Goal: Task Accomplishment & Management: Use online tool/utility

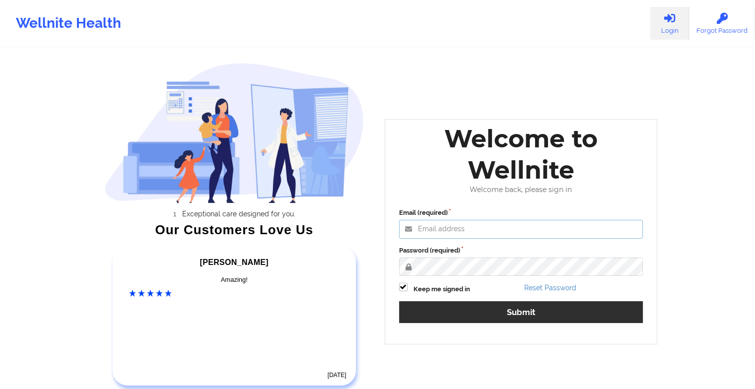
type input "[EMAIL_ADDRESS][DOMAIN_NAME]"
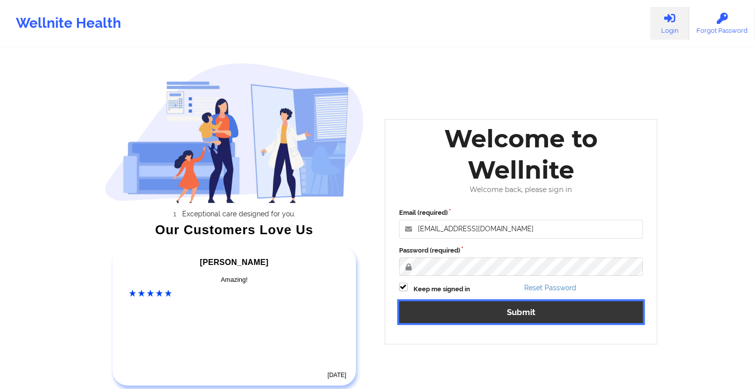
click at [419, 308] on button "Submit" at bounding box center [521, 311] width 244 height 21
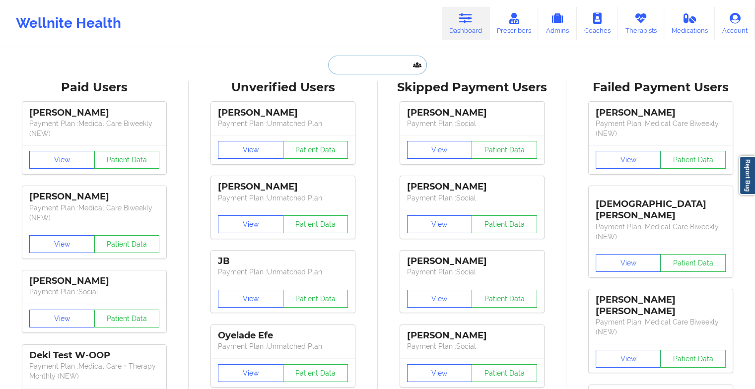
click at [354, 60] on input "text" at bounding box center [377, 65] width 98 height 19
paste input "[PERSON_NAME]"
type input "[PERSON_NAME]"
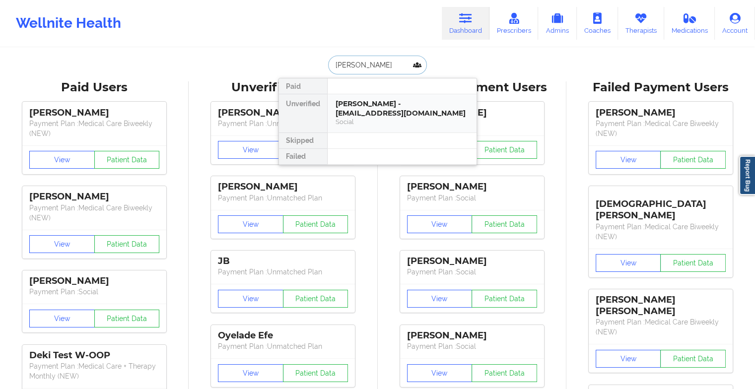
click at [367, 102] on div "[PERSON_NAME] - [EMAIL_ADDRESS][DOMAIN_NAME]" at bounding box center [402, 108] width 133 height 18
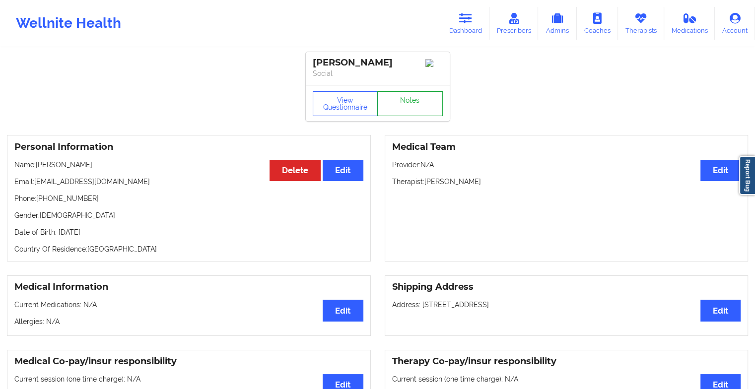
click at [413, 104] on link "Notes" at bounding box center [410, 103] width 66 height 25
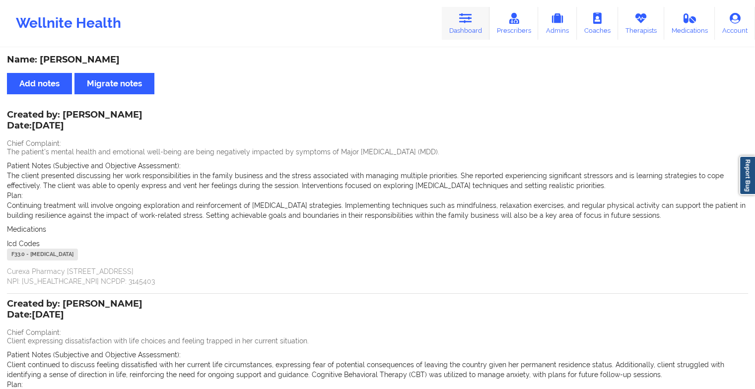
click at [467, 22] on icon at bounding box center [465, 18] width 13 height 11
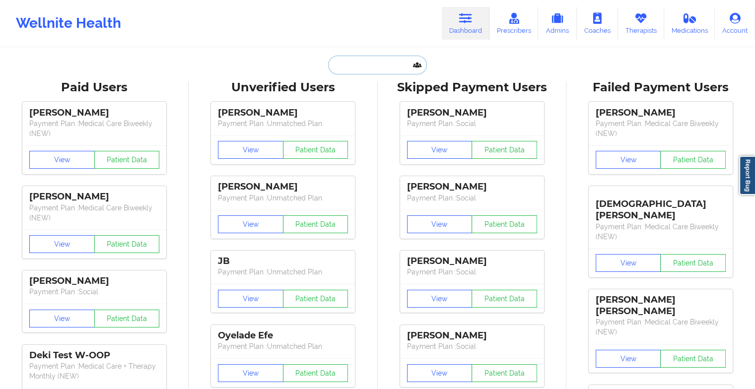
click at [350, 66] on input "text" at bounding box center [377, 65] width 98 height 19
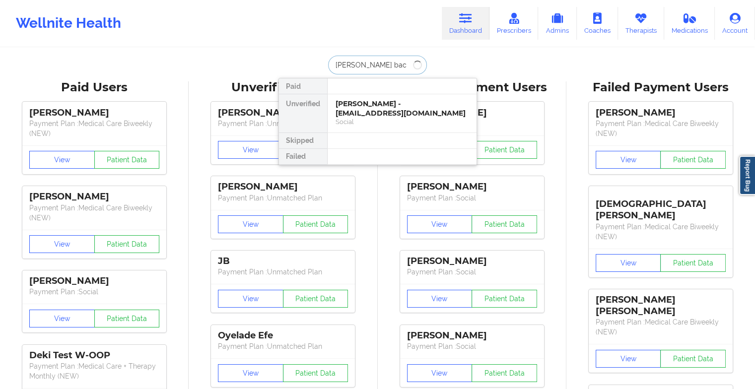
type input "[PERSON_NAME]"
click at [381, 118] on div "Social" at bounding box center [402, 122] width 133 height 8
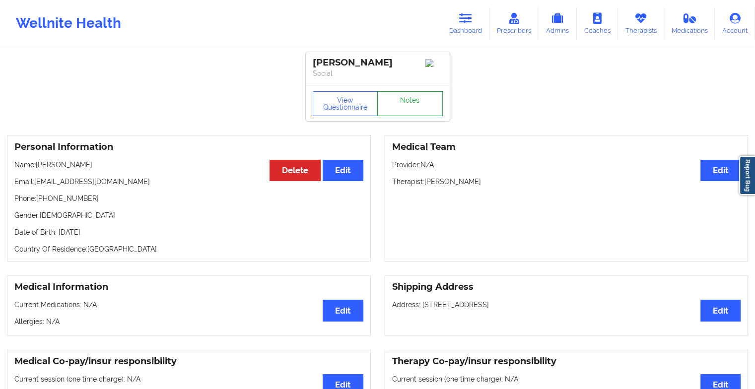
click at [425, 107] on link "Notes" at bounding box center [410, 103] width 66 height 25
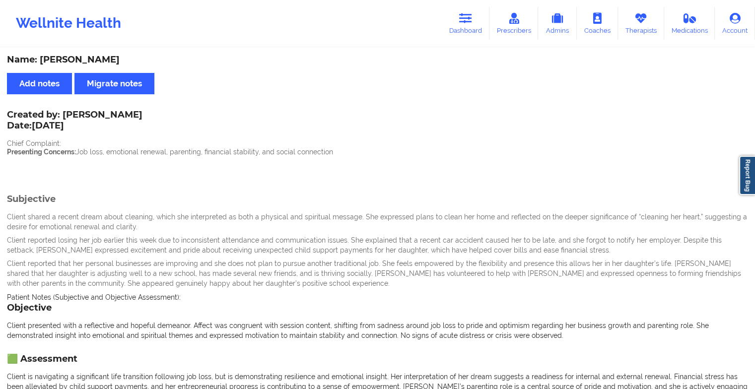
click at [451, 148] on p "Presenting Concerns: Job loss, emotional renewal, parenting, financial stabilit…" at bounding box center [377, 152] width 741 height 10
click at [436, 31] on div "Wellnite Health Dashboard Prescribers Admins Coaches Therapists Medications Acc…" at bounding box center [377, 23] width 755 height 40
click at [451, 22] on link "Dashboard" at bounding box center [466, 23] width 48 height 33
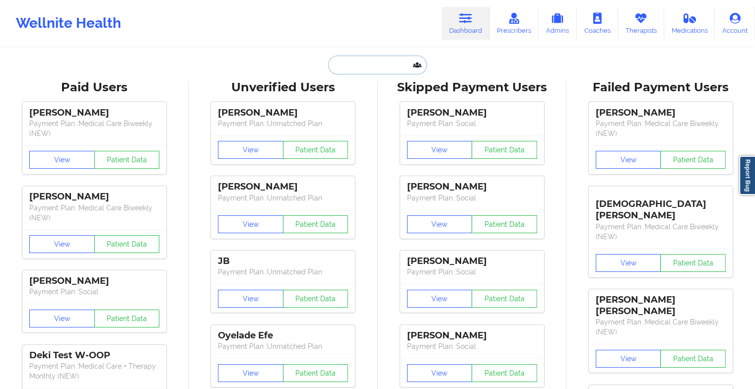
click at [340, 66] on input "text" at bounding box center [377, 65] width 98 height 19
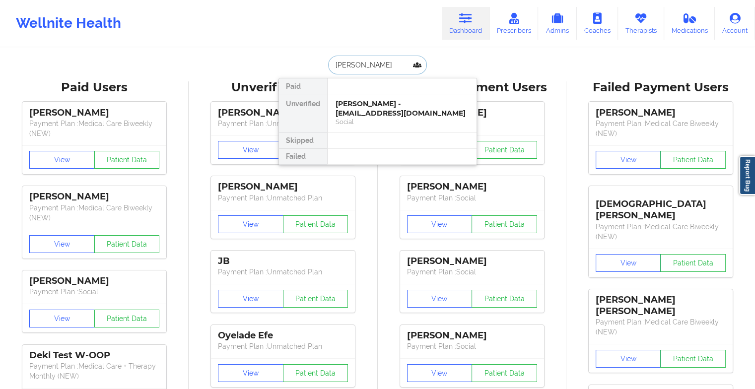
type input "[PERSON_NAME]"
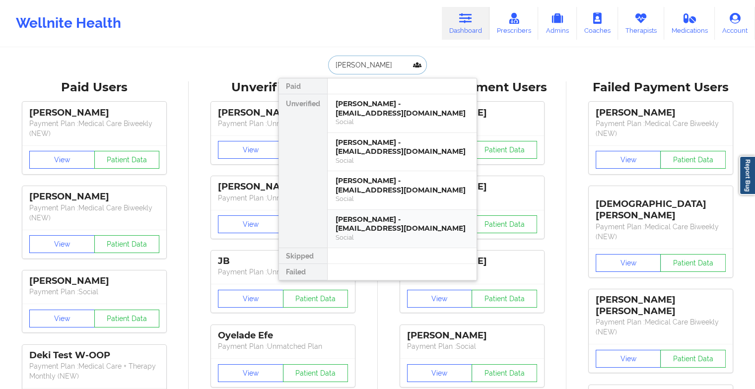
click at [380, 215] on div "[PERSON_NAME] - [EMAIL_ADDRESS][DOMAIN_NAME]" at bounding box center [402, 224] width 133 height 18
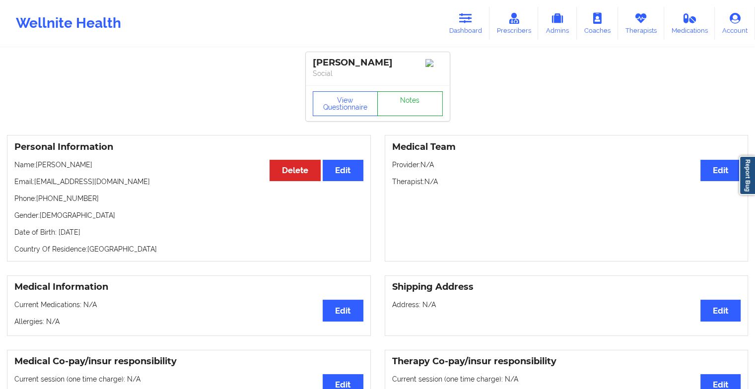
click at [391, 108] on link "Notes" at bounding box center [410, 103] width 66 height 25
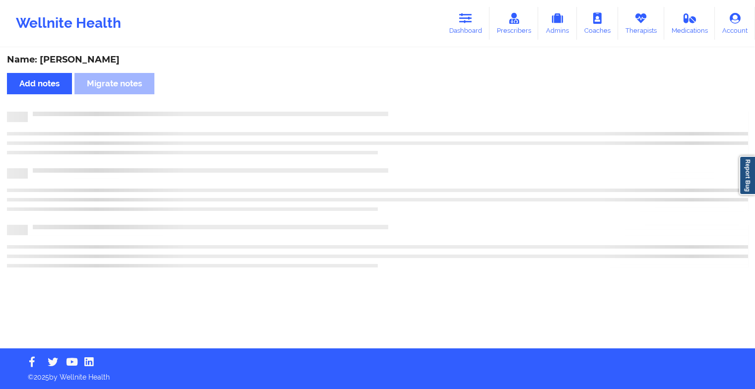
click at [391, 108] on div "Name: [PERSON_NAME] Add notes Migrate notes" at bounding box center [377, 199] width 755 height 300
click at [391, 108] on div "Name: [PERSON_NAME] Add notes Migrate notes" at bounding box center [381, 199] width 763 height 300
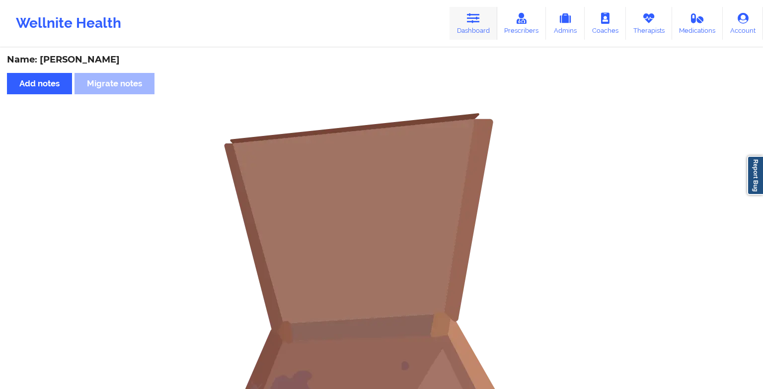
click at [474, 16] on icon at bounding box center [473, 18] width 13 height 11
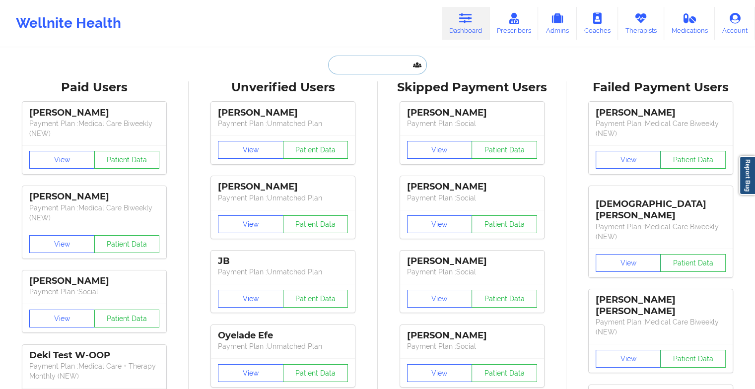
click at [396, 61] on input "text" at bounding box center [377, 65] width 98 height 19
type input "j"
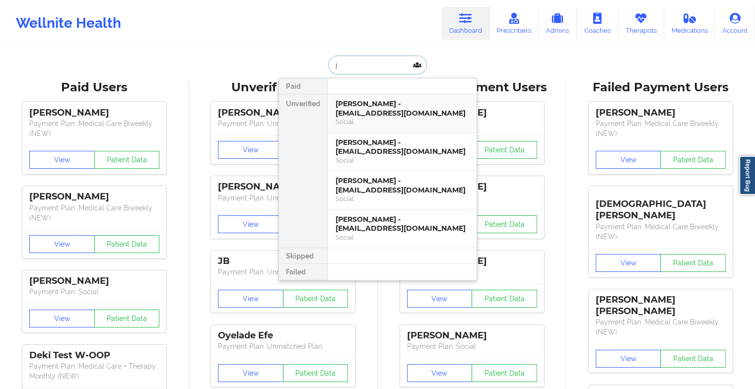
click at [384, 100] on div "[PERSON_NAME] - [EMAIL_ADDRESS][DOMAIN_NAME]" at bounding box center [402, 108] width 133 height 18
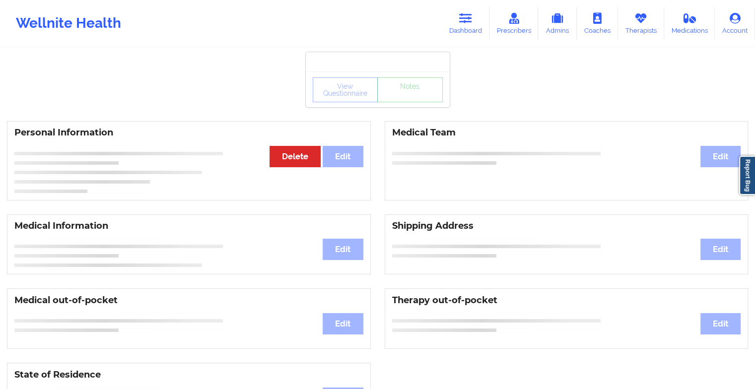
click at [409, 100] on div "View Questionnaire Notes" at bounding box center [378, 89] width 130 height 25
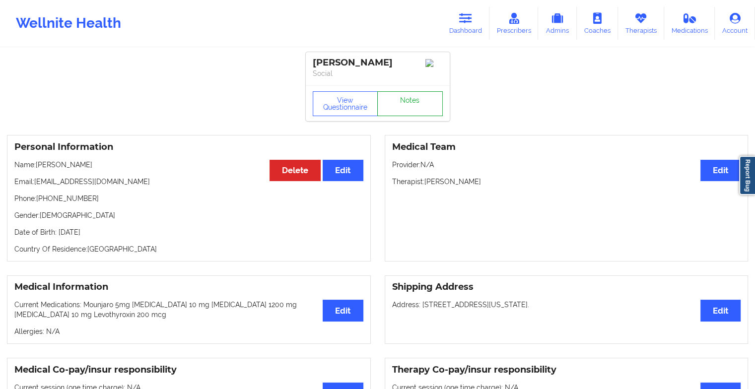
click at [409, 100] on link "Notes" at bounding box center [410, 103] width 66 height 25
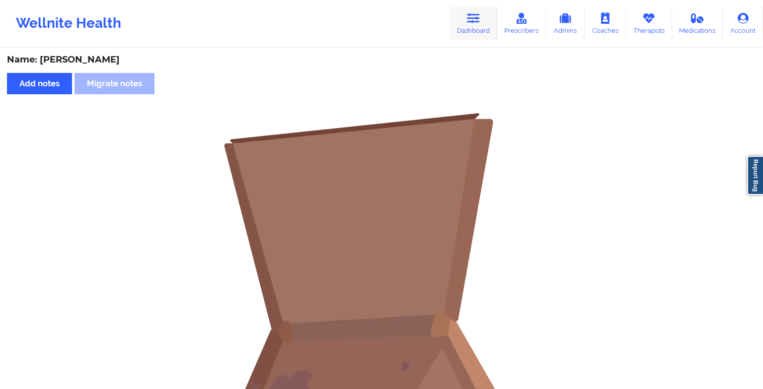
click at [491, 20] on link "Dashboard" at bounding box center [473, 23] width 48 height 33
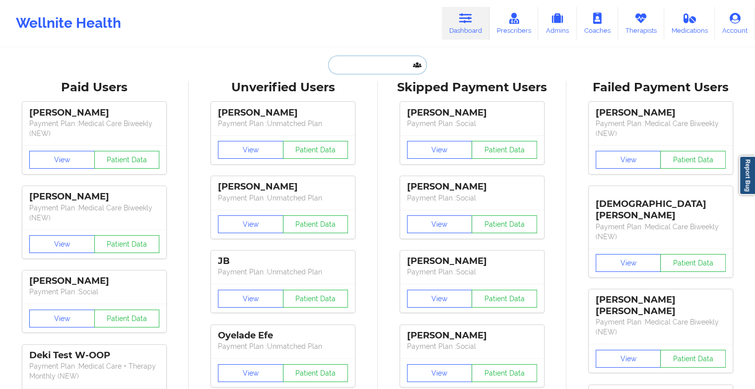
click at [394, 68] on input "text" at bounding box center [377, 65] width 98 height 19
type input "j"
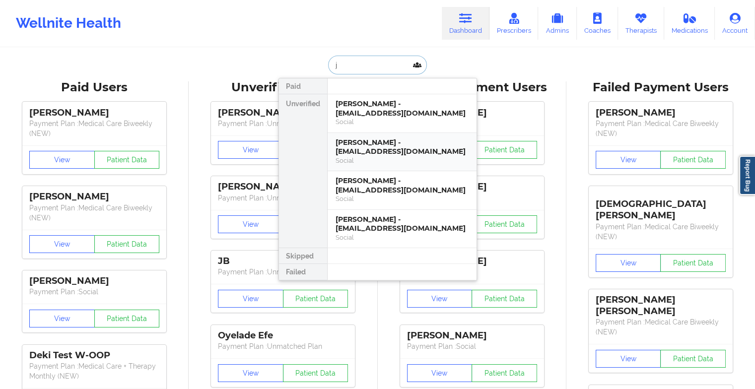
click at [379, 138] on div "[PERSON_NAME] - [EMAIL_ADDRESS][DOMAIN_NAME]" at bounding box center [402, 147] width 133 height 18
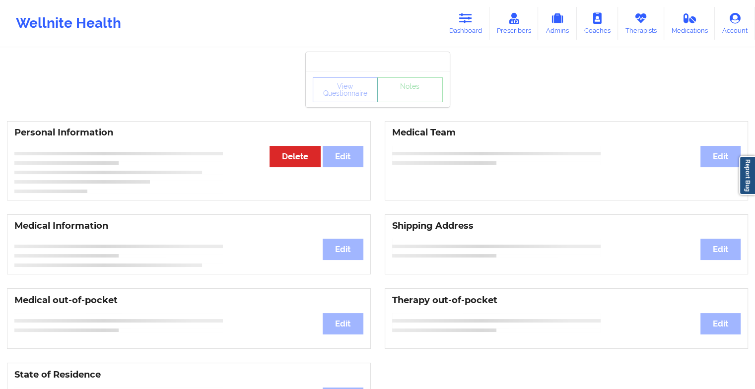
click at [390, 95] on div "View Questionnaire Notes" at bounding box center [378, 89] width 130 height 25
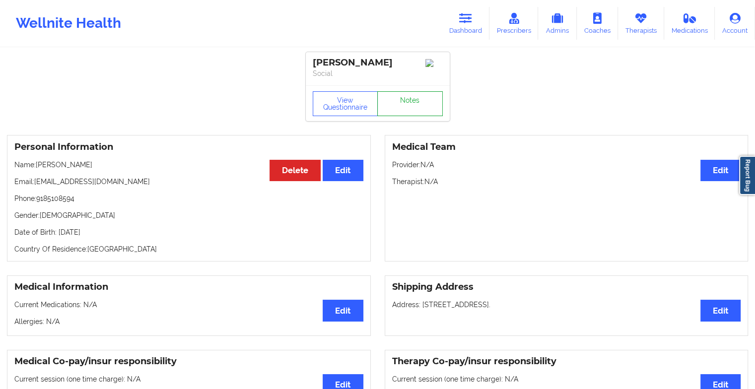
click at [390, 95] on link "Notes" at bounding box center [410, 103] width 66 height 25
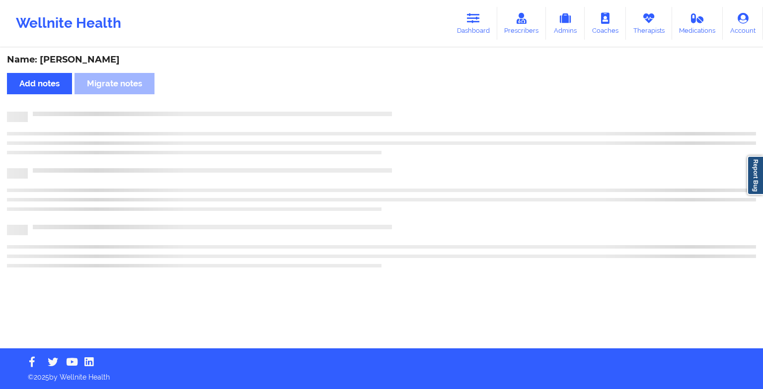
click at [390, 95] on div "Name: [PERSON_NAME] Add notes Migrate notes" at bounding box center [381, 199] width 763 height 300
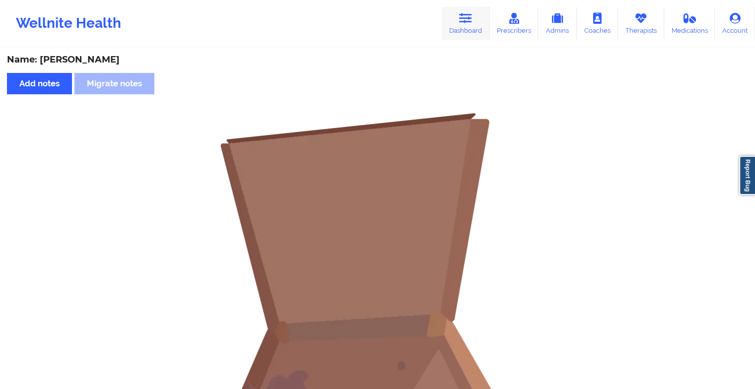
click at [466, 16] on icon at bounding box center [465, 18] width 13 height 11
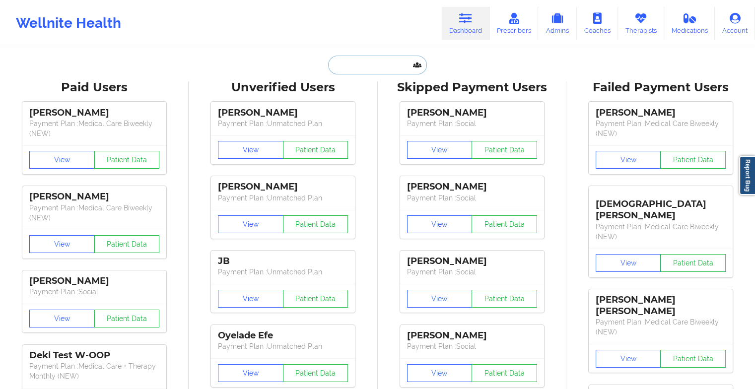
click at [390, 58] on input "text" at bounding box center [377, 65] width 98 height 19
type input "j"
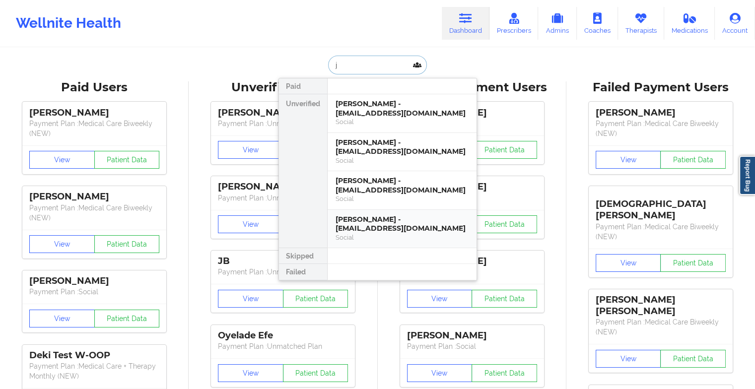
click at [368, 215] on div "[PERSON_NAME] - [EMAIL_ADDRESS][DOMAIN_NAME]" at bounding box center [402, 224] width 133 height 18
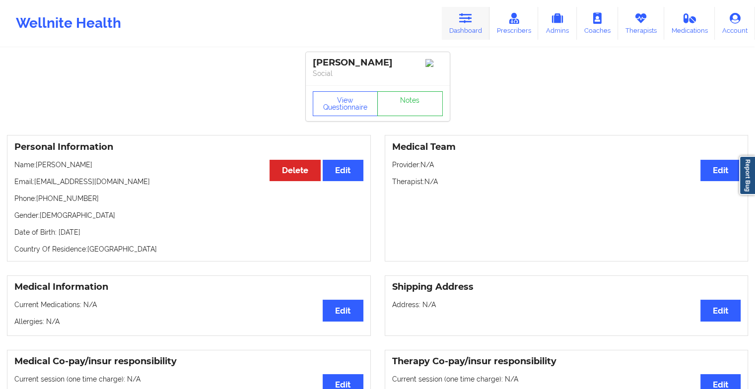
click at [459, 26] on link "Dashboard" at bounding box center [466, 23] width 48 height 33
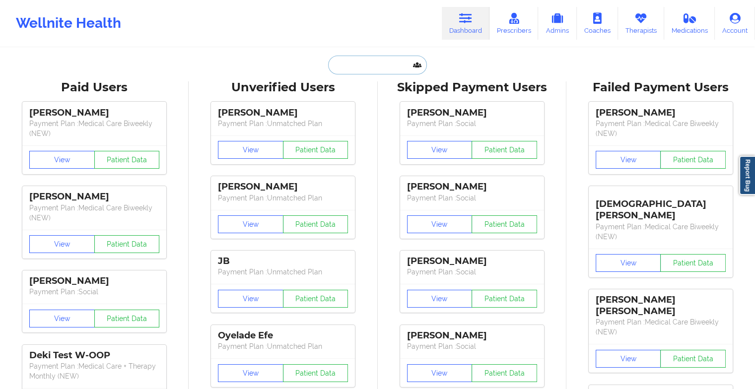
click at [357, 64] on input "text" at bounding box center [377, 65] width 98 height 19
paste input "[EMAIL_ADDRESS][DOMAIN_NAME]"
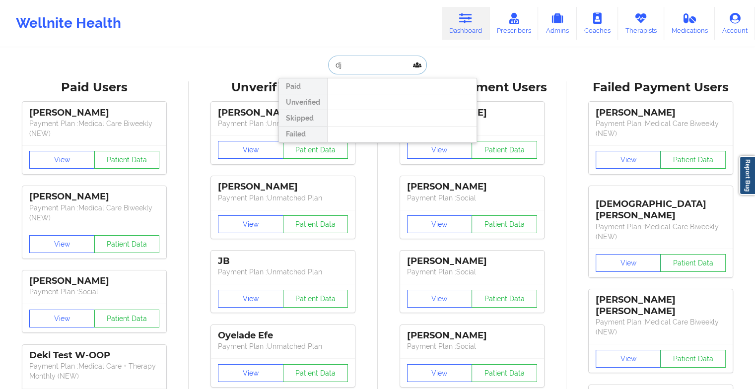
type input "d"
type input "j"
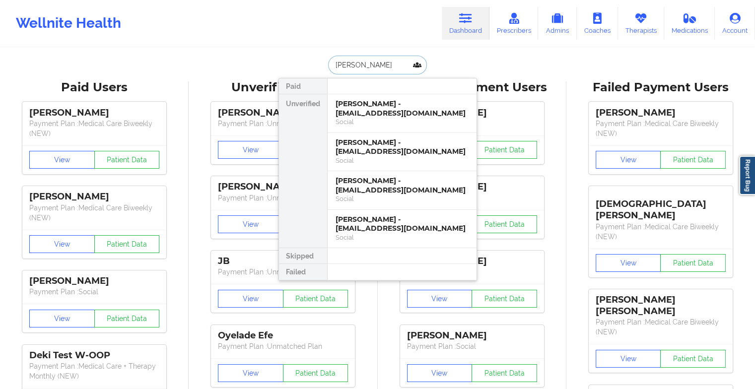
type input "[PERSON_NAME]"
click at [403, 118] on div "Social" at bounding box center [402, 122] width 133 height 8
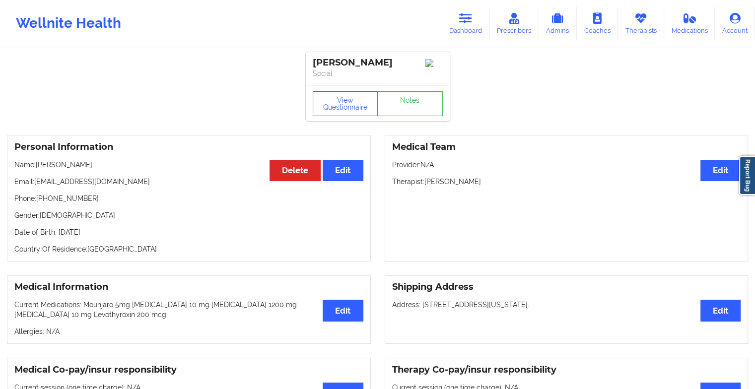
click at [408, 116] on link "Notes" at bounding box center [410, 103] width 66 height 25
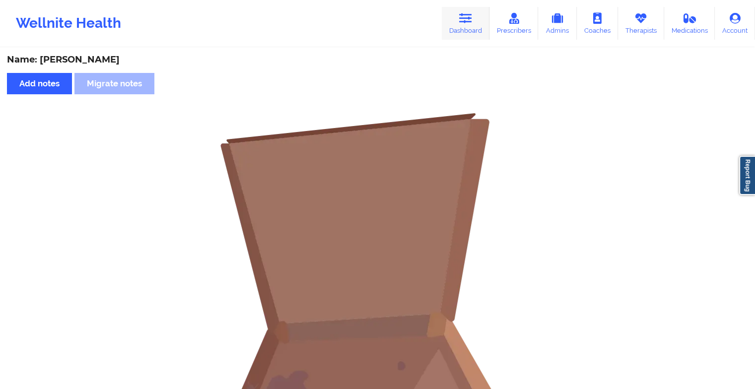
click at [476, 25] on link "Dashboard" at bounding box center [466, 23] width 48 height 33
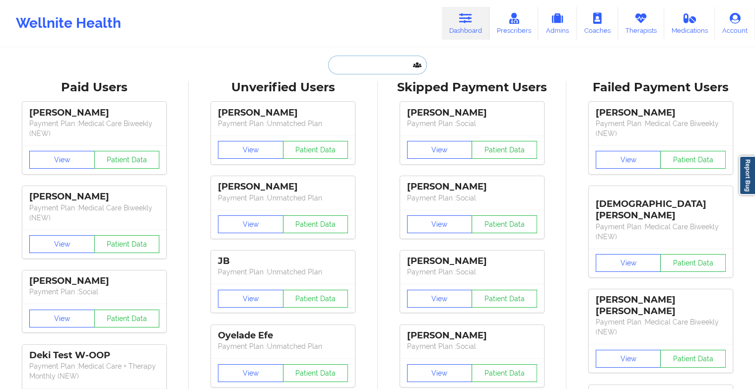
click at [391, 66] on input "text" at bounding box center [377, 65] width 98 height 19
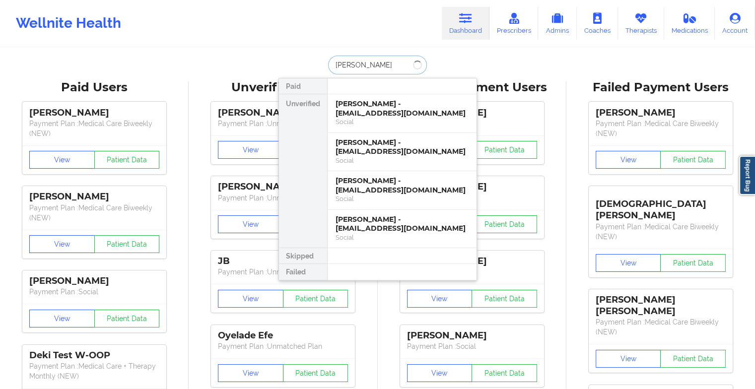
type input "jennette"
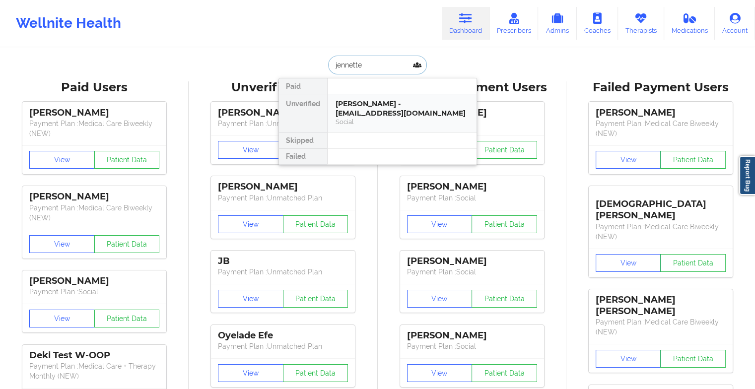
click at [366, 112] on div "[PERSON_NAME] - [EMAIL_ADDRESS][DOMAIN_NAME]" at bounding box center [402, 108] width 133 height 18
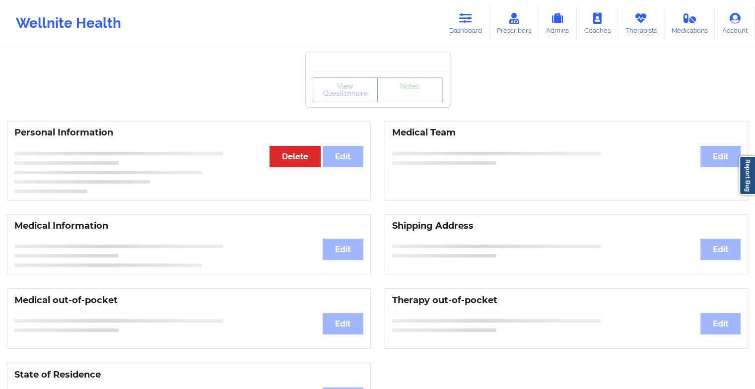
click at [410, 72] on div at bounding box center [378, 61] width 144 height 19
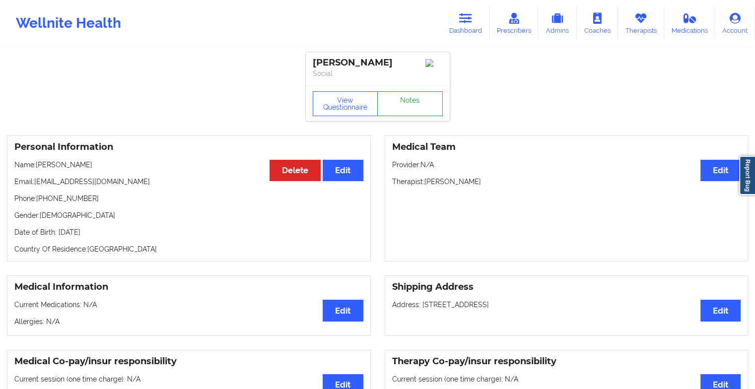
click at [411, 101] on link "Notes" at bounding box center [410, 103] width 66 height 25
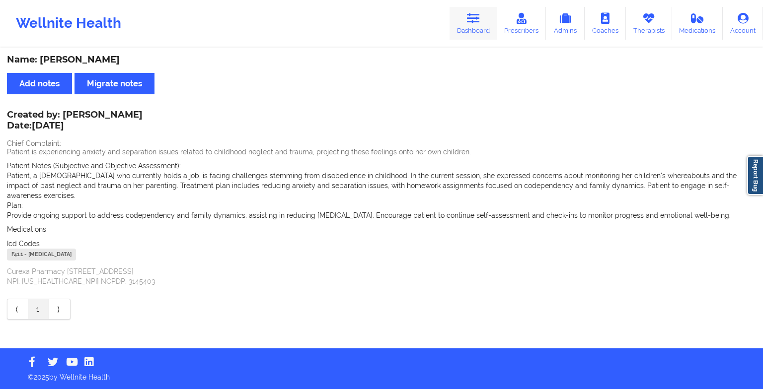
click at [474, 23] on icon at bounding box center [473, 18] width 13 height 11
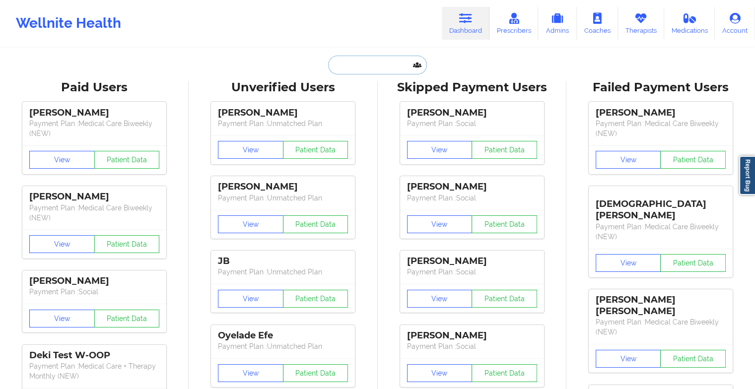
click at [361, 62] on input "text" at bounding box center [377, 65] width 98 height 19
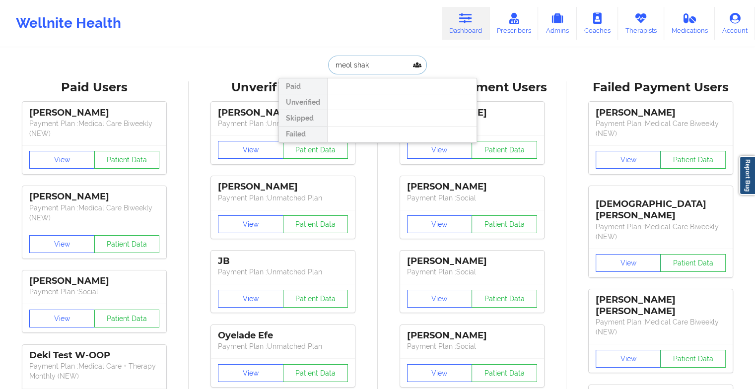
type input "meola shak"
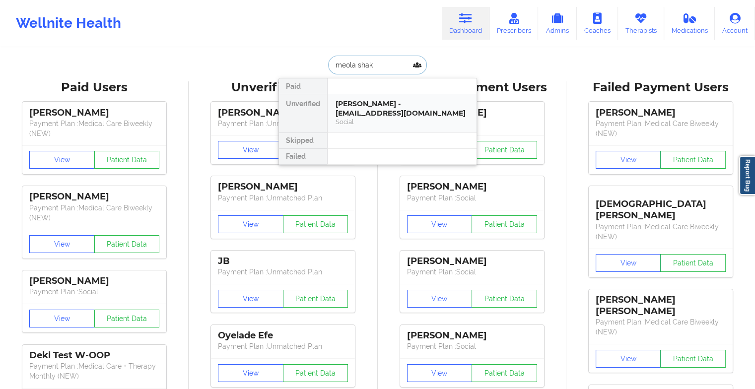
click at [342, 109] on div "[PERSON_NAME] - [EMAIL_ADDRESS][DOMAIN_NAME]" at bounding box center [402, 108] width 133 height 18
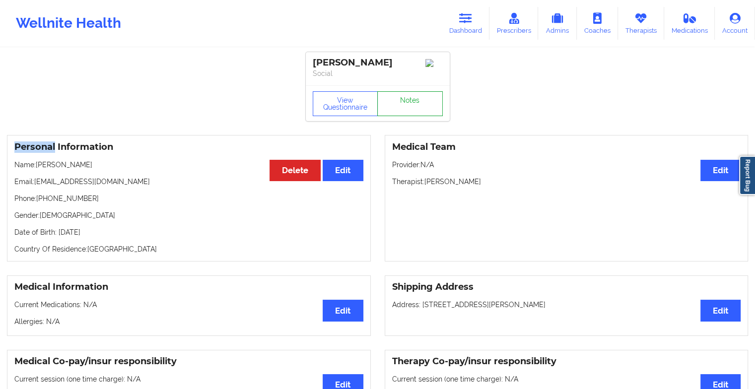
drag, startPoint x: 342, startPoint y: 109, endPoint x: 404, endPoint y: 105, distance: 62.2
click at [404, 105] on link "Notes" at bounding box center [410, 103] width 66 height 25
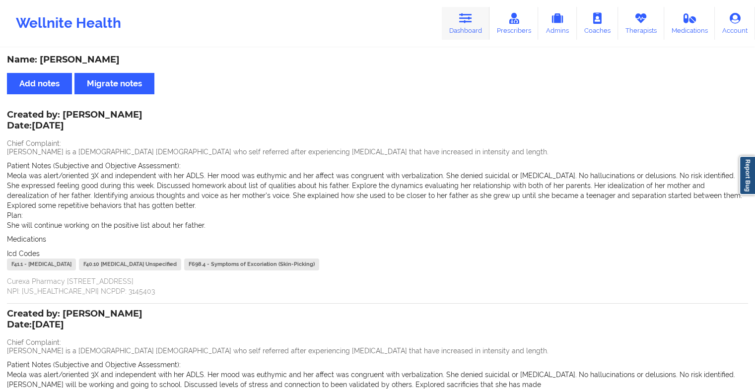
click at [466, 20] on icon at bounding box center [465, 18] width 13 height 11
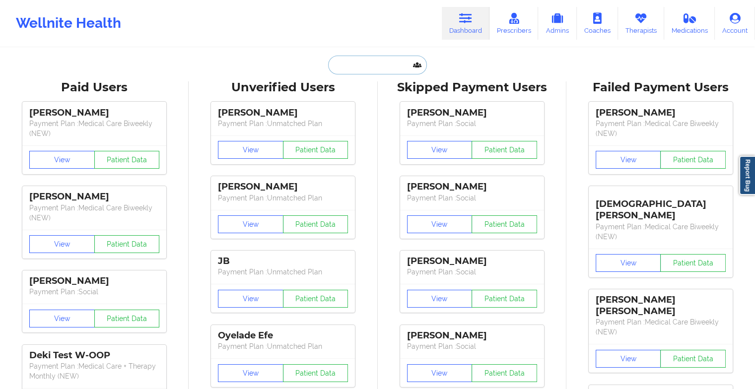
click at [385, 69] on input "text" at bounding box center [377, 65] width 98 height 19
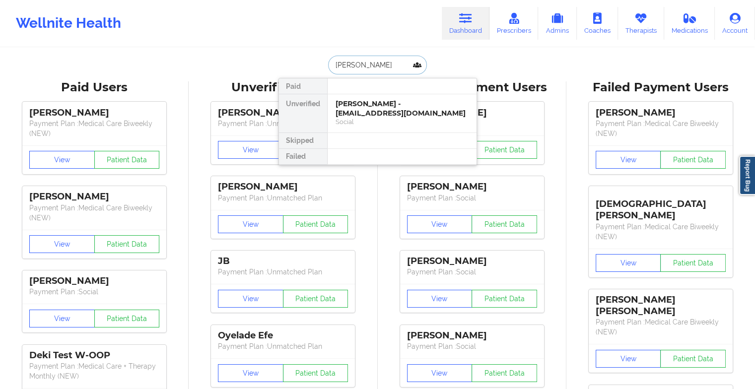
type input "[PERSON_NAME]"
click at [369, 116] on div "Barbara Peluso - [EMAIL_ADDRESS][PERSON_NAME][DOMAIN_NAME]" at bounding box center [402, 108] width 133 height 18
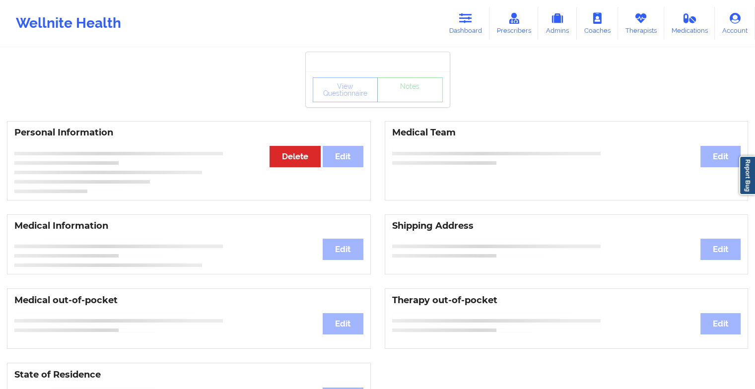
click at [415, 101] on div "View Questionnaire Notes" at bounding box center [378, 89] width 130 height 25
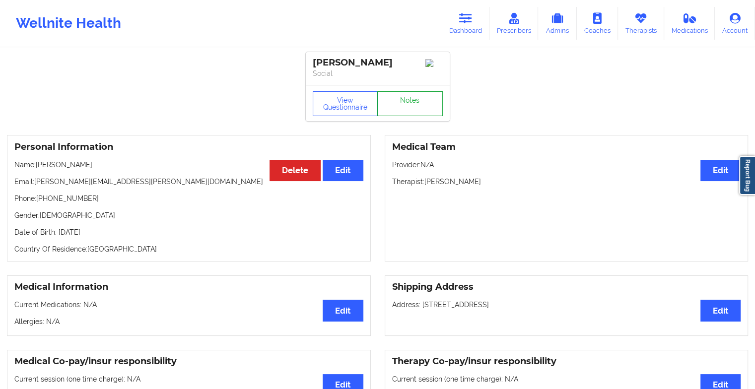
click at [415, 101] on link "Notes" at bounding box center [410, 103] width 66 height 25
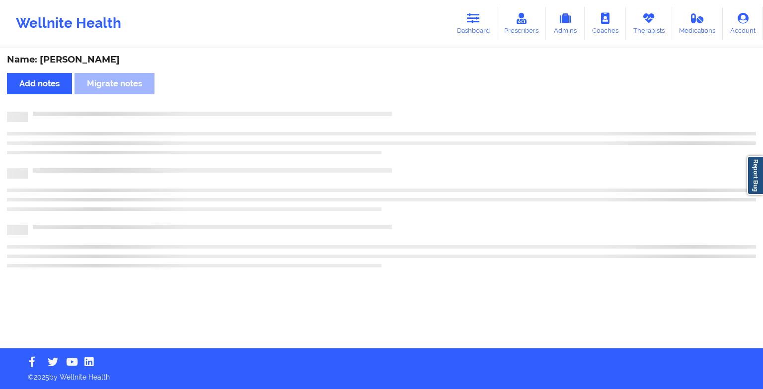
click at [415, 101] on div "Name: [PERSON_NAME] Add notes Migrate notes" at bounding box center [381, 199] width 763 height 300
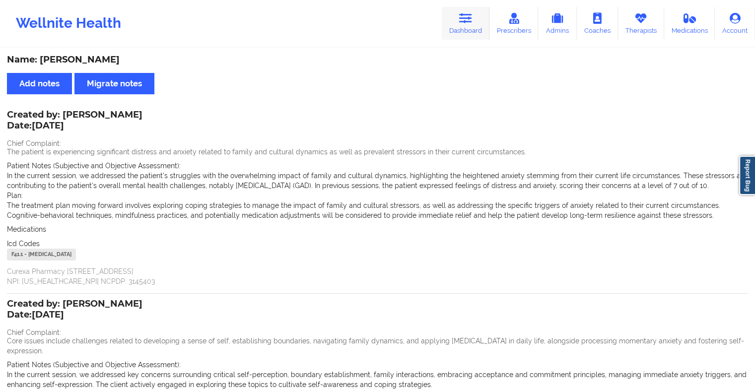
click at [464, 28] on link "Dashboard" at bounding box center [466, 23] width 48 height 33
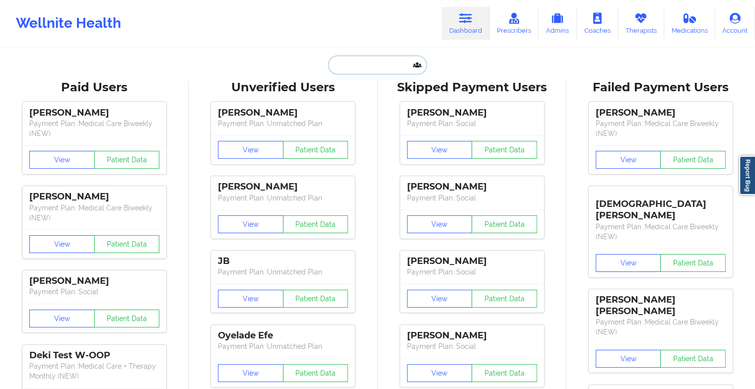
click at [380, 60] on input "text" at bounding box center [377, 65] width 98 height 19
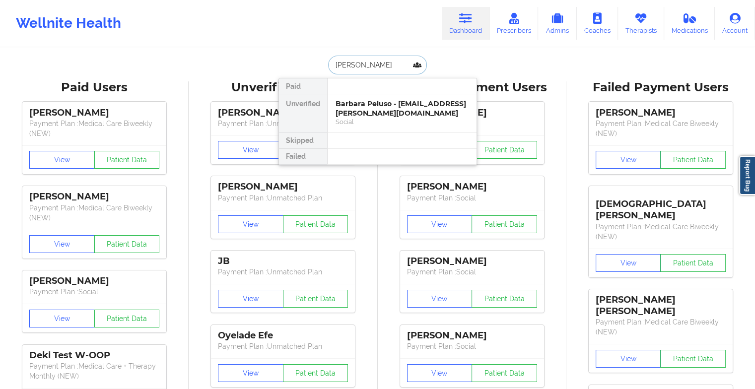
type input "[PERSON_NAME]"
click at [395, 98] on div "[PERSON_NAME] - [EMAIL_ADDRESS][DOMAIN_NAME] Social" at bounding box center [402, 113] width 149 height 38
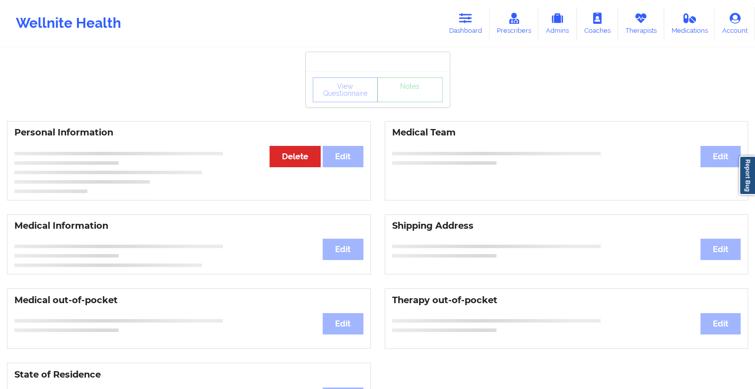
click at [400, 98] on div "View Questionnaire Notes" at bounding box center [378, 89] width 130 height 25
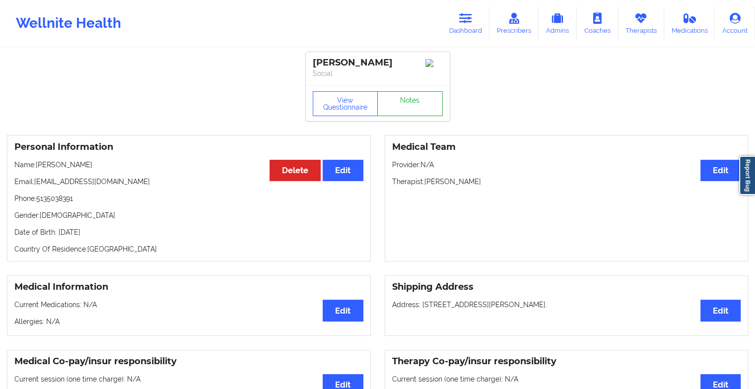
click at [400, 98] on link "Notes" at bounding box center [410, 103] width 66 height 25
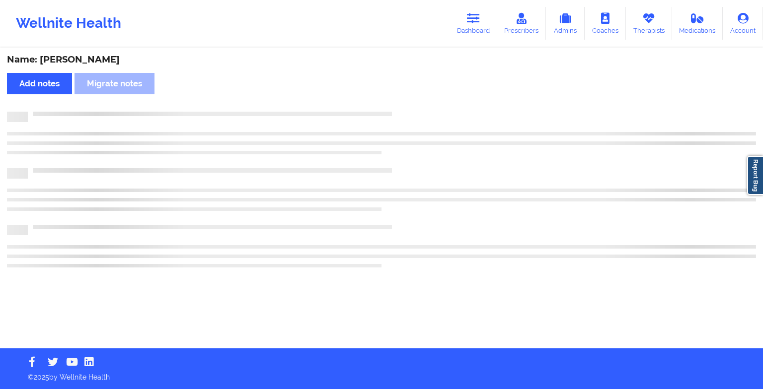
click at [400, 98] on div "Name: [PERSON_NAME] Add notes Migrate notes" at bounding box center [381, 199] width 763 height 300
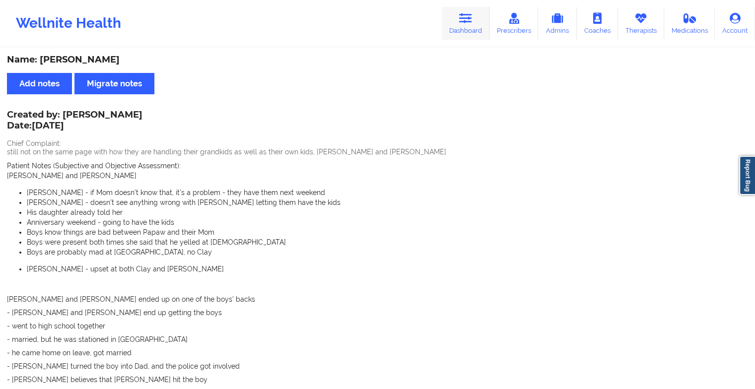
click at [457, 29] on link "Dashboard" at bounding box center [466, 23] width 48 height 33
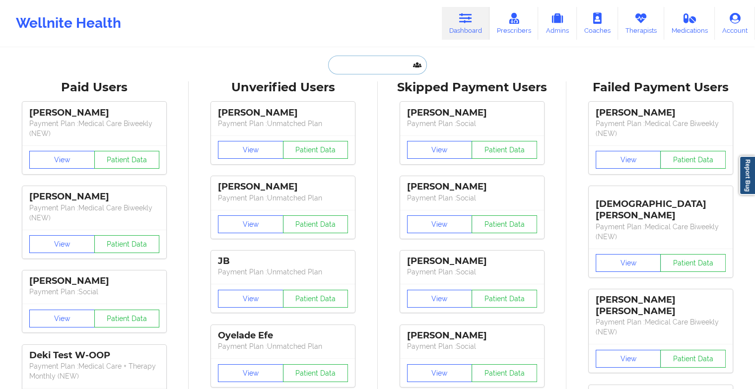
click at [360, 63] on input "text" at bounding box center [377, 65] width 98 height 19
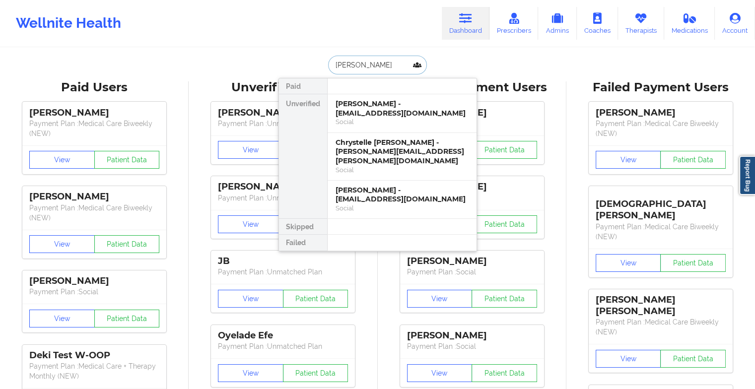
type input "[PERSON_NAME]"
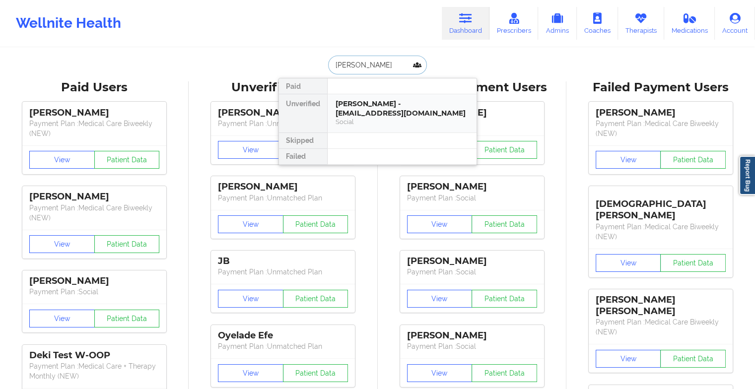
click at [387, 105] on div "[PERSON_NAME] - [EMAIL_ADDRESS][DOMAIN_NAME]" at bounding box center [402, 108] width 133 height 18
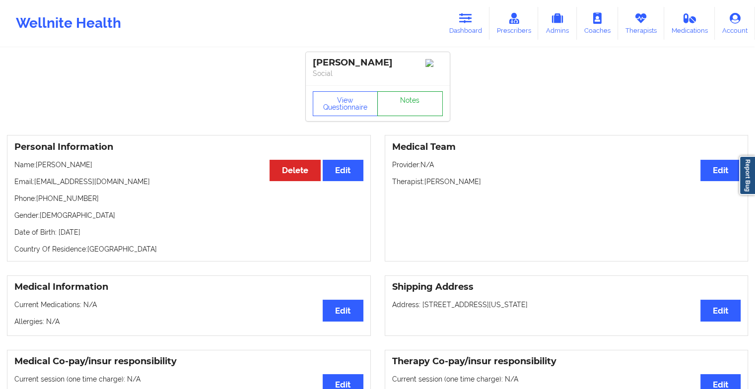
click at [413, 102] on link "Notes" at bounding box center [410, 103] width 66 height 25
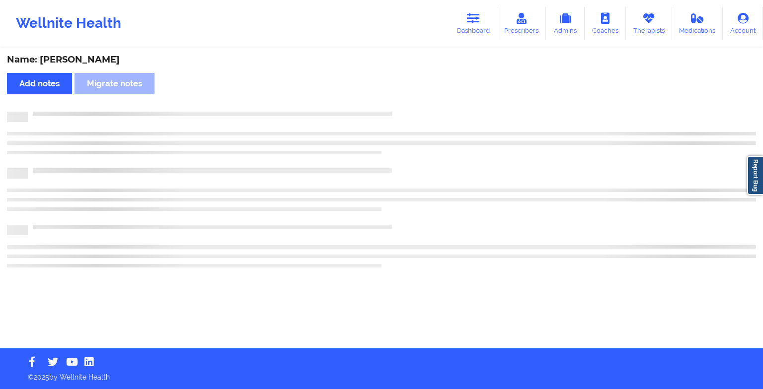
click at [413, 102] on div "Name: [PERSON_NAME] Add notes Migrate notes" at bounding box center [381, 199] width 763 height 300
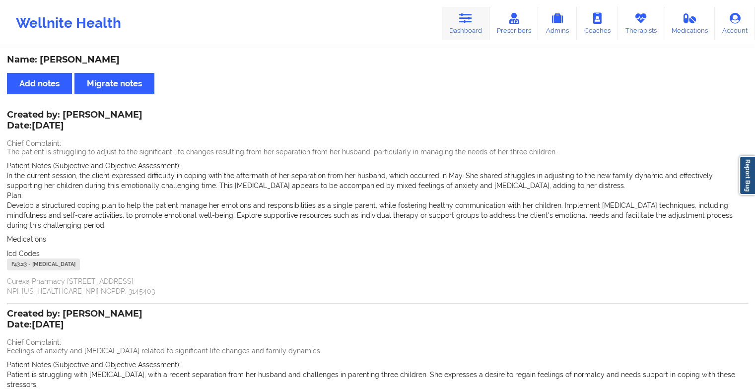
click at [472, 10] on link "Dashboard" at bounding box center [466, 23] width 48 height 33
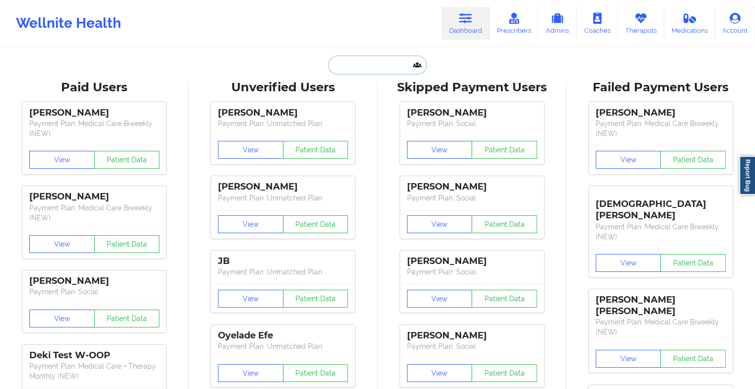
click at [359, 66] on input "text" at bounding box center [377, 65] width 98 height 19
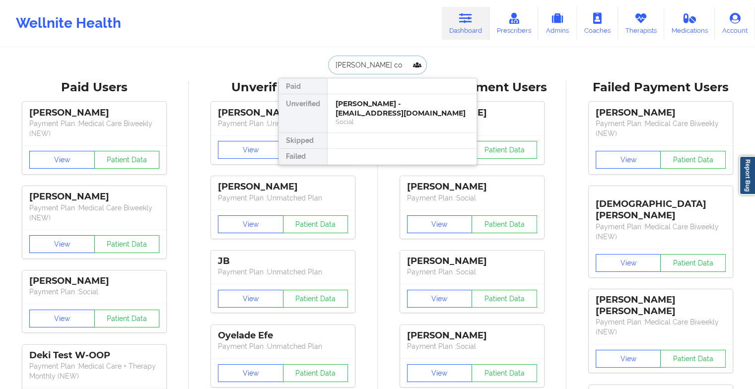
type input "[PERSON_NAME]"
click at [389, 99] on div "[PERSON_NAME] - [EMAIL_ADDRESS][DOMAIN_NAME]" at bounding box center [402, 108] width 133 height 18
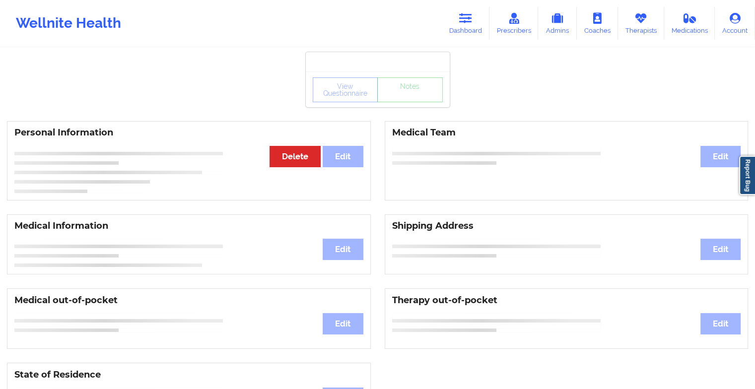
click at [429, 95] on div "View Questionnaire Notes" at bounding box center [378, 89] width 130 height 25
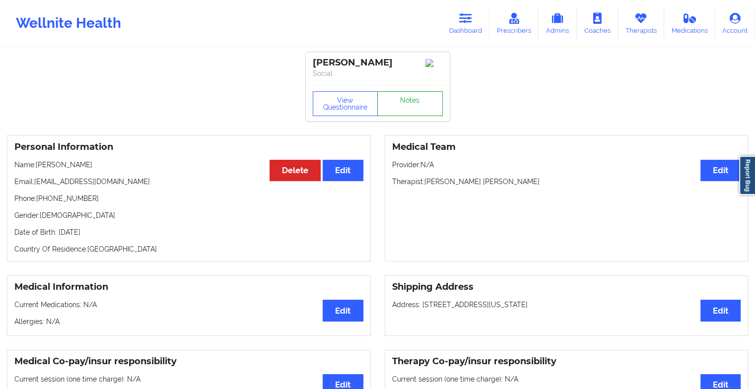
click at [425, 99] on link "Notes" at bounding box center [410, 103] width 66 height 25
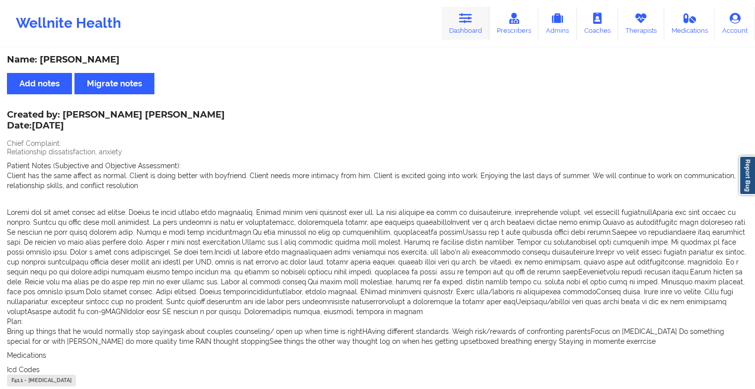
click at [468, 11] on link "Dashboard" at bounding box center [466, 23] width 48 height 33
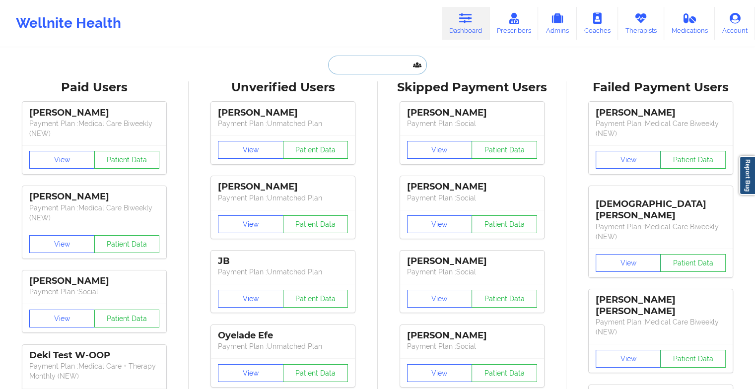
click at [355, 62] on input "text" at bounding box center [377, 65] width 98 height 19
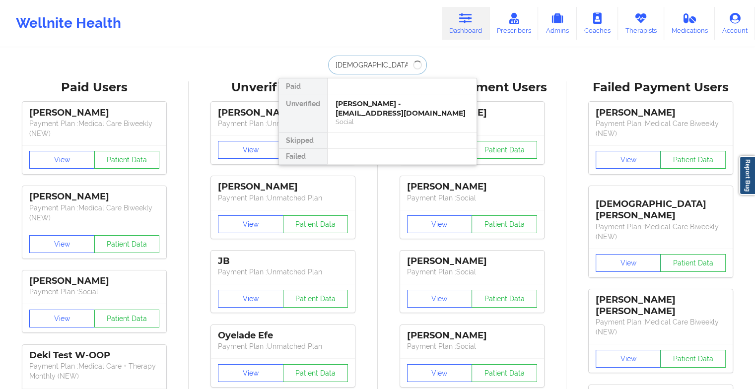
type input "[DEMOGRAPHIC_DATA][PERSON_NAME]"
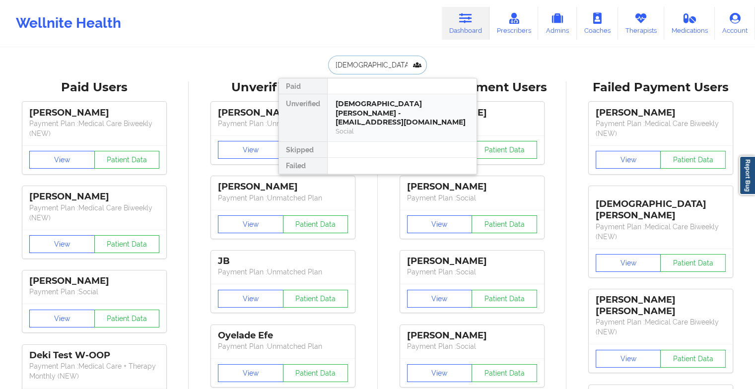
click at [367, 107] on div "[DEMOGRAPHIC_DATA][PERSON_NAME] - [EMAIL_ADDRESS][DOMAIN_NAME]" at bounding box center [402, 113] width 133 height 28
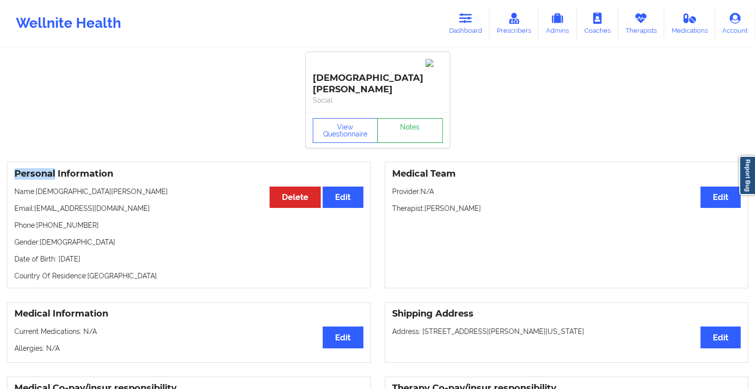
click at [416, 118] on link "Notes" at bounding box center [410, 130] width 66 height 25
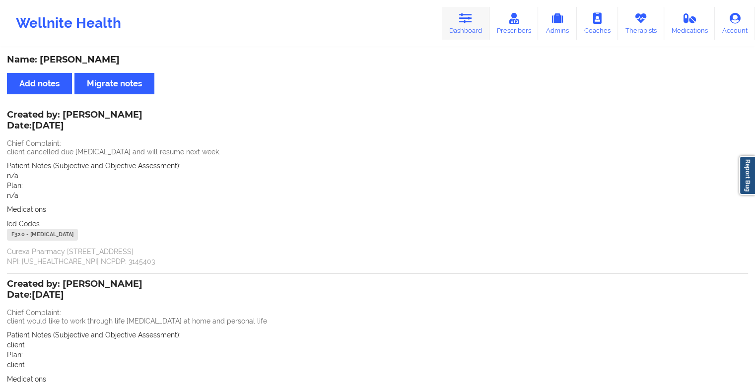
click at [466, 35] on link "Dashboard" at bounding box center [466, 23] width 48 height 33
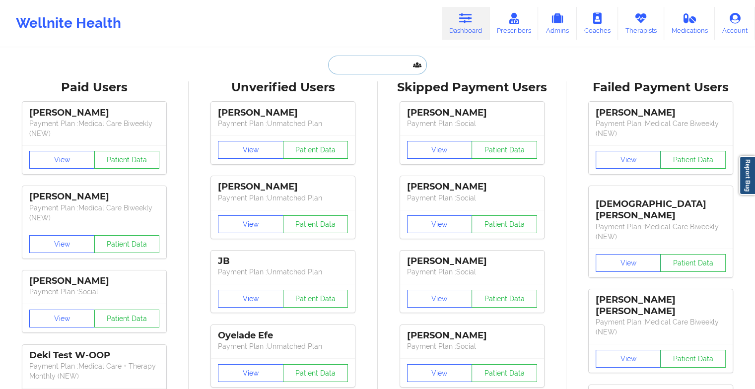
click at [367, 71] on input "text" at bounding box center [377, 65] width 98 height 19
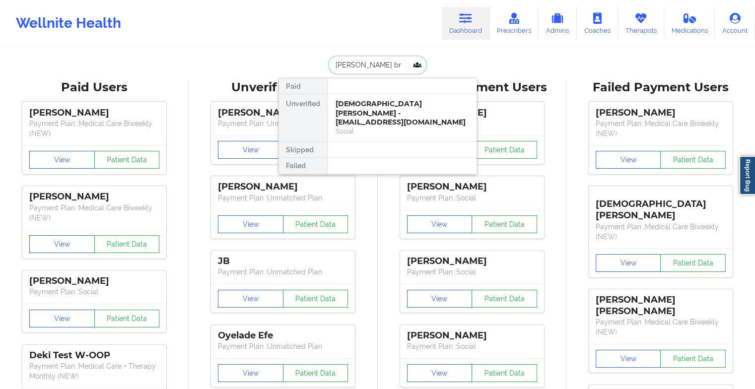
type input "[PERSON_NAME]"
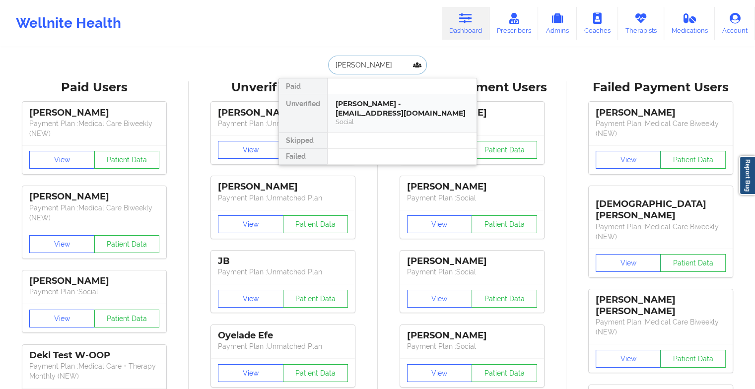
click at [375, 109] on div "[PERSON_NAME] - [EMAIL_ADDRESS][DOMAIN_NAME]" at bounding box center [402, 108] width 133 height 18
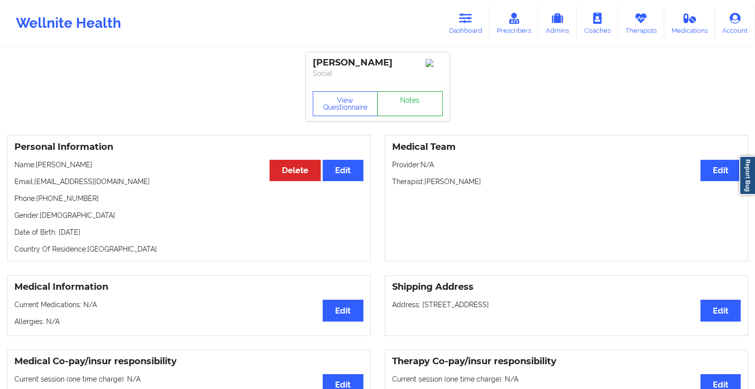
click at [423, 100] on link "Notes" at bounding box center [410, 103] width 66 height 25
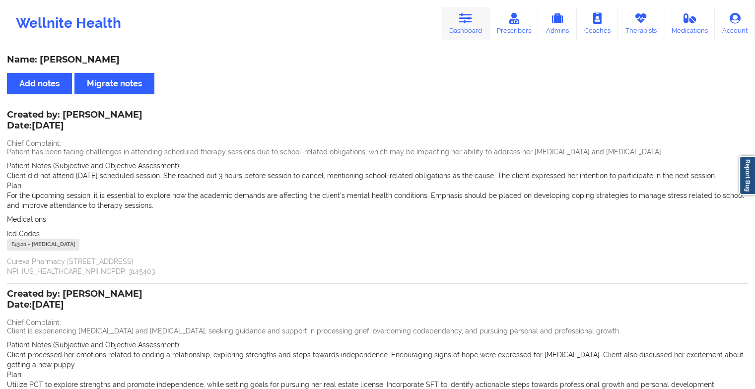
click at [465, 10] on link "Dashboard" at bounding box center [466, 23] width 48 height 33
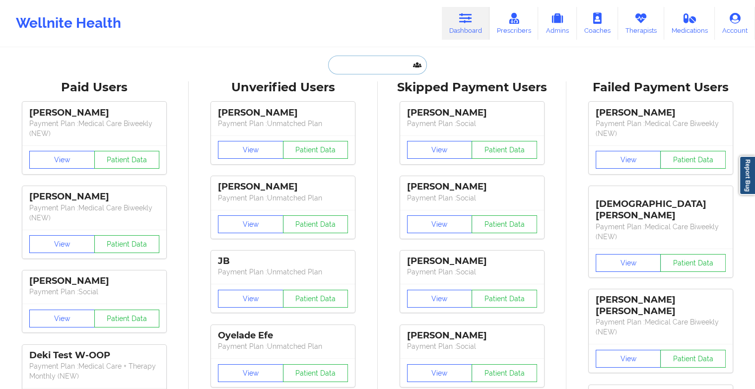
click at [352, 65] on input "text" at bounding box center [377, 65] width 98 height 19
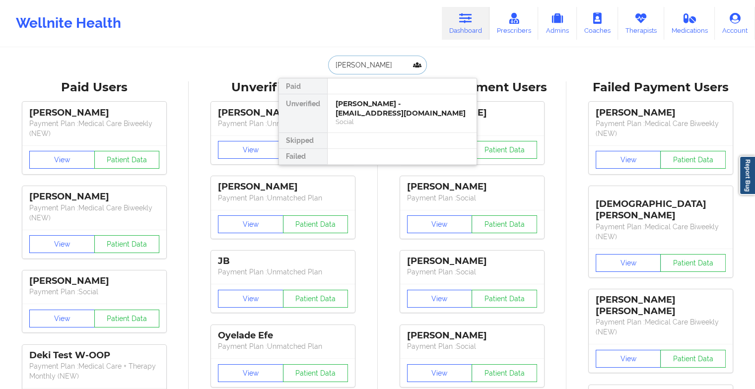
type input "[PERSON_NAME]"
click at [358, 114] on div "[PERSON_NAME] - [EMAIL_ADDRESS][DOMAIN_NAME]" at bounding box center [402, 108] width 133 height 18
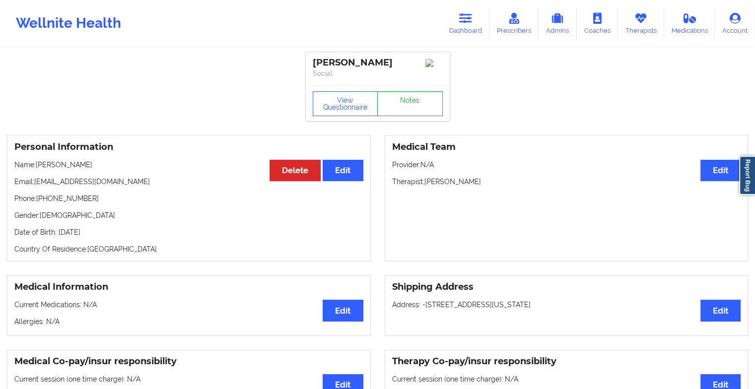
click at [419, 107] on link "Notes" at bounding box center [410, 103] width 66 height 25
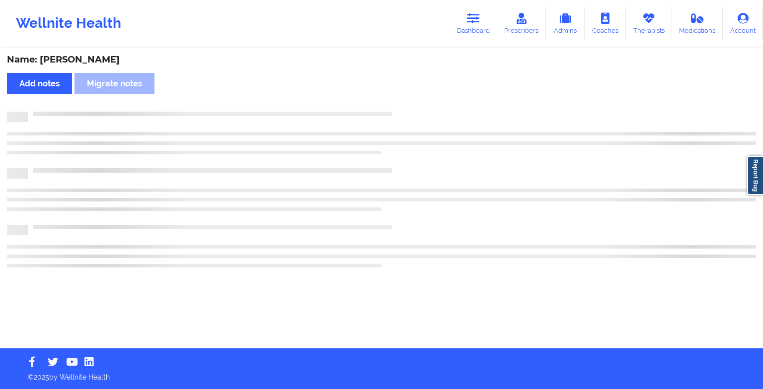
click at [419, 107] on div "Name: [PERSON_NAME] Add notes Migrate notes" at bounding box center [381, 199] width 763 height 300
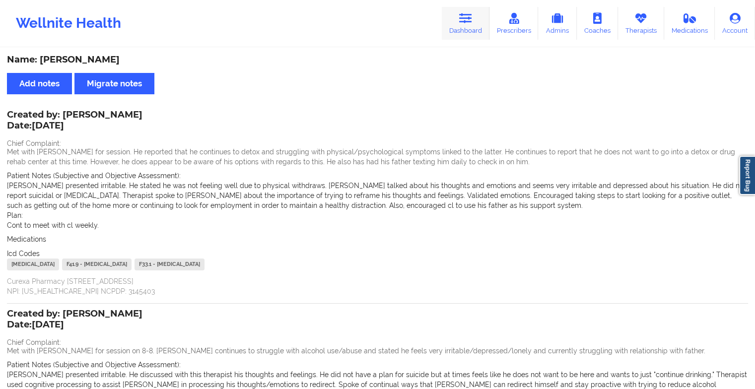
click at [478, 28] on link "Dashboard" at bounding box center [466, 23] width 48 height 33
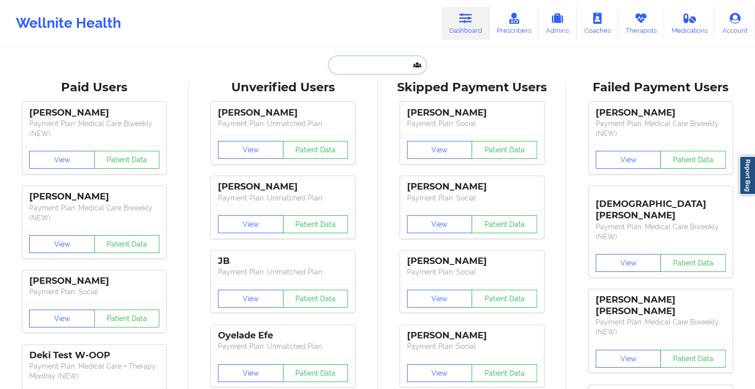
click at [375, 66] on input "text" at bounding box center [377, 65] width 98 height 19
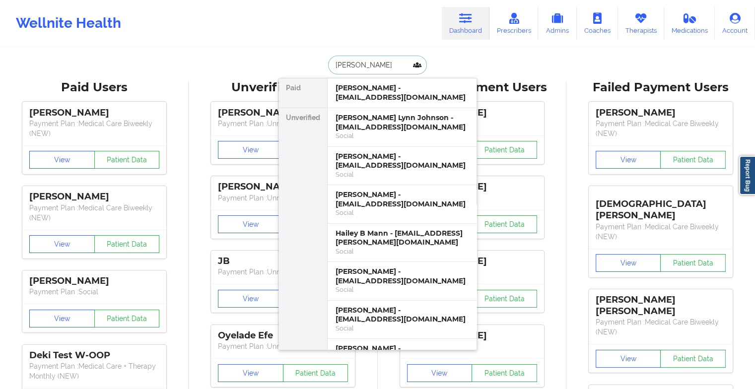
type input "[PERSON_NAME]"
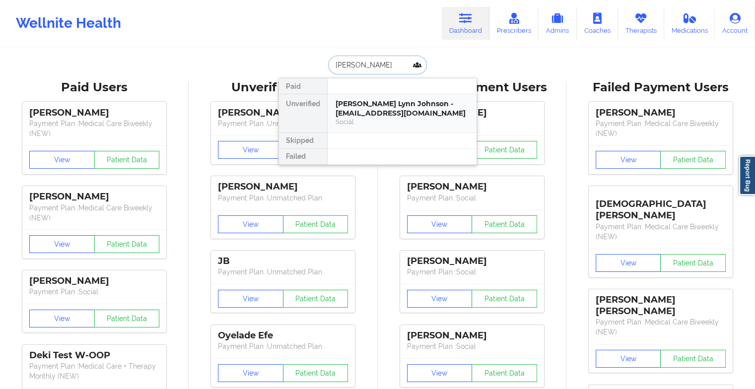
click at [381, 103] on div "[PERSON_NAME] Lynn Johnson - [EMAIL_ADDRESS][DOMAIN_NAME]" at bounding box center [402, 108] width 133 height 18
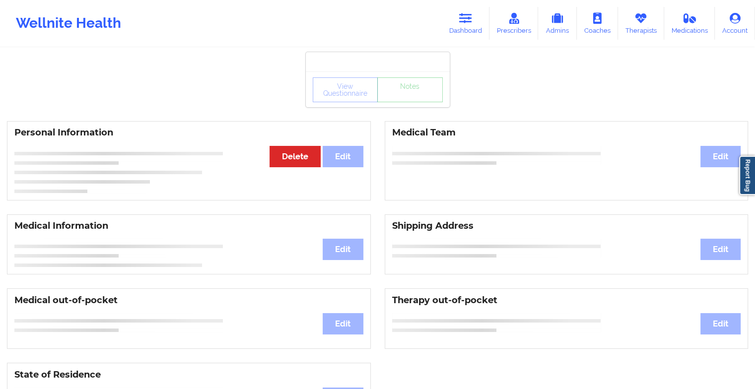
click at [409, 96] on div "View Questionnaire Notes" at bounding box center [378, 89] width 130 height 25
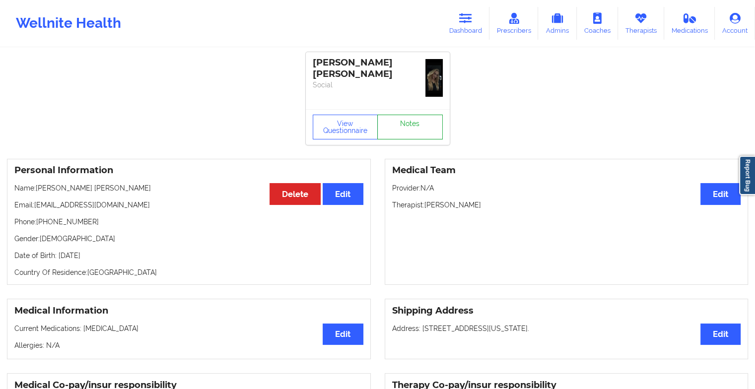
click at [409, 115] on link "Notes" at bounding box center [410, 127] width 66 height 25
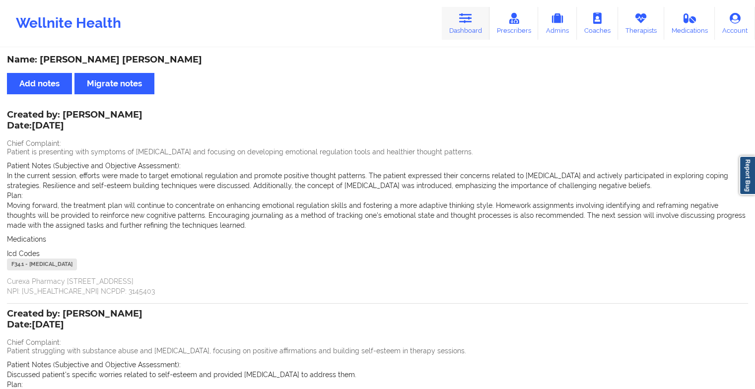
click at [469, 26] on link "Dashboard" at bounding box center [466, 23] width 48 height 33
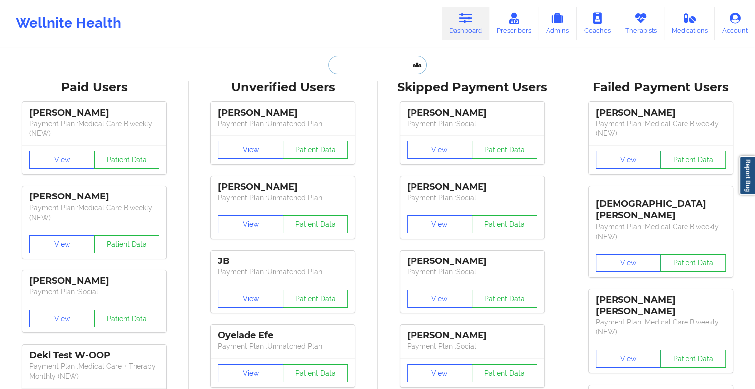
click at [368, 70] on input "text" at bounding box center [377, 65] width 98 height 19
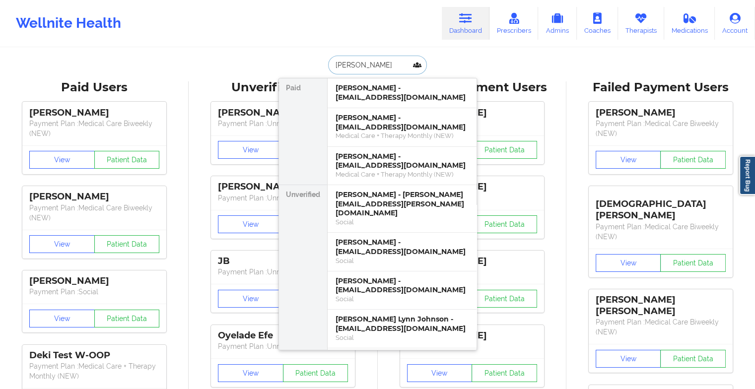
type input "[PERSON_NAME]"
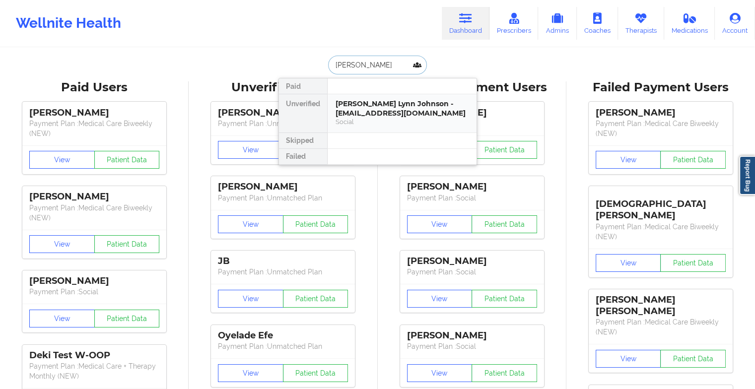
click at [363, 107] on div "[PERSON_NAME] Lynn Johnson - [EMAIL_ADDRESS][DOMAIN_NAME]" at bounding box center [402, 108] width 133 height 18
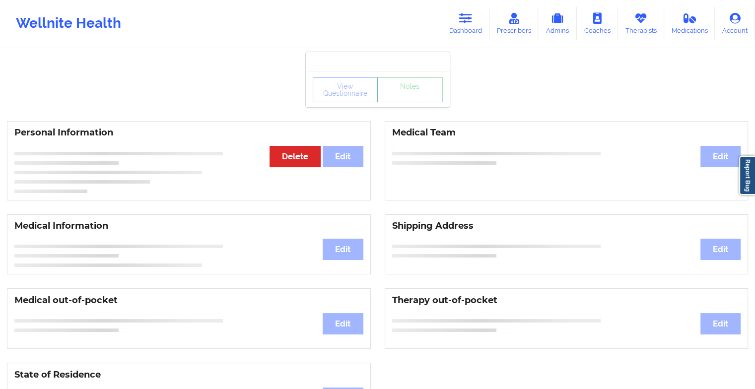
click at [404, 104] on div "View Questionnaire Notes" at bounding box center [378, 79] width 144 height 55
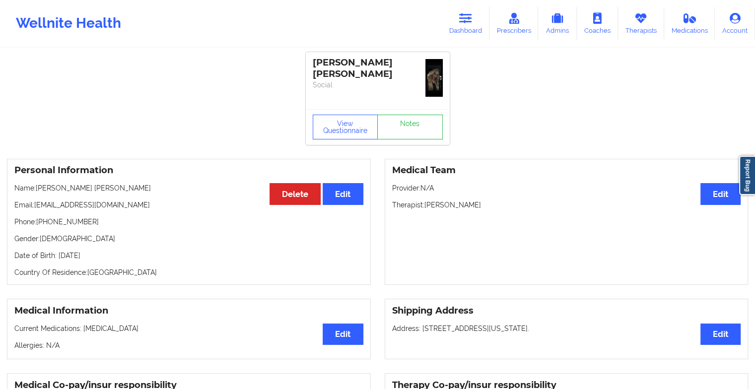
click at [404, 104] on div "[PERSON_NAME] [PERSON_NAME] Social" at bounding box center [378, 80] width 144 height 57
drag, startPoint x: 404, startPoint y: 104, endPoint x: 404, endPoint y: 122, distance: 17.4
click at [404, 122] on link "Notes" at bounding box center [410, 127] width 66 height 25
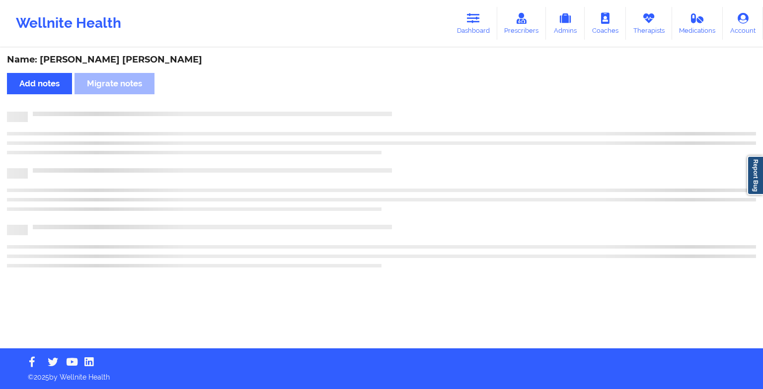
click at [404, 122] on div at bounding box center [381, 117] width 749 height 10
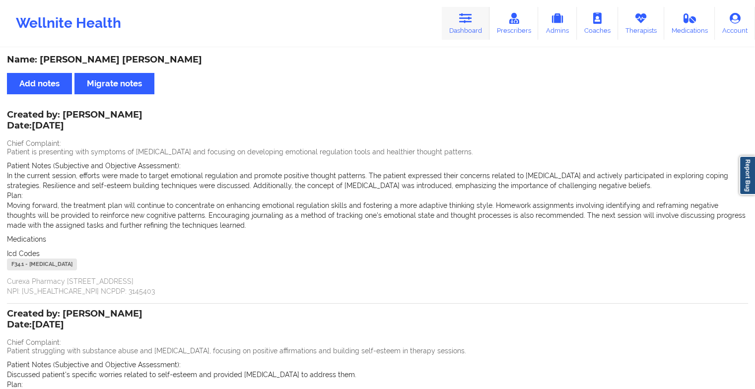
click at [460, 18] on link "Dashboard" at bounding box center [466, 23] width 48 height 33
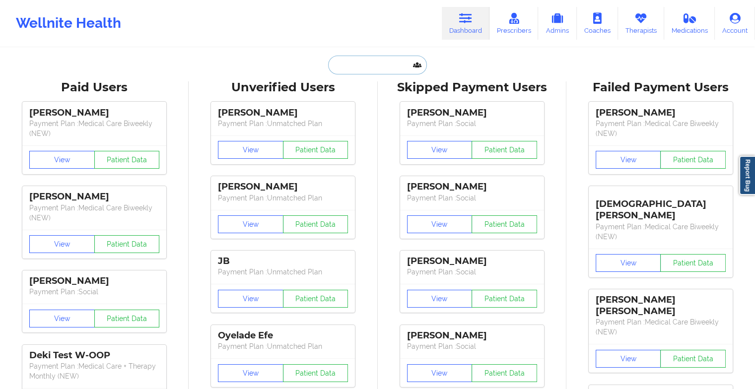
click at [358, 68] on input "text" at bounding box center [377, 65] width 98 height 19
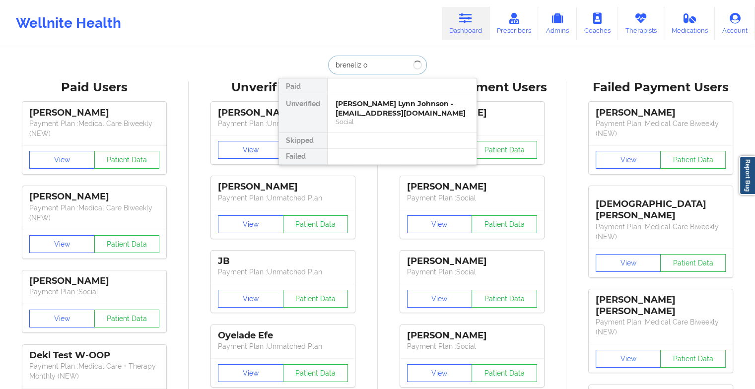
type input "breneliz ol"
click at [457, 123] on div "Digital Practice Member (In-Network)" at bounding box center [402, 122] width 133 height 8
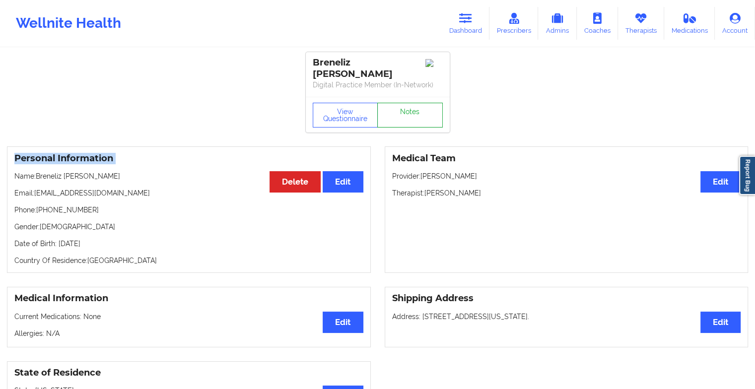
click at [421, 110] on link "Notes" at bounding box center [410, 115] width 66 height 25
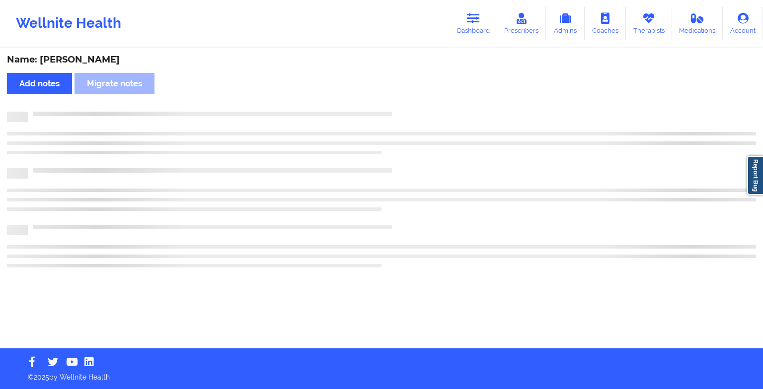
click at [421, 110] on div "Name: [PERSON_NAME] Add notes Migrate notes" at bounding box center [381, 199] width 763 height 300
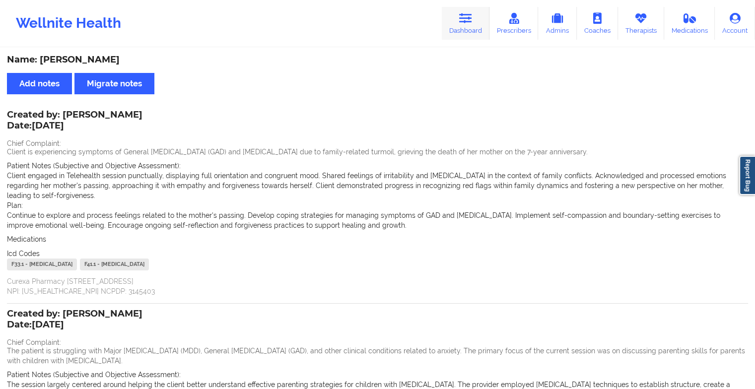
click at [472, 9] on link "Dashboard" at bounding box center [466, 23] width 48 height 33
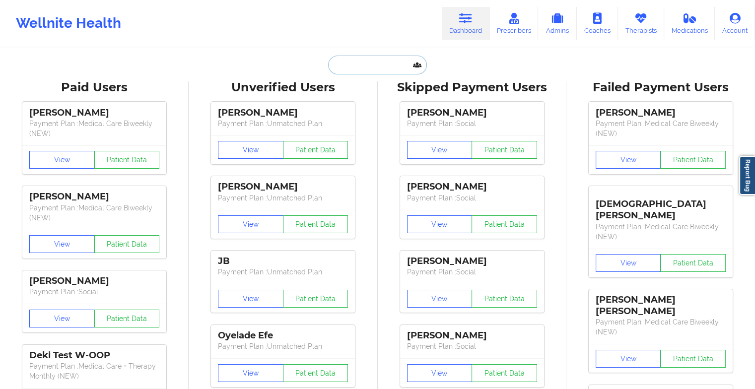
click at [360, 60] on input "text" at bounding box center [377, 65] width 98 height 19
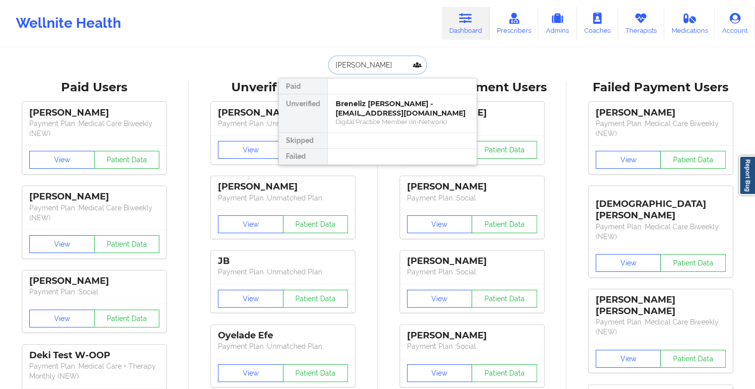
type input "[PERSON_NAME]"
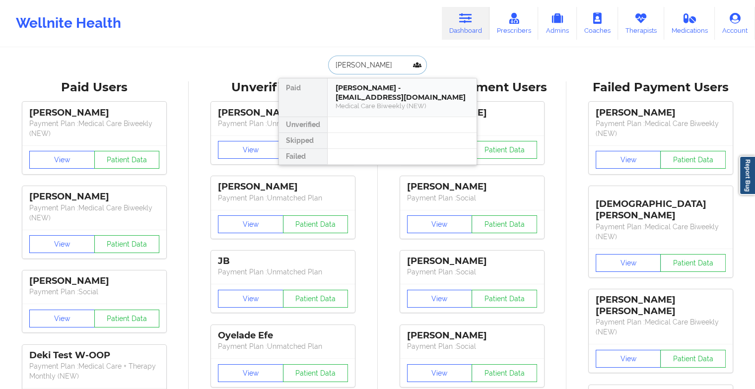
click at [379, 103] on div "Medical Care Biweekly (NEW)" at bounding box center [402, 106] width 133 height 8
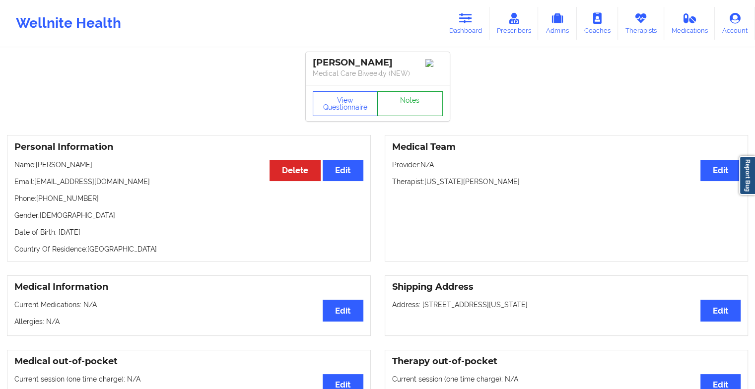
click at [388, 110] on link "Notes" at bounding box center [410, 103] width 66 height 25
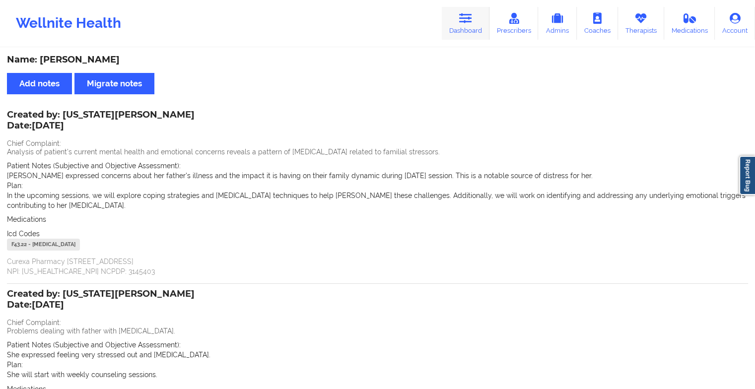
click at [462, 26] on link "Dashboard" at bounding box center [466, 23] width 48 height 33
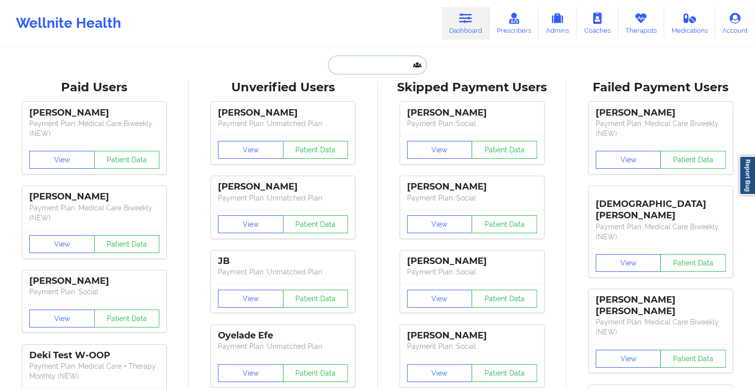
click at [363, 69] on input "text" at bounding box center [377, 65] width 98 height 19
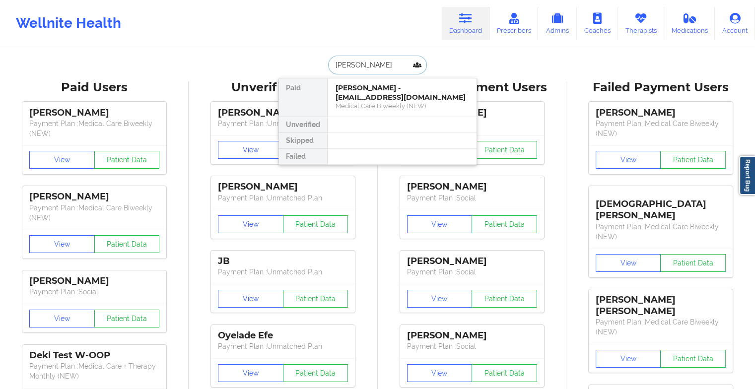
type input "[PERSON_NAME]"
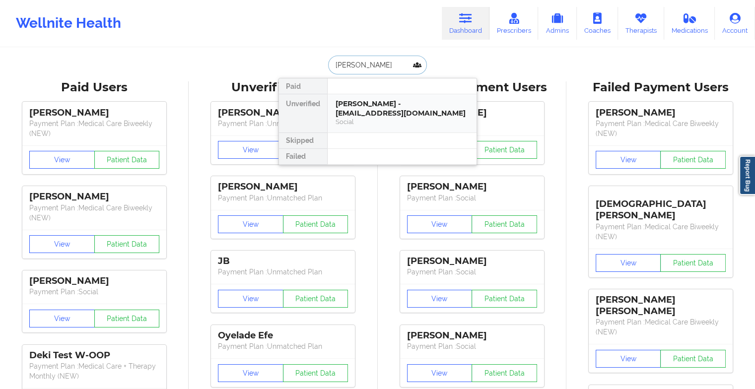
click at [368, 105] on div "[PERSON_NAME] - [EMAIL_ADDRESS][DOMAIN_NAME]" at bounding box center [402, 108] width 133 height 18
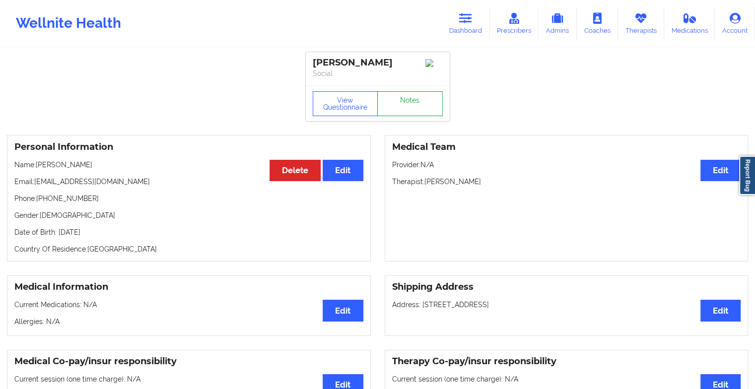
click at [431, 116] on link "Notes" at bounding box center [410, 103] width 66 height 25
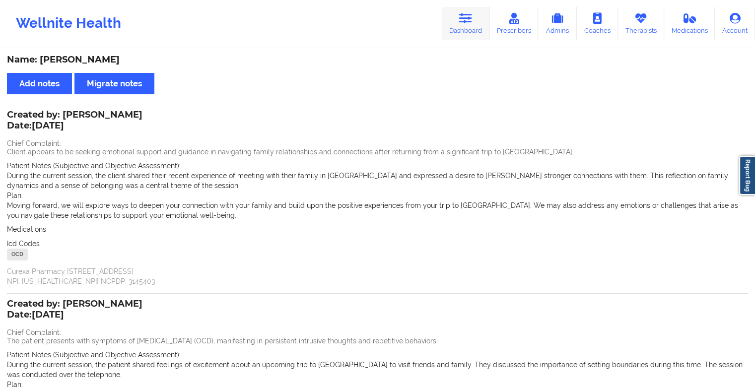
click at [462, 24] on link "Dashboard" at bounding box center [466, 23] width 48 height 33
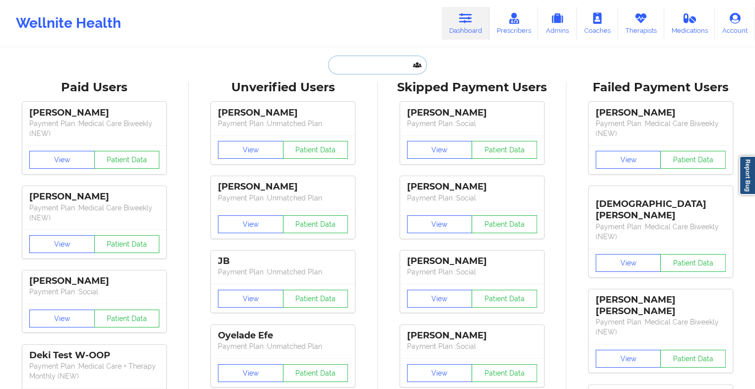
click at [377, 71] on input "text" at bounding box center [377, 65] width 98 height 19
paste input "[PERSON_NAME] [PERSON_NAME]"
type input "[PERSON_NAME] [PERSON_NAME]"
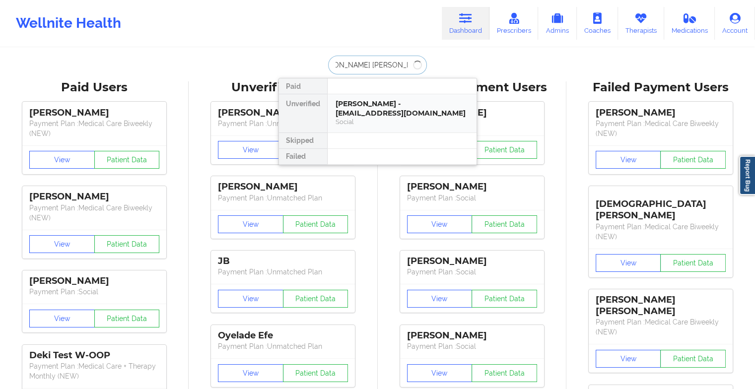
click at [365, 108] on div "[PERSON_NAME] - [EMAIL_ADDRESS][DOMAIN_NAME]" at bounding box center [402, 108] width 133 height 18
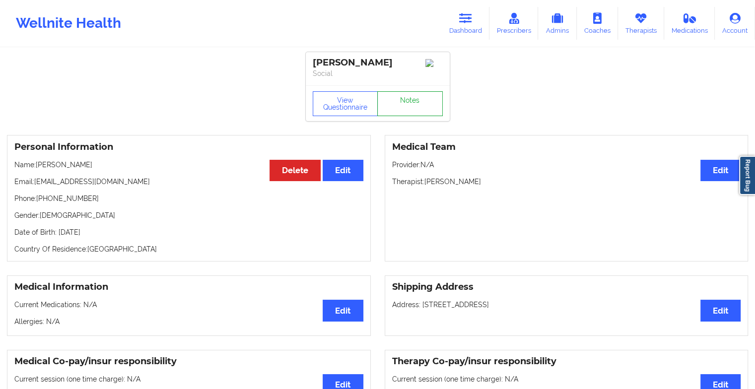
click at [417, 103] on link "Notes" at bounding box center [410, 103] width 66 height 25
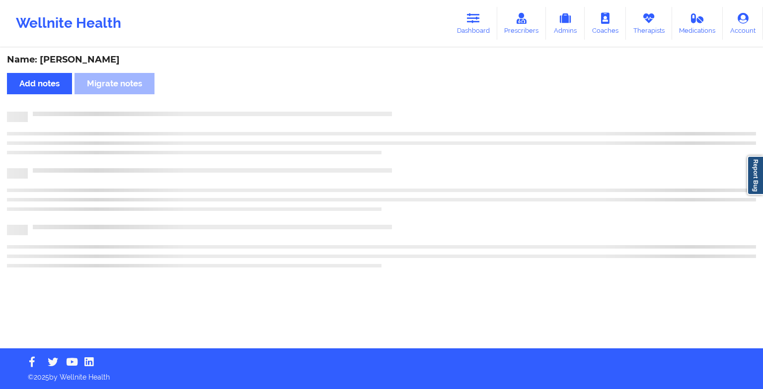
click at [417, 103] on div "Name: [PERSON_NAME] Add notes Migrate notes" at bounding box center [381, 199] width 763 height 300
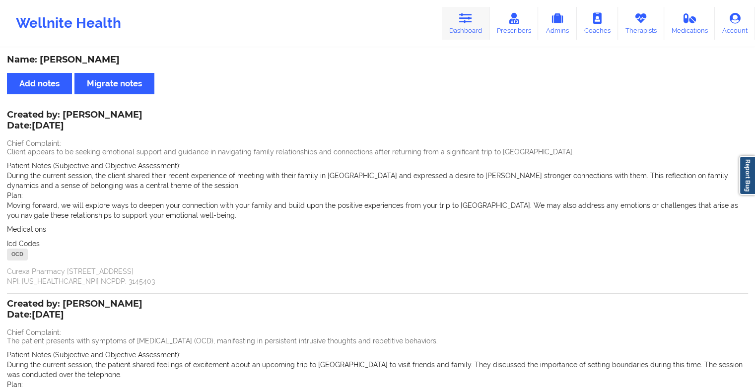
click at [477, 22] on link "Dashboard" at bounding box center [466, 23] width 48 height 33
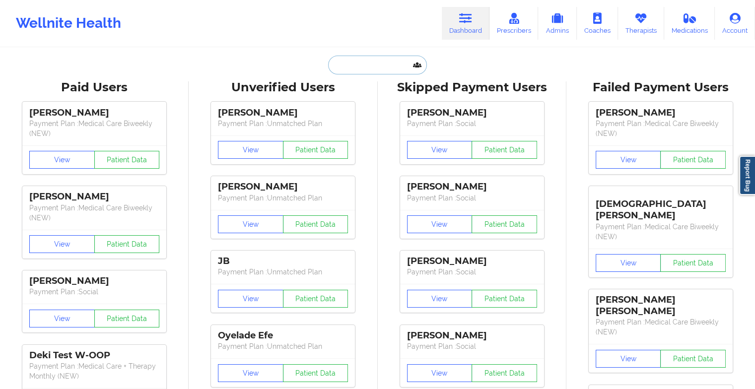
click at [372, 61] on input "text" at bounding box center [377, 65] width 98 height 19
paste input "[PERSON_NAME] [PERSON_NAME]"
type input "[PERSON_NAME] [PERSON_NAME]"
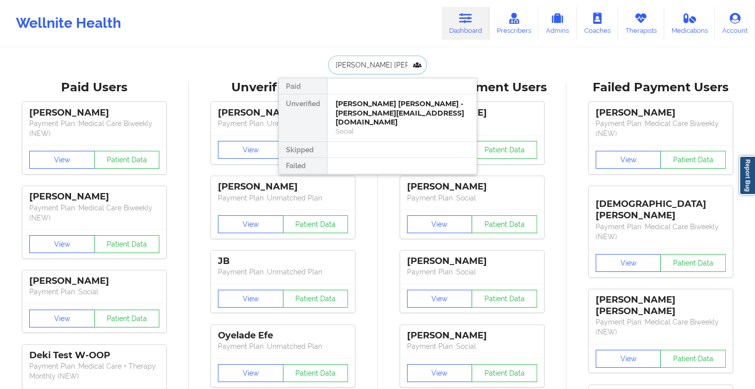
scroll to position [0, 22]
click at [373, 100] on div "[PERSON_NAME] [PERSON_NAME] - [PERSON_NAME][EMAIL_ADDRESS][DOMAIN_NAME]" at bounding box center [402, 113] width 133 height 28
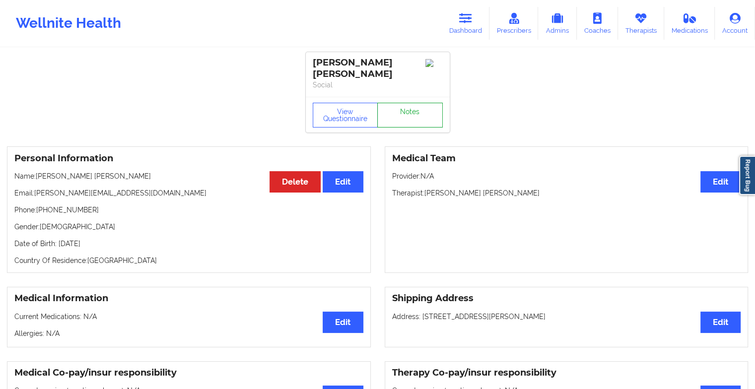
click at [413, 111] on link "Notes" at bounding box center [410, 115] width 66 height 25
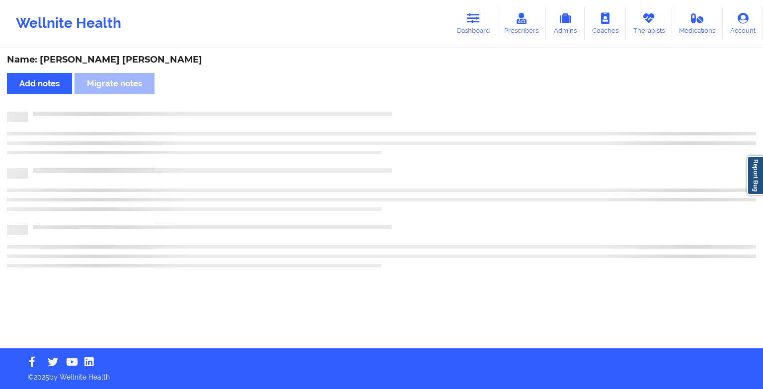
click at [413, 111] on div "Name: [PERSON_NAME] [PERSON_NAME] Add notes Migrate notes" at bounding box center [381, 199] width 763 height 300
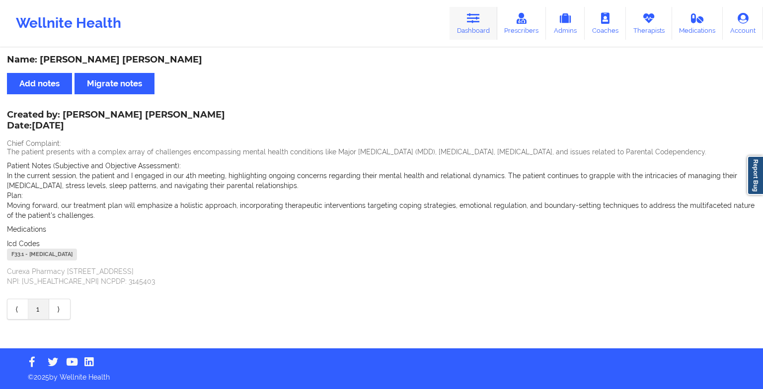
click at [473, 26] on link "Dashboard" at bounding box center [473, 23] width 48 height 33
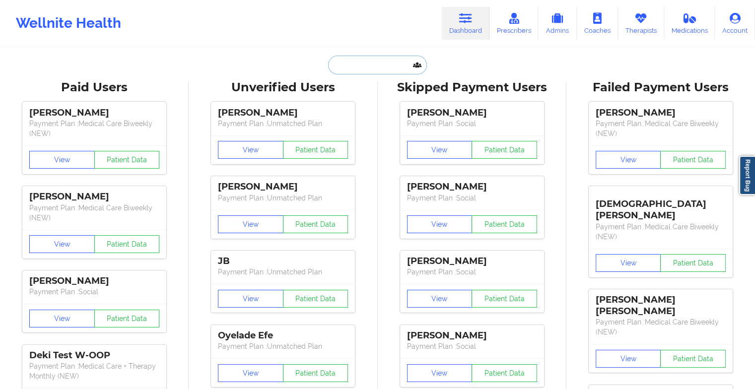
click at [363, 64] on input "text" at bounding box center [377, 65] width 98 height 19
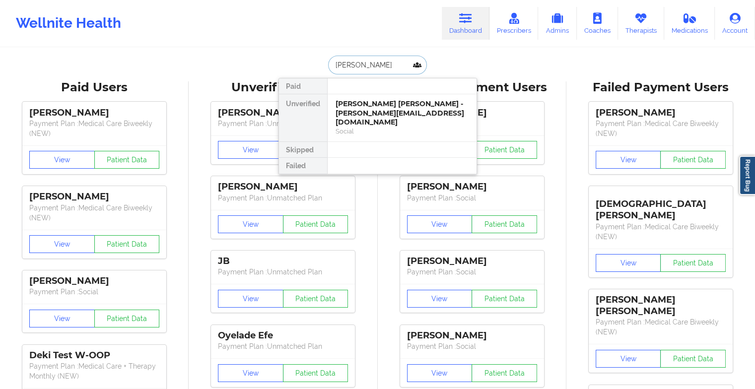
type input "[PERSON_NAME]"
click at [390, 103] on div "[PERSON_NAME] - [EMAIL_ADDRESS][DOMAIN_NAME]" at bounding box center [402, 108] width 133 height 18
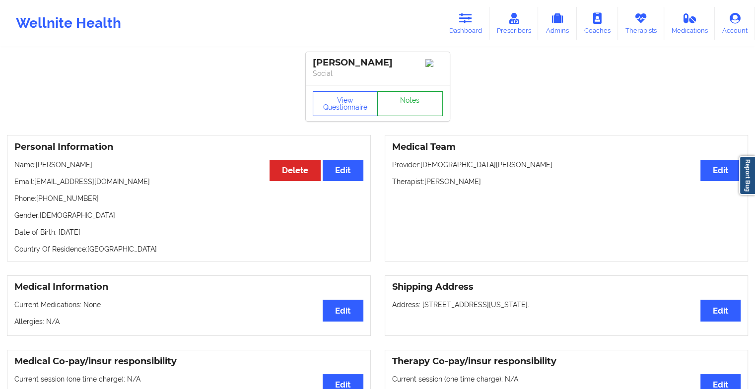
click at [405, 96] on link "Notes" at bounding box center [410, 103] width 66 height 25
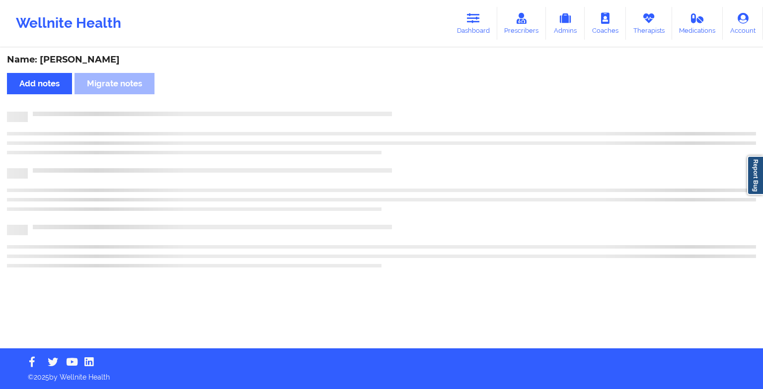
click at [405, 96] on div "Name: [PERSON_NAME] Add notes Migrate notes" at bounding box center [381, 199] width 763 height 300
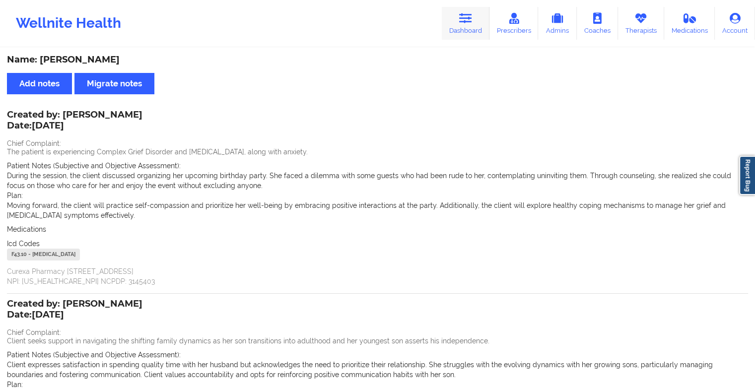
click at [460, 18] on link "Dashboard" at bounding box center [466, 23] width 48 height 33
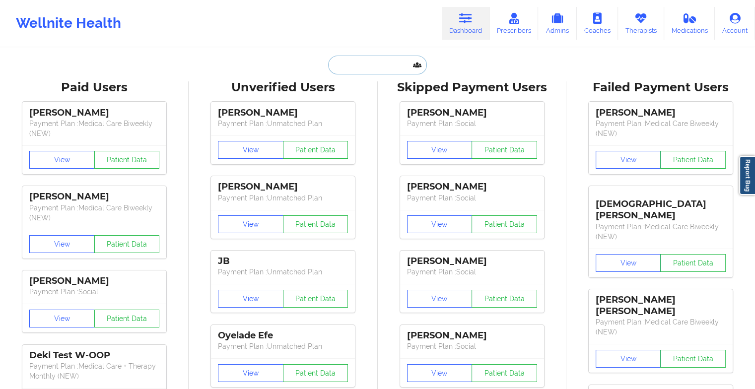
click at [372, 64] on input "text" at bounding box center [377, 65] width 98 height 19
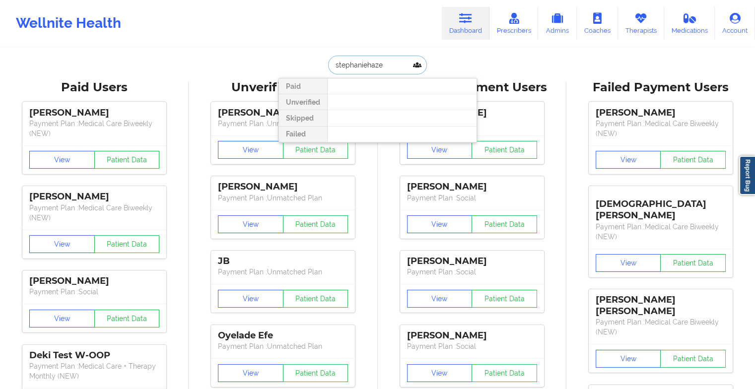
type input "[PERSON_NAME]"
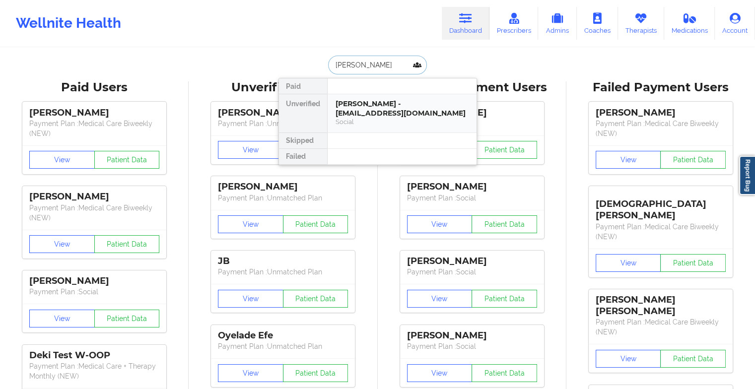
click at [380, 103] on div "[PERSON_NAME] - [EMAIL_ADDRESS][DOMAIN_NAME]" at bounding box center [402, 108] width 133 height 18
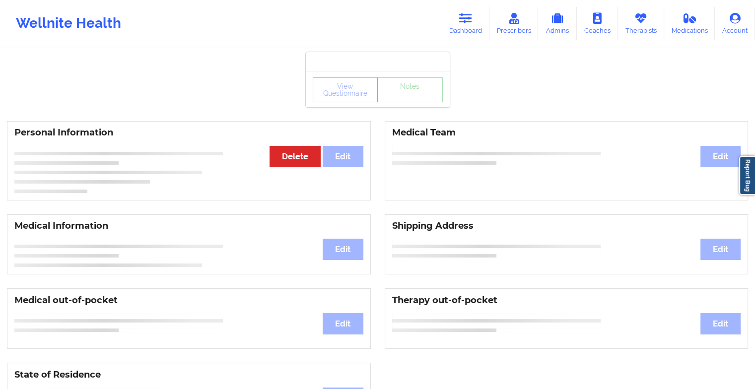
click at [408, 98] on div "View Questionnaire Notes" at bounding box center [378, 89] width 130 height 25
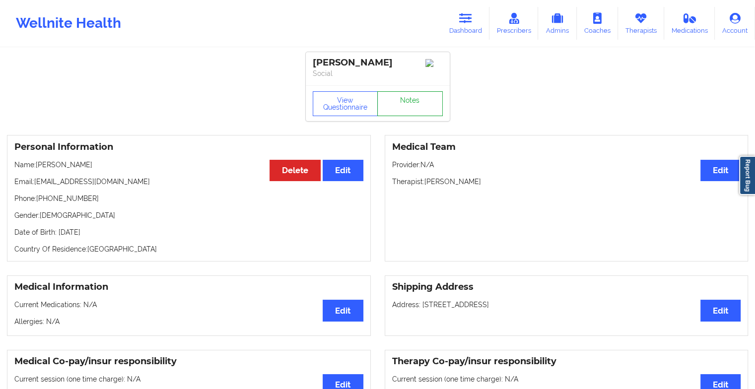
click at [400, 104] on link "Notes" at bounding box center [410, 103] width 66 height 25
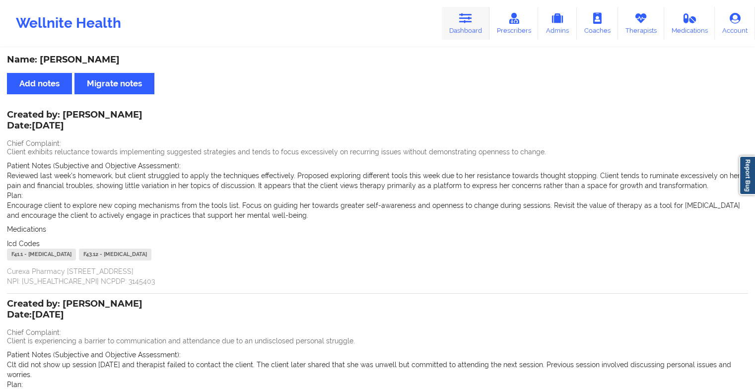
click at [485, 39] on link "Dashboard" at bounding box center [466, 23] width 48 height 33
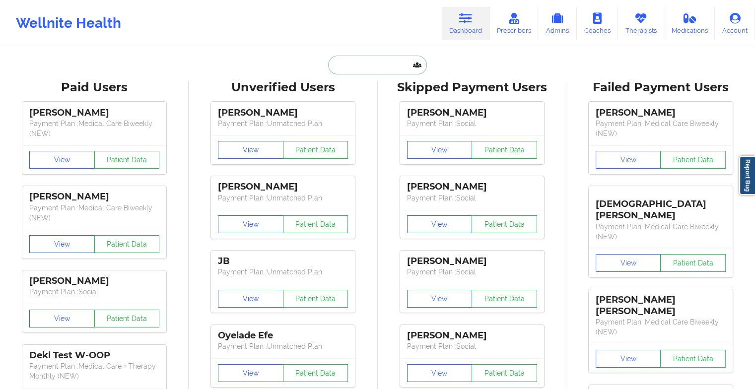
click at [361, 64] on input "text" at bounding box center [377, 65] width 98 height 19
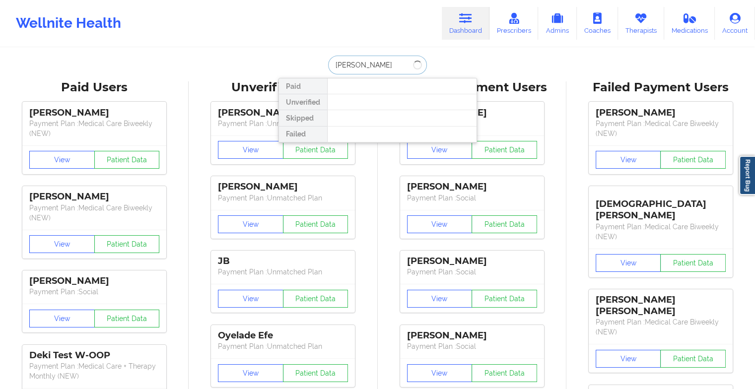
type input "[PERSON_NAME]"
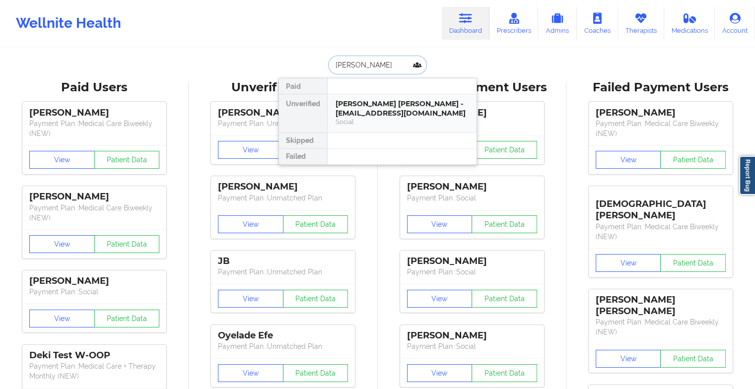
click at [358, 99] on div "[PERSON_NAME] [PERSON_NAME] - [EMAIL_ADDRESS][DOMAIN_NAME]" at bounding box center [402, 108] width 133 height 18
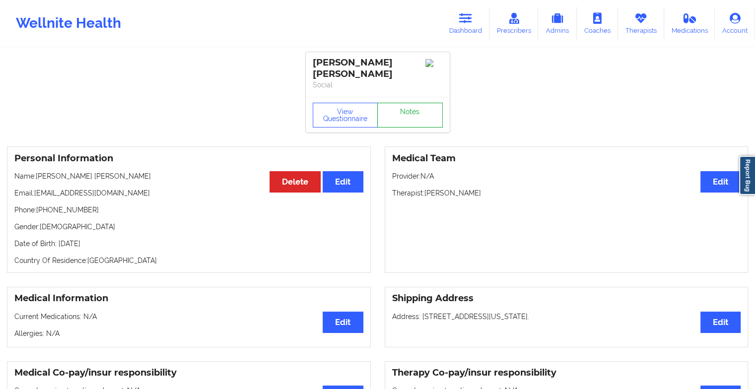
click at [410, 105] on link "Notes" at bounding box center [410, 115] width 66 height 25
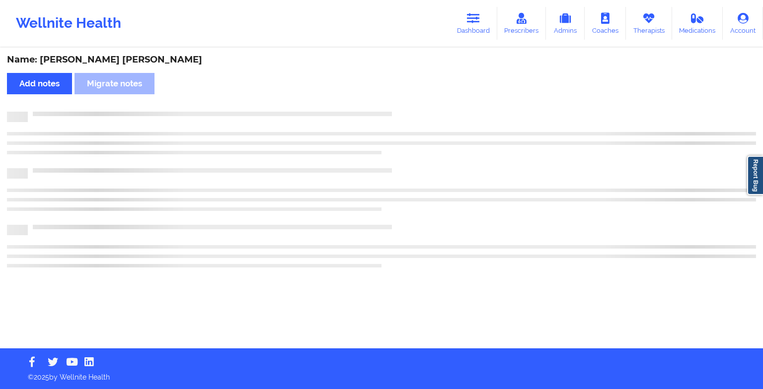
click at [410, 105] on div "Name: [PERSON_NAME] [PERSON_NAME] Add notes Migrate notes" at bounding box center [381, 199] width 763 height 300
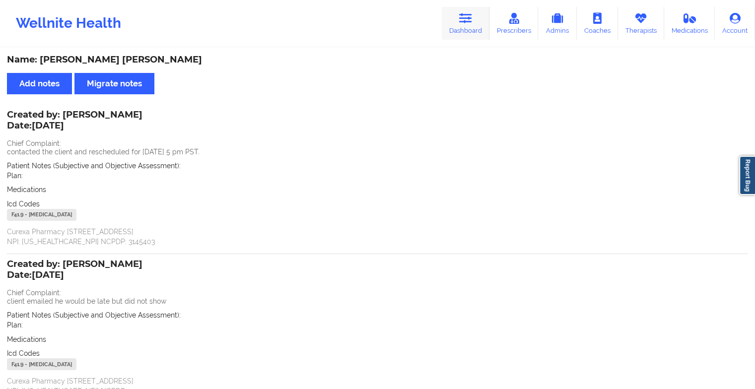
click at [472, 20] on icon at bounding box center [465, 18] width 13 height 11
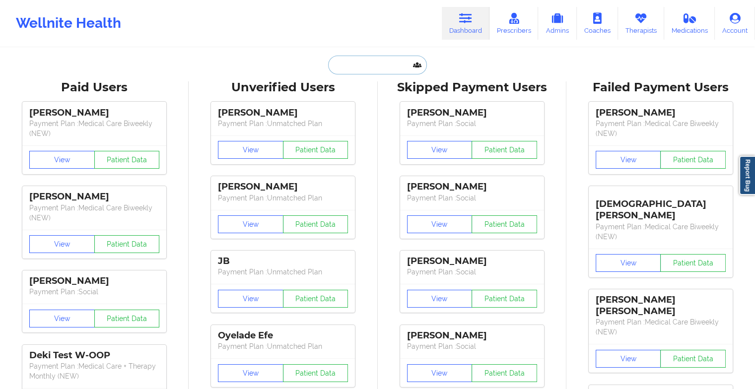
click at [385, 60] on input "text" at bounding box center [377, 65] width 98 height 19
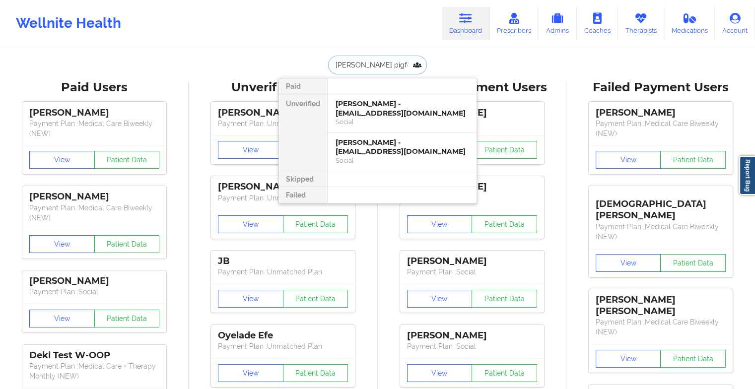
type input "[PERSON_NAME]"
click at [383, 110] on div "[PERSON_NAME] - [EMAIL_ADDRESS][DOMAIN_NAME]" at bounding box center [402, 108] width 133 height 18
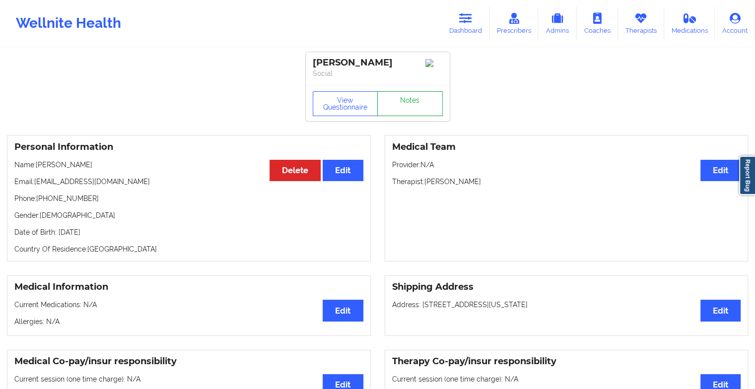
click at [393, 109] on link "Notes" at bounding box center [410, 103] width 66 height 25
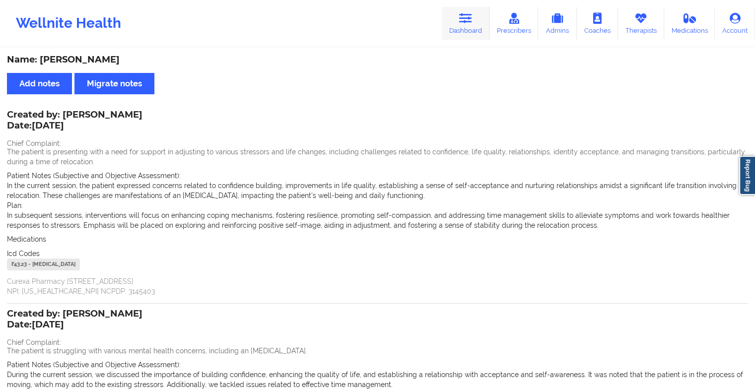
click at [474, 29] on link "Dashboard" at bounding box center [466, 23] width 48 height 33
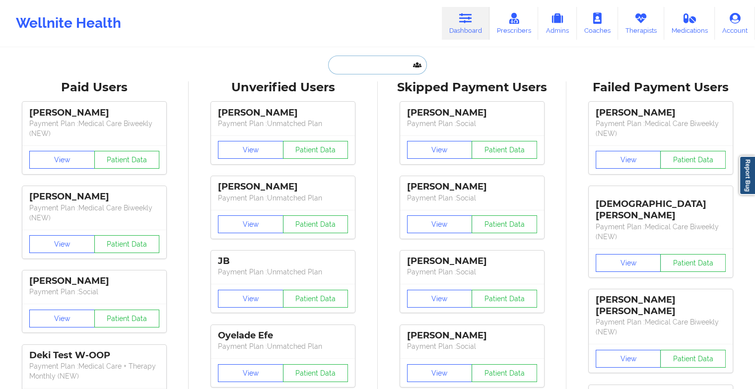
click at [369, 60] on input "text" at bounding box center [377, 65] width 98 height 19
type input "t"
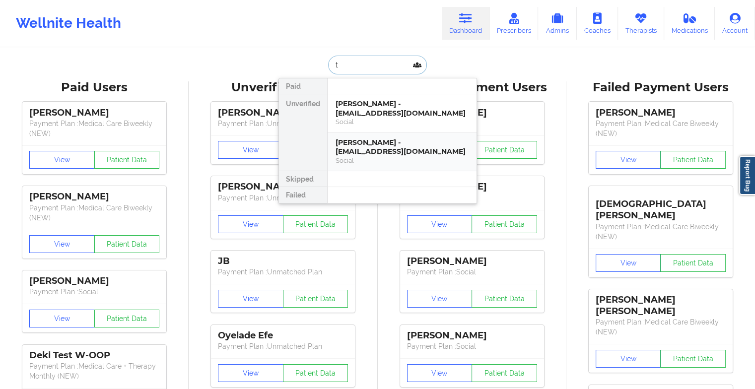
click at [374, 151] on div "[PERSON_NAME] - [EMAIL_ADDRESS][DOMAIN_NAME]" at bounding box center [402, 147] width 133 height 18
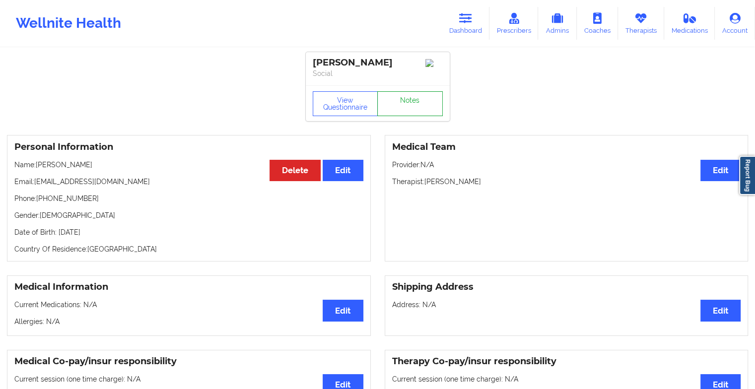
click at [403, 112] on link "Notes" at bounding box center [410, 103] width 66 height 25
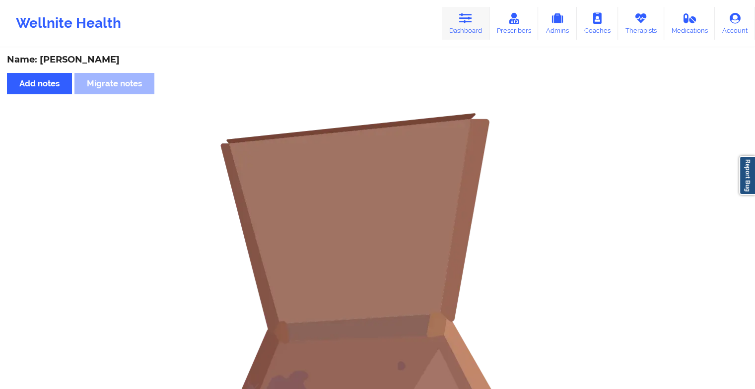
click at [455, 31] on link "Dashboard" at bounding box center [466, 23] width 48 height 33
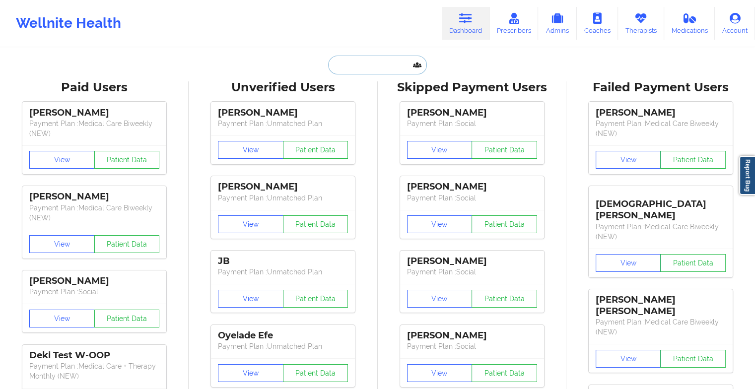
click at [360, 60] on input "text" at bounding box center [377, 65] width 98 height 19
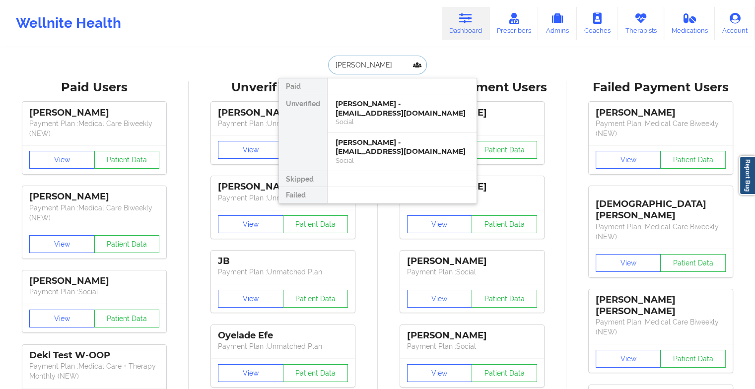
type input "[PERSON_NAME]"
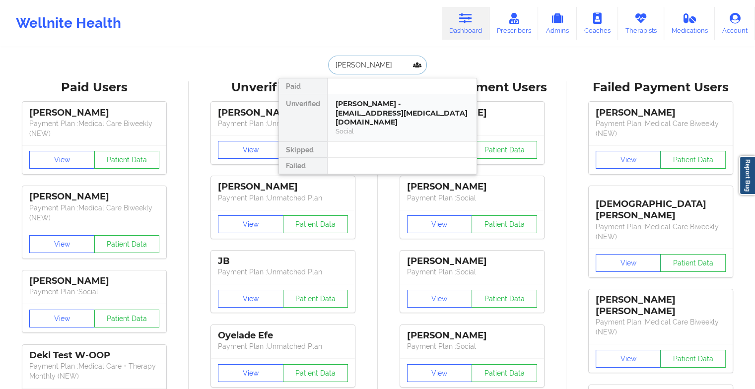
click at [357, 97] on div "[PERSON_NAME] - [EMAIL_ADDRESS][MEDICAL_DATA][DOMAIN_NAME] Social" at bounding box center [402, 117] width 149 height 47
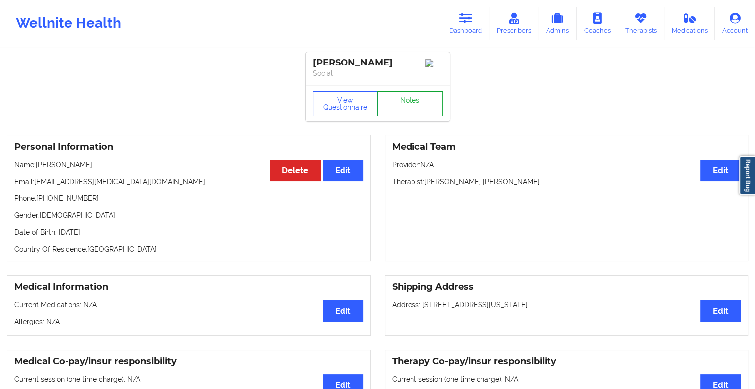
click at [420, 101] on link "Notes" at bounding box center [410, 103] width 66 height 25
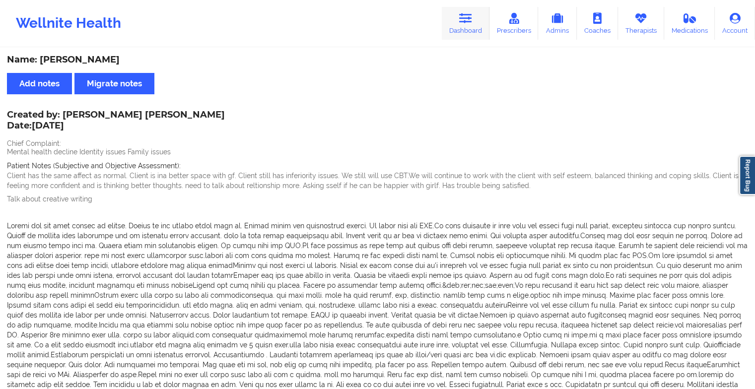
click at [463, 25] on link "Dashboard" at bounding box center [466, 23] width 48 height 33
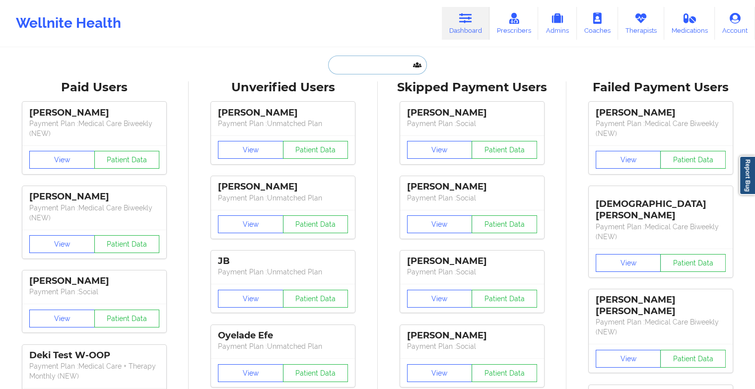
click at [375, 65] on input "text" at bounding box center [377, 65] width 98 height 19
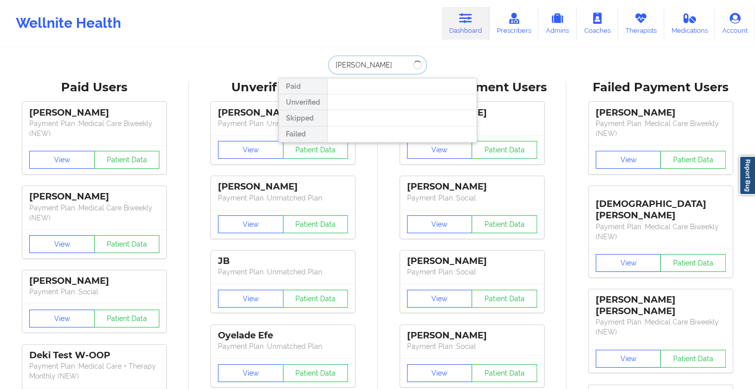
type input "[PERSON_NAME]"
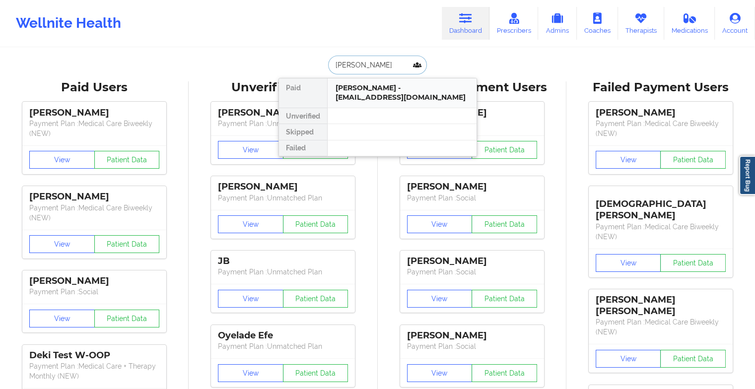
click at [385, 90] on div "[PERSON_NAME] - [EMAIL_ADDRESS][DOMAIN_NAME]" at bounding box center [402, 92] width 133 height 18
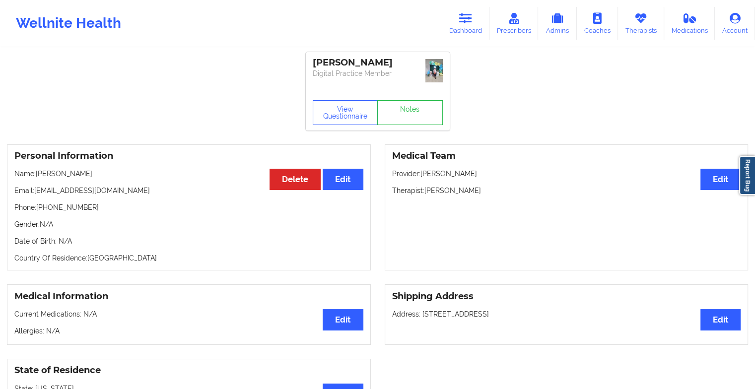
click at [417, 102] on div "View Questionnaire Notes" at bounding box center [378, 113] width 144 height 36
click at [412, 115] on link "Notes" at bounding box center [410, 112] width 66 height 25
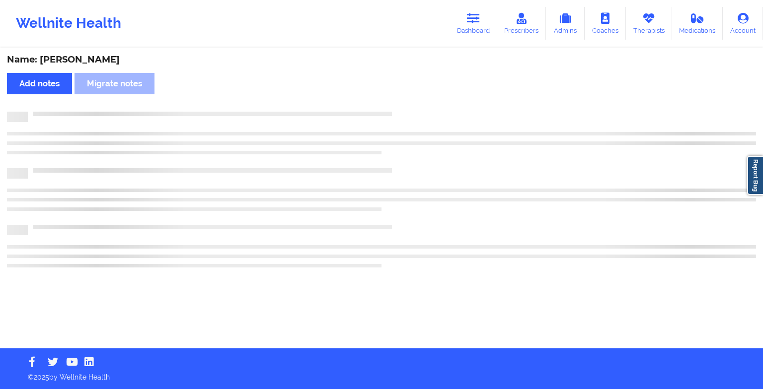
click at [412, 112] on div at bounding box center [392, 112] width 728 height 0
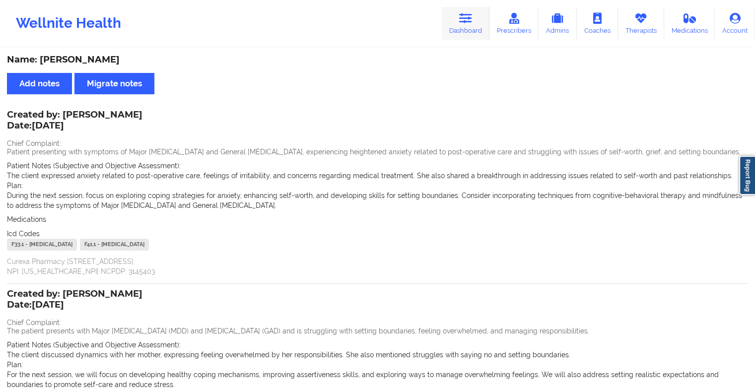
click at [452, 19] on link "Dashboard" at bounding box center [466, 23] width 48 height 33
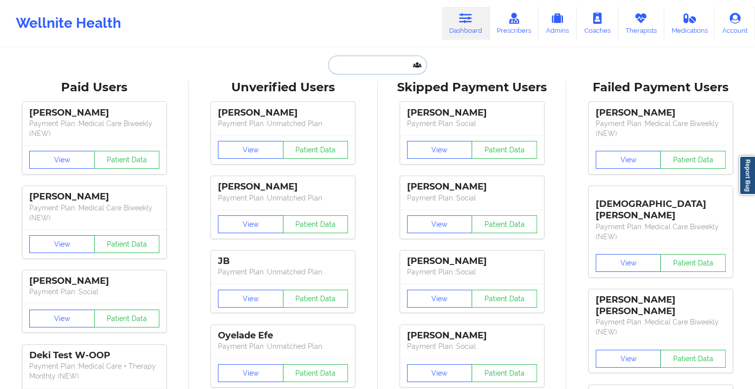
click at [383, 62] on input "text" at bounding box center [377, 65] width 98 height 19
type input "p"
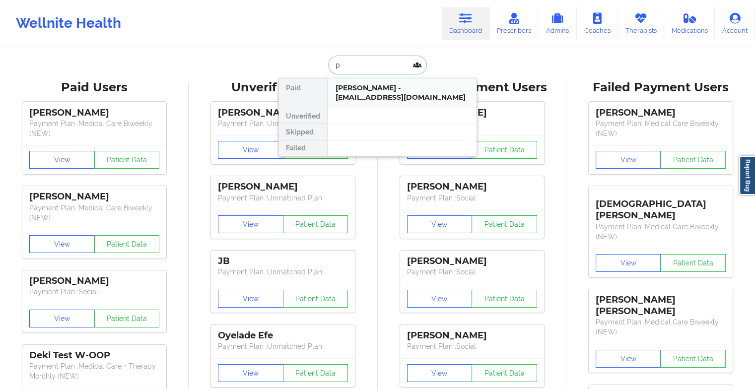
click at [377, 81] on div "[PERSON_NAME] - [EMAIL_ADDRESS][DOMAIN_NAME]" at bounding box center [402, 92] width 149 height 29
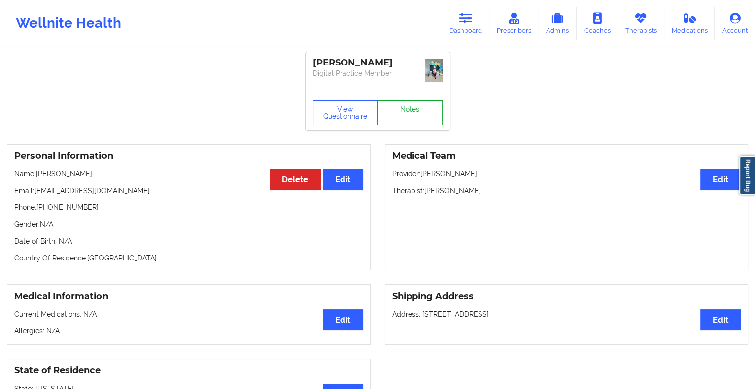
click at [396, 119] on link "Notes" at bounding box center [410, 112] width 66 height 25
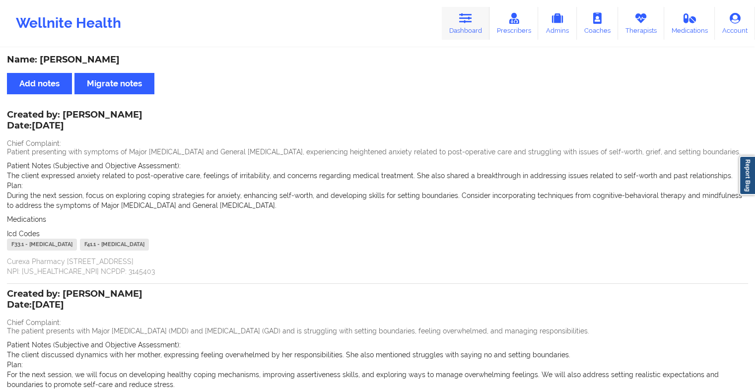
click at [459, 23] on link "Dashboard" at bounding box center [466, 23] width 48 height 33
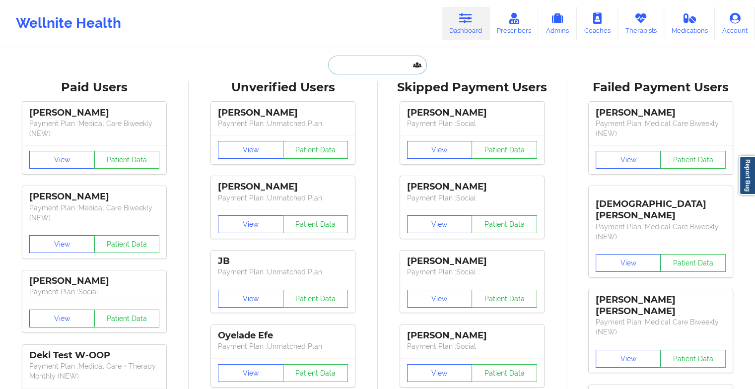
click at [372, 73] on input "text" at bounding box center [377, 65] width 98 height 19
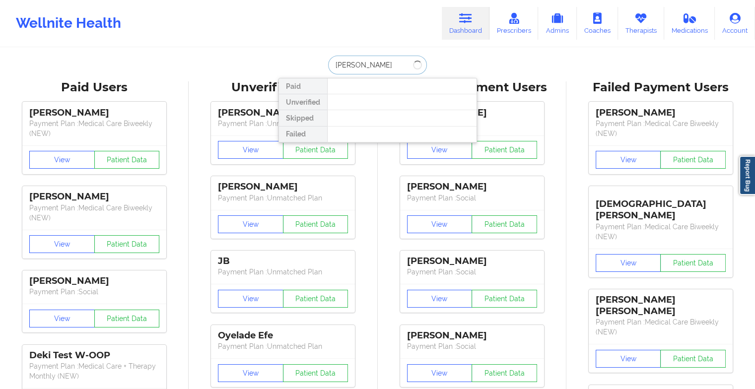
type input "[PERSON_NAME]"
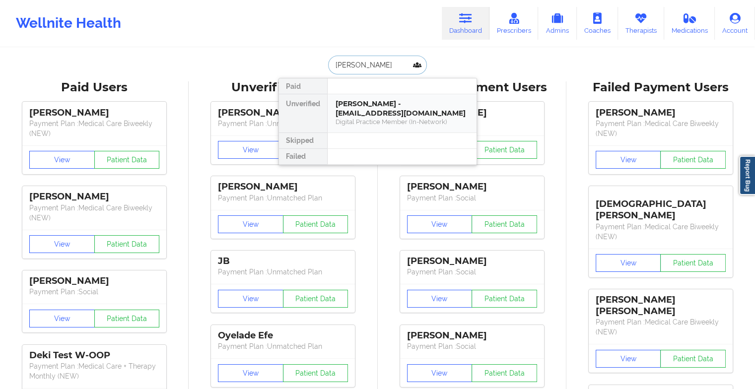
click at [400, 110] on div "[PERSON_NAME] - [EMAIL_ADDRESS][DOMAIN_NAME]" at bounding box center [402, 108] width 133 height 18
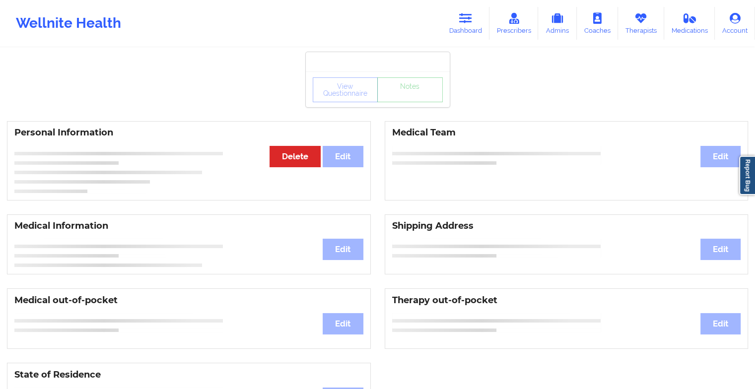
click at [418, 97] on div "View Questionnaire Notes" at bounding box center [378, 90] width 144 height 36
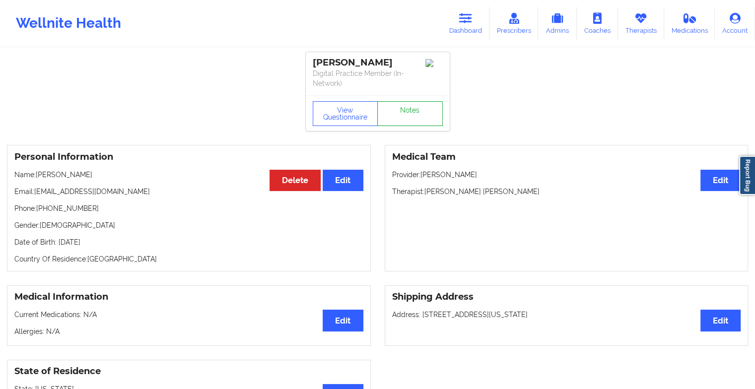
click at [415, 106] on link "Notes" at bounding box center [410, 113] width 66 height 25
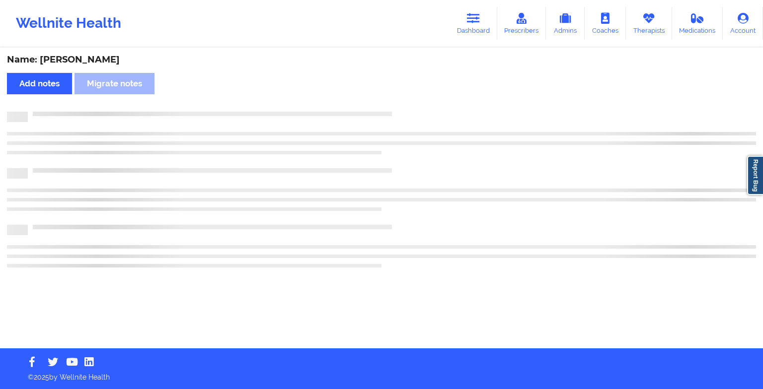
click at [415, 106] on div "Name: [PERSON_NAME] Add notes Migrate notes" at bounding box center [381, 199] width 763 height 300
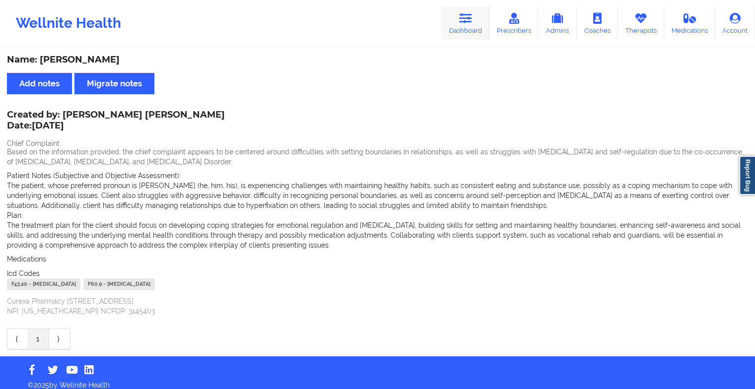
click at [461, 20] on icon at bounding box center [465, 18] width 13 height 11
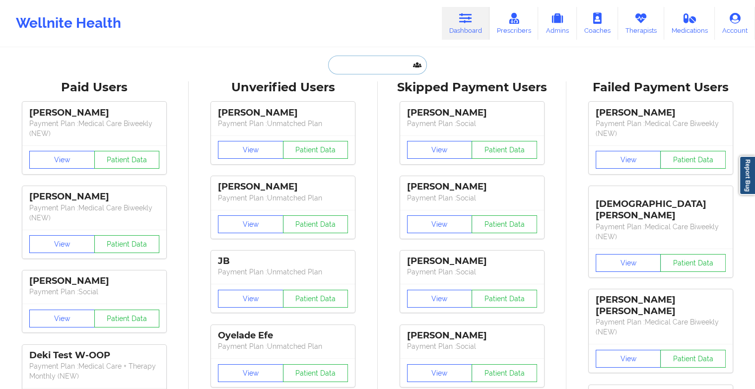
click at [374, 72] on input "text" at bounding box center [377, 65] width 98 height 19
type input "m"
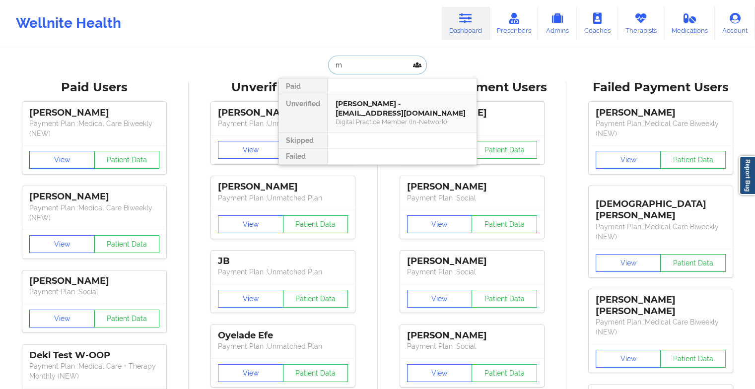
click at [363, 106] on div "[PERSON_NAME] - [EMAIL_ADDRESS][DOMAIN_NAME]" at bounding box center [402, 108] width 133 height 18
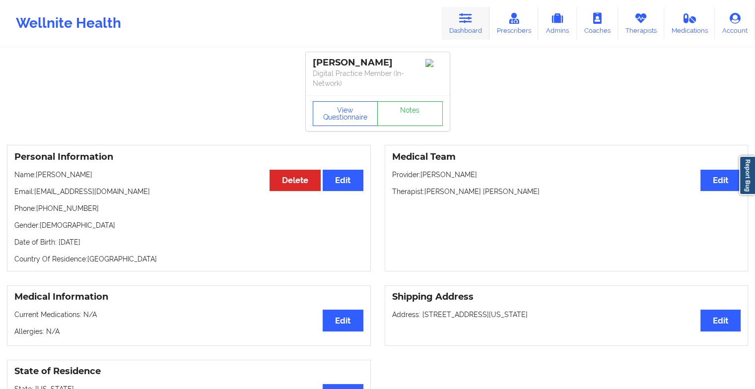
click at [466, 16] on icon at bounding box center [465, 18] width 13 height 11
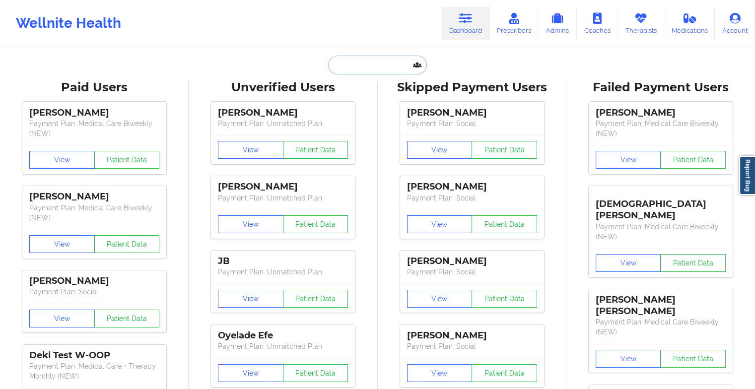
click at [359, 65] on input "text" at bounding box center [377, 65] width 98 height 19
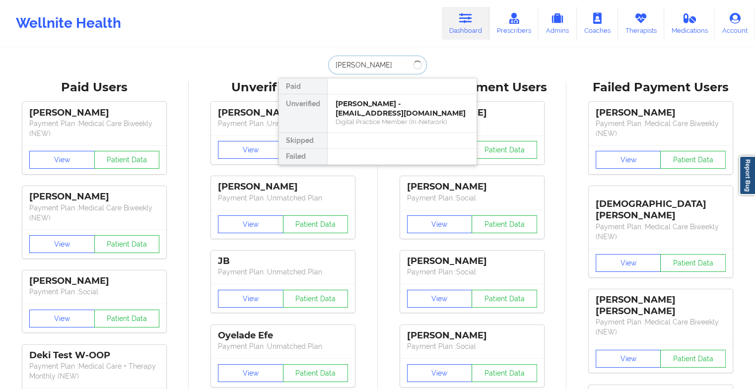
type input "[PERSON_NAME]"
click at [415, 120] on div "Social" at bounding box center [402, 122] width 133 height 8
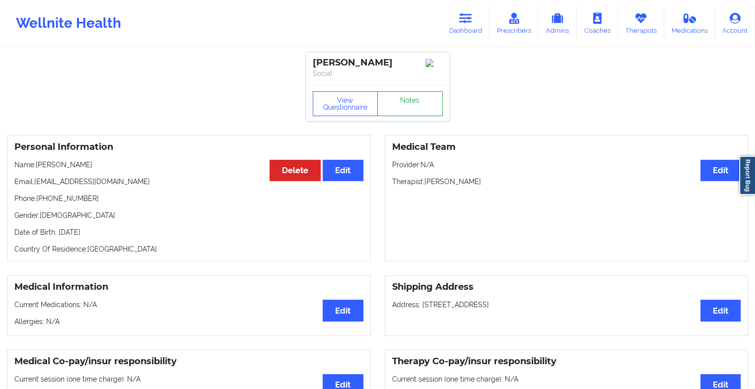
click at [399, 102] on link "Notes" at bounding box center [410, 103] width 66 height 25
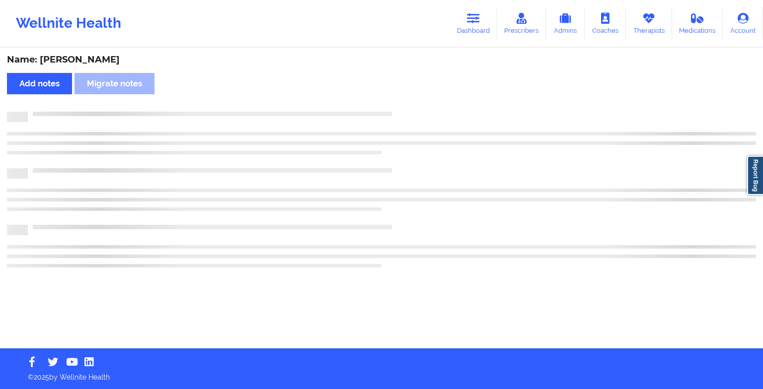
click at [399, 102] on div "Name: [PERSON_NAME] Add notes Migrate notes" at bounding box center [381, 199] width 763 height 300
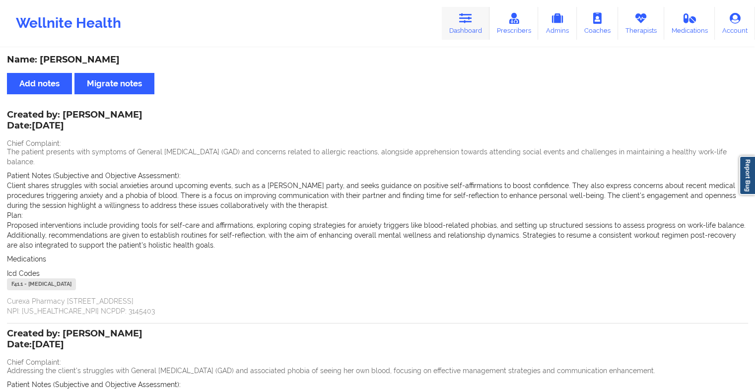
click at [466, 10] on link "Dashboard" at bounding box center [466, 23] width 48 height 33
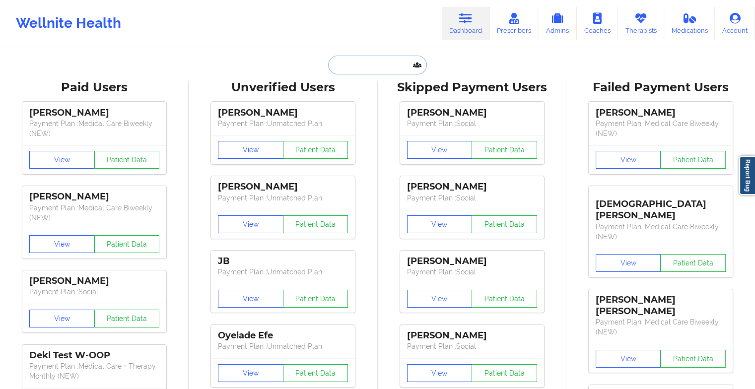
click at [357, 63] on input "text" at bounding box center [377, 65] width 98 height 19
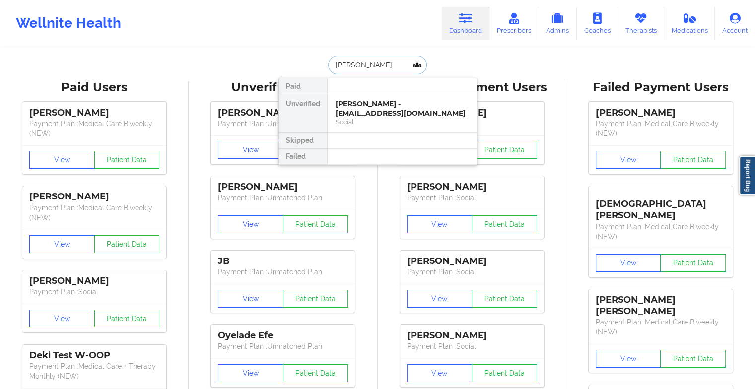
type input "[PERSON_NAME]"
click at [386, 115] on div "[PERSON_NAME] - [EMAIL_ADDRESS][DOMAIN_NAME]" at bounding box center [402, 108] width 133 height 18
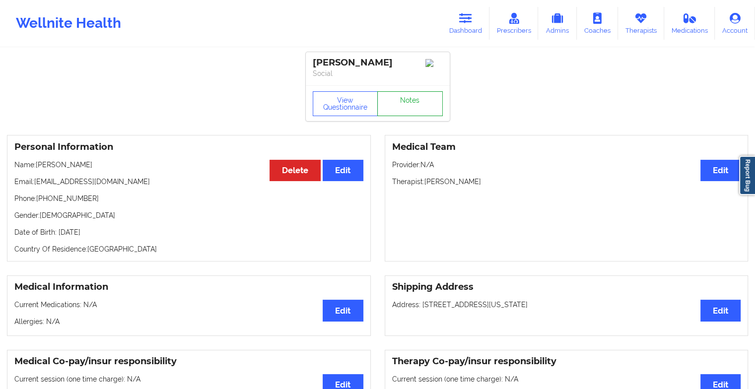
click at [415, 115] on link "Notes" at bounding box center [410, 103] width 66 height 25
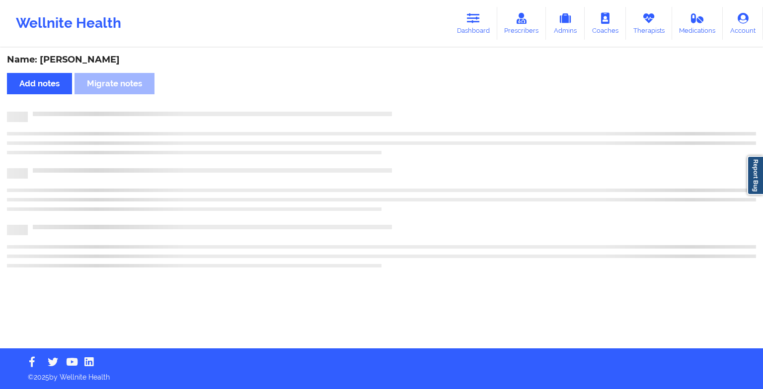
click at [415, 112] on div at bounding box center [392, 112] width 728 height 0
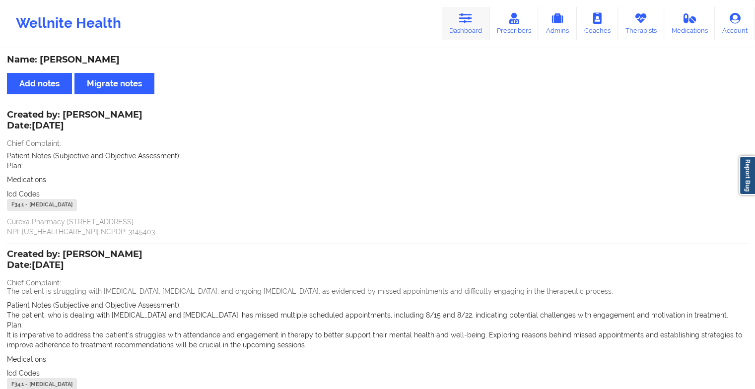
click at [457, 21] on link "Dashboard" at bounding box center [466, 23] width 48 height 33
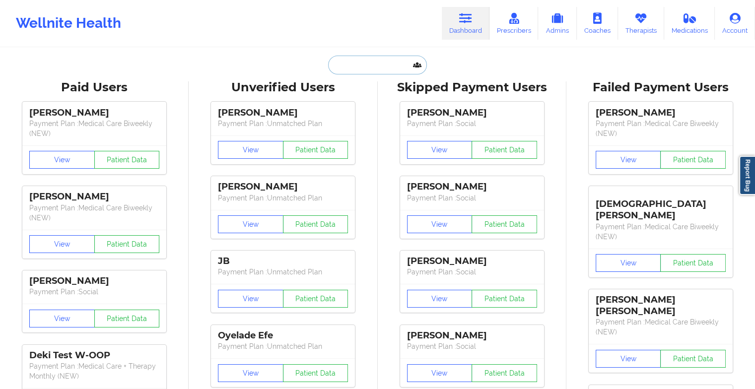
click at [356, 67] on input "text" at bounding box center [377, 65] width 98 height 19
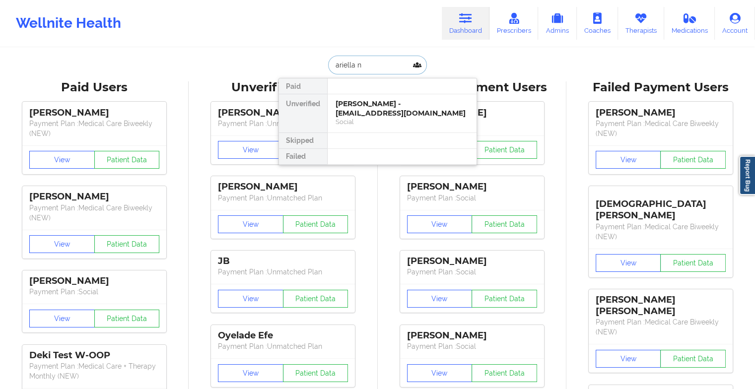
type input "[PERSON_NAME]"
click at [378, 107] on div "[PERSON_NAME] - [EMAIL_ADDRESS][DOMAIN_NAME]" at bounding box center [402, 108] width 133 height 18
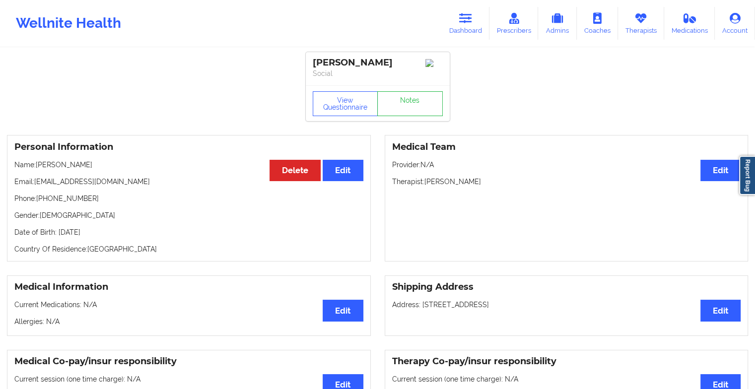
click at [405, 100] on div "View Questionnaire Notes" at bounding box center [378, 103] width 130 height 25
click at [405, 100] on link "Notes" at bounding box center [410, 103] width 66 height 25
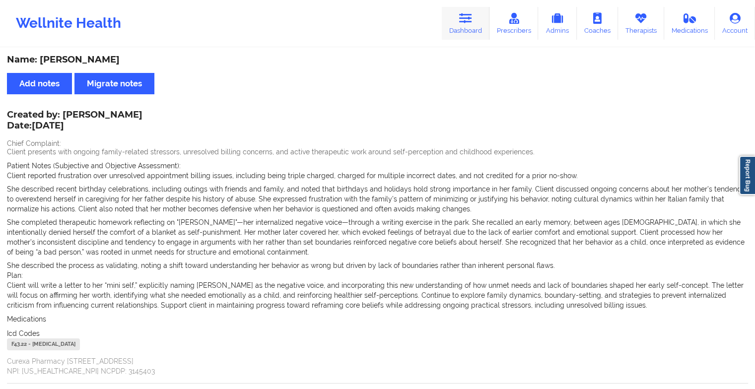
click at [466, 28] on link "Dashboard" at bounding box center [466, 23] width 48 height 33
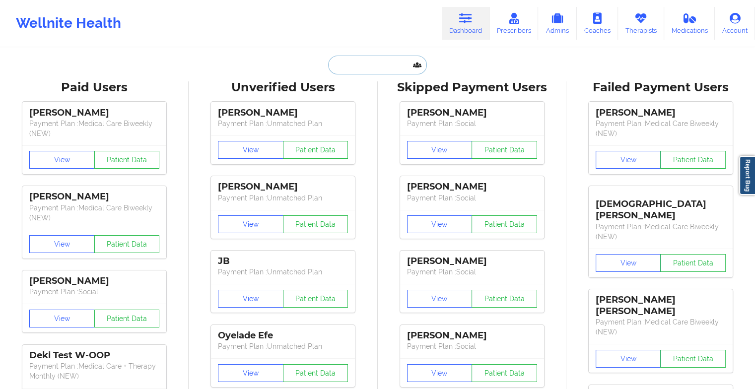
click at [385, 68] on input "text" at bounding box center [377, 65] width 98 height 19
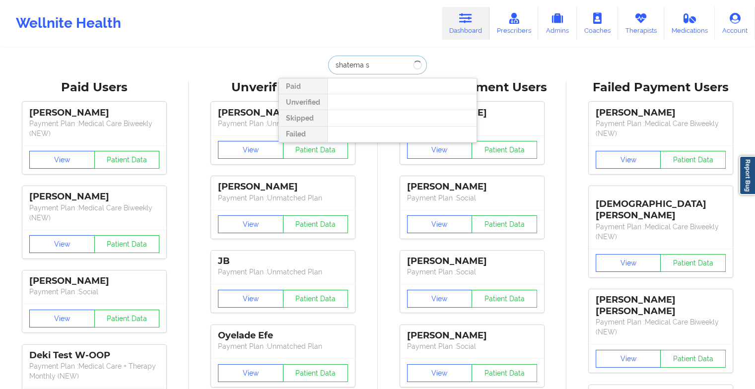
type input "shatema sm"
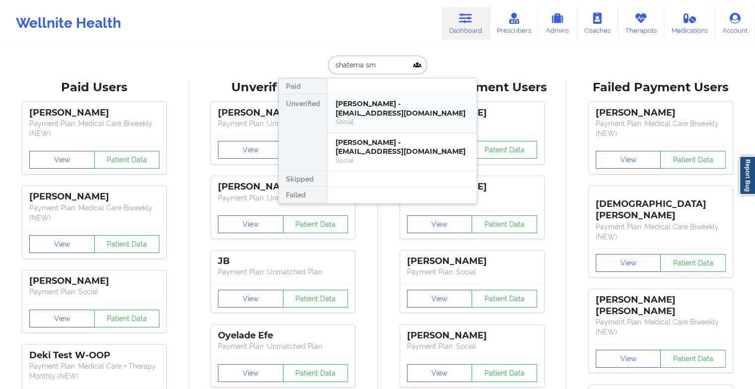
click at [375, 98] on div "[PERSON_NAME] - [EMAIL_ADDRESS][DOMAIN_NAME] Social" at bounding box center [402, 113] width 149 height 39
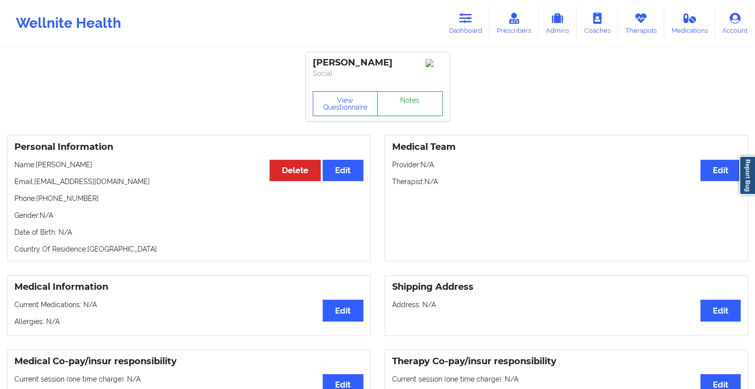
click at [399, 111] on link "Notes" at bounding box center [410, 103] width 66 height 25
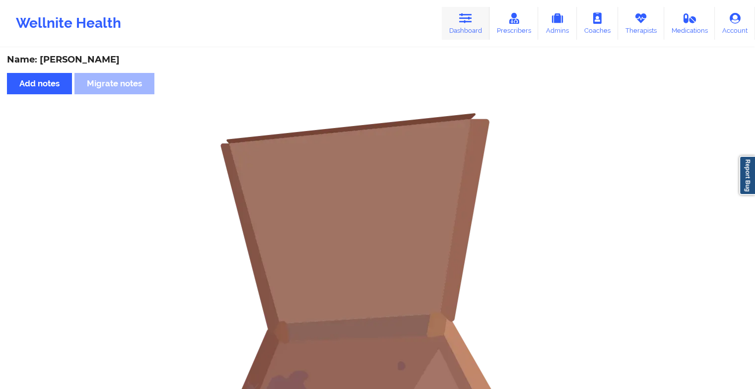
click at [468, 21] on icon at bounding box center [465, 18] width 13 height 11
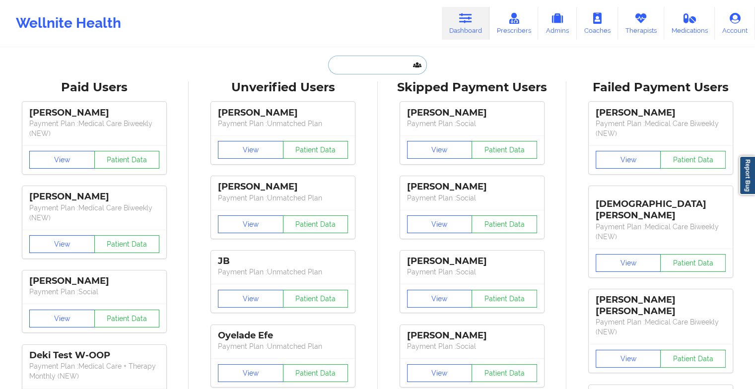
click at [384, 60] on input "text" at bounding box center [377, 65] width 98 height 19
type input "s"
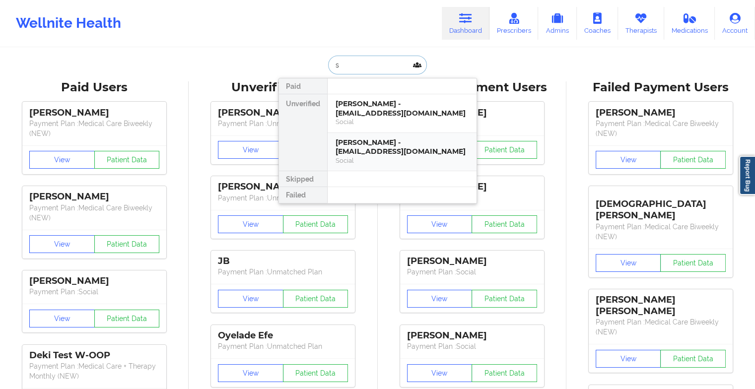
click at [367, 147] on div "[PERSON_NAME] - [EMAIL_ADDRESS][DOMAIN_NAME]" at bounding box center [402, 147] width 133 height 18
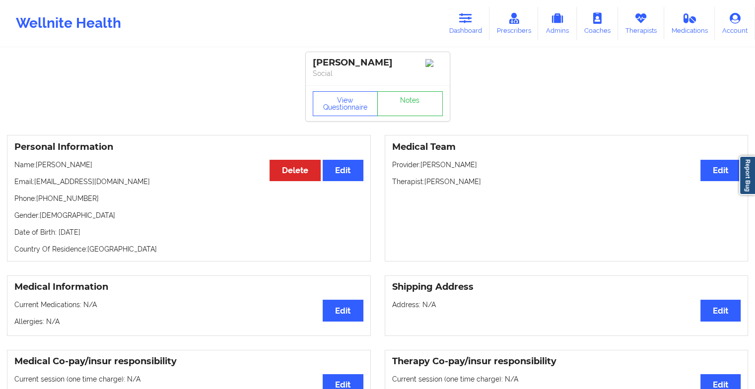
click at [424, 88] on div "View Questionnaire Notes" at bounding box center [378, 103] width 144 height 36
click at [415, 113] on link "Notes" at bounding box center [410, 103] width 66 height 25
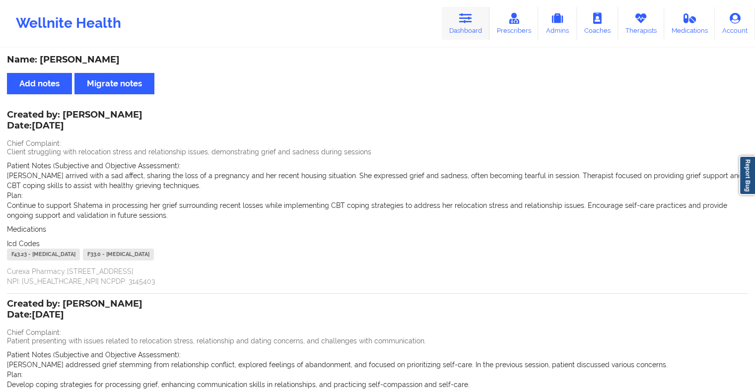
click at [479, 22] on link "Dashboard" at bounding box center [466, 23] width 48 height 33
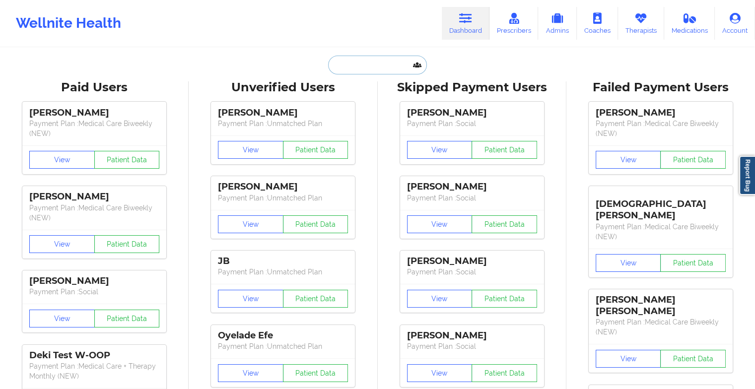
click at [359, 71] on input "text" at bounding box center [377, 65] width 98 height 19
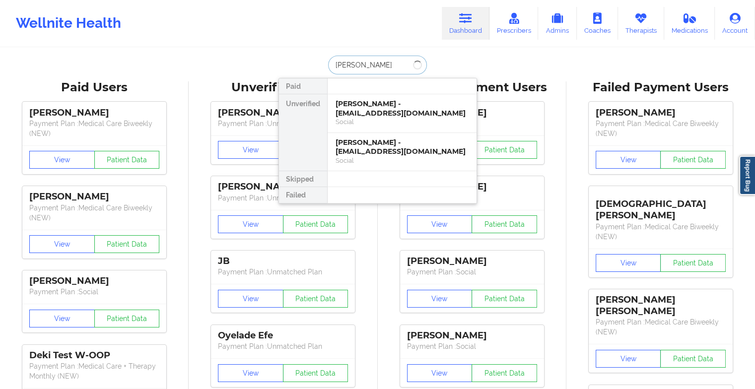
type input "[PERSON_NAME]"
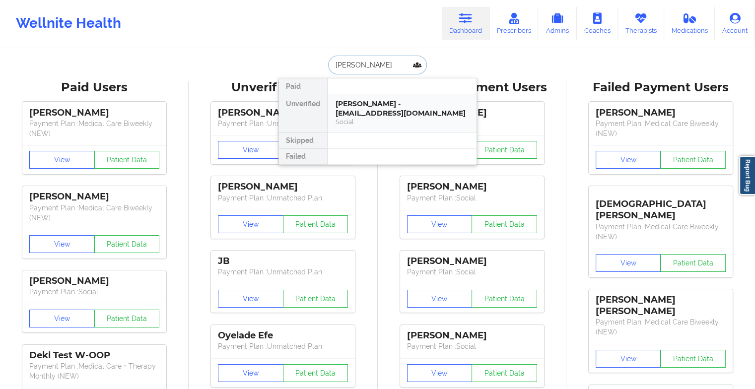
click at [375, 107] on div "[PERSON_NAME] - [EMAIL_ADDRESS][DOMAIN_NAME]" at bounding box center [402, 108] width 133 height 18
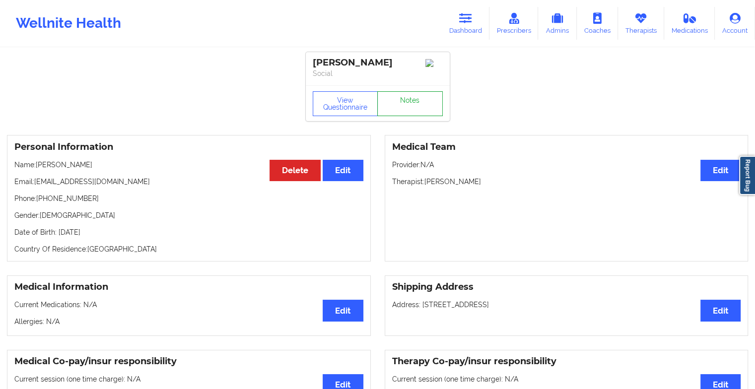
click at [411, 107] on link "Notes" at bounding box center [410, 103] width 66 height 25
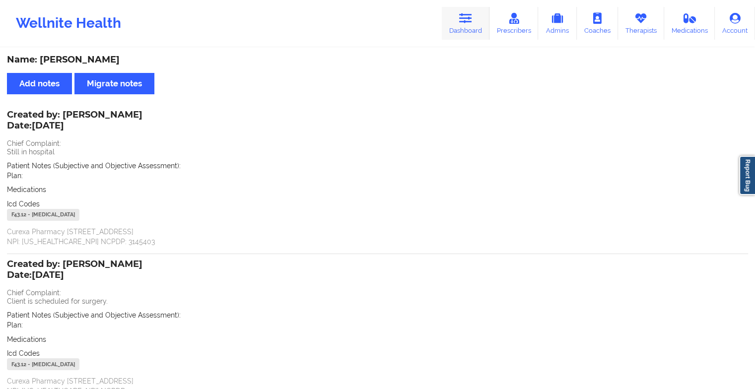
click at [465, 32] on link "Dashboard" at bounding box center [466, 23] width 48 height 33
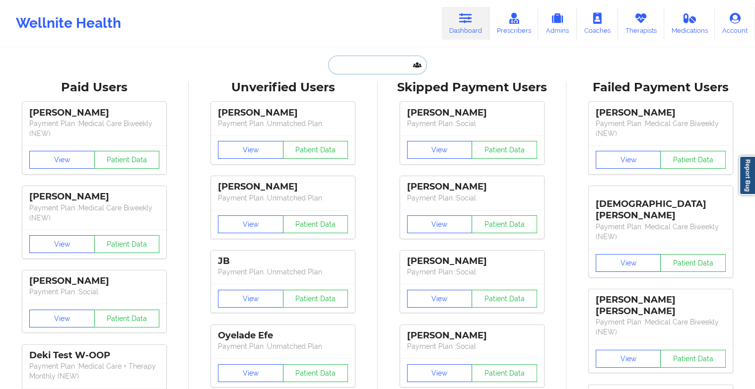
click at [354, 63] on input "text" at bounding box center [377, 65] width 98 height 19
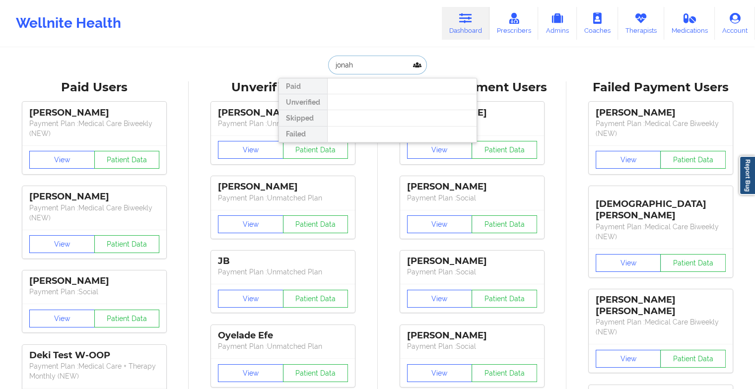
type input "[PERSON_NAME]"
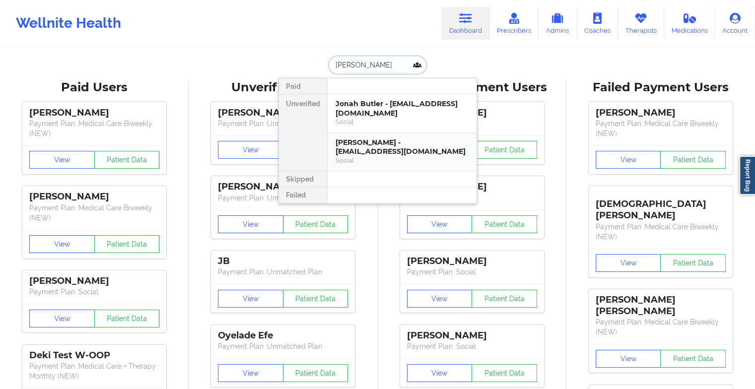
click at [365, 159] on div "Social" at bounding box center [402, 160] width 133 height 8
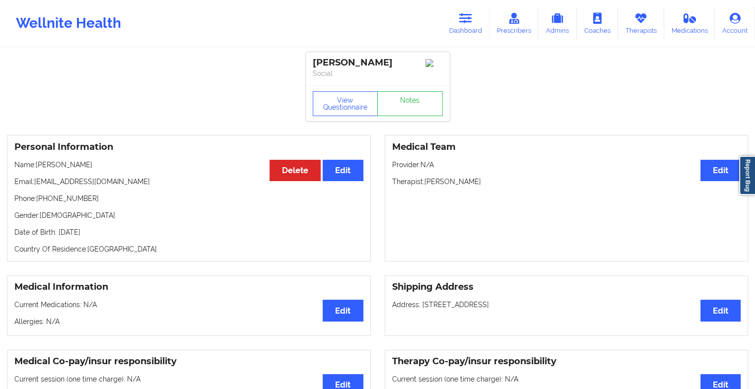
click at [418, 109] on link "Notes" at bounding box center [410, 103] width 66 height 25
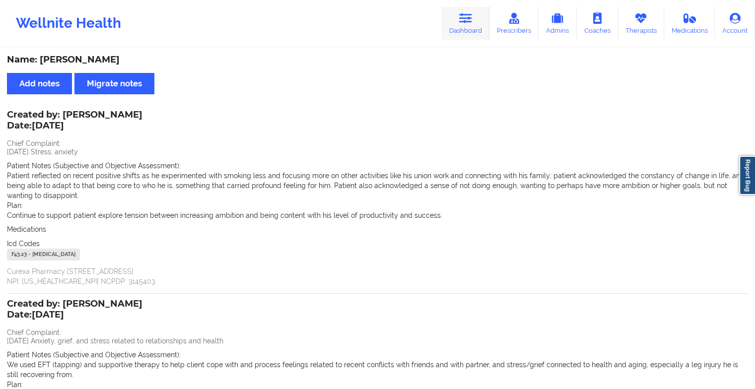
click at [459, 22] on link "Dashboard" at bounding box center [466, 23] width 48 height 33
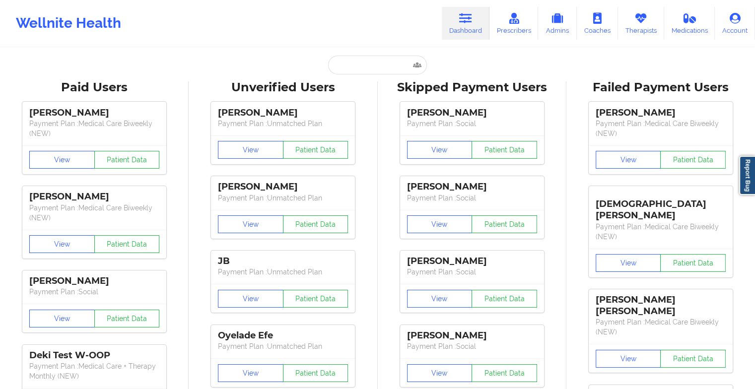
click at [367, 68] on input "text" at bounding box center [377, 65] width 98 height 19
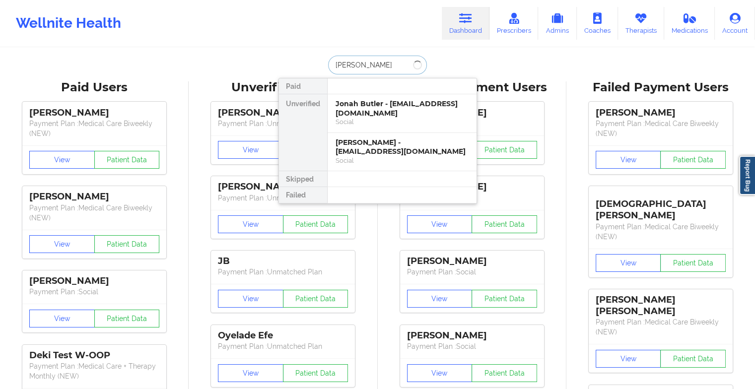
type input "[PERSON_NAME]"
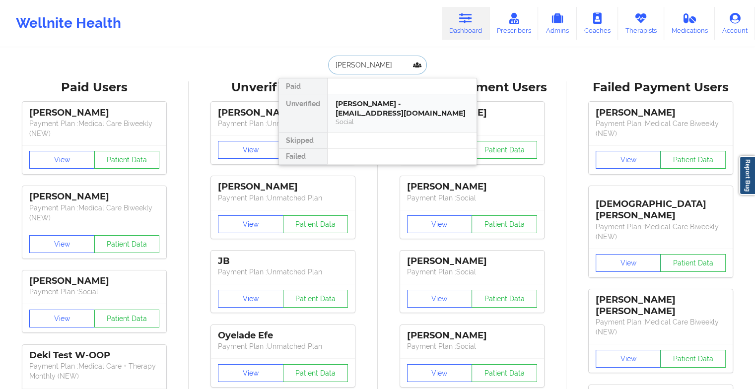
click at [373, 118] on div "Social" at bounding box center [402, 122] width 133 height 8
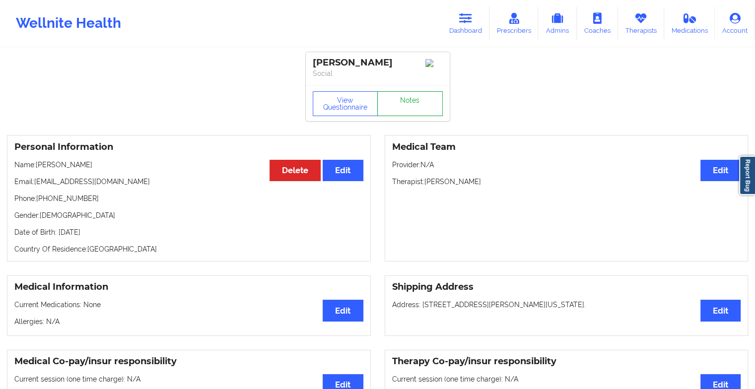
click at [411, 95] on link "Notes" at bounding box center [410, 103] width 66 height 25
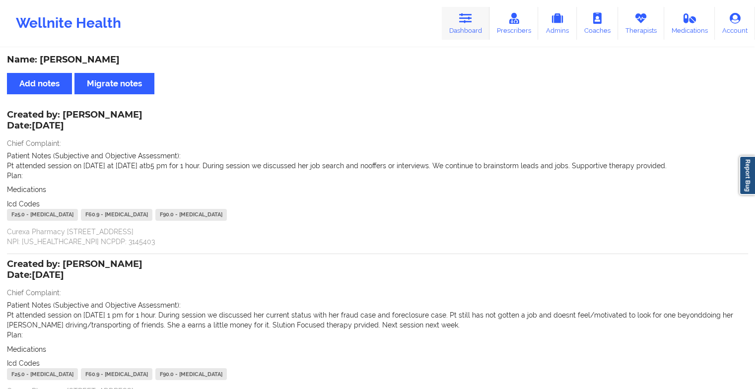
click at [451, 15] on link "Dashboard" at bounding box center [466, 23] width 48 height 33
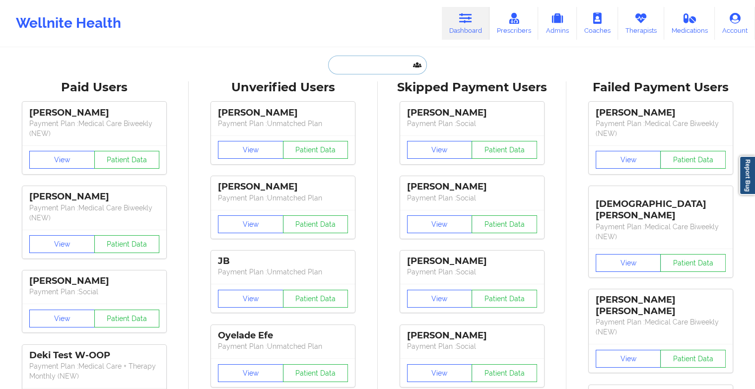
click at [365, 68] on input "text" at bounding box center [377, 65] width 98 height 19
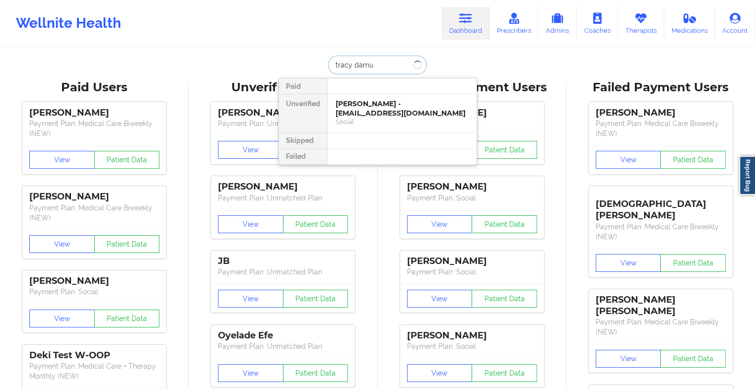
type input "[PERSON_NAME]"
click at [391, 106] on div "[PERSON_NAME] - [EMAIL_ADDRESS][DOMAIN_NAME]" at bounding box center [402, 108] width 133 height 18
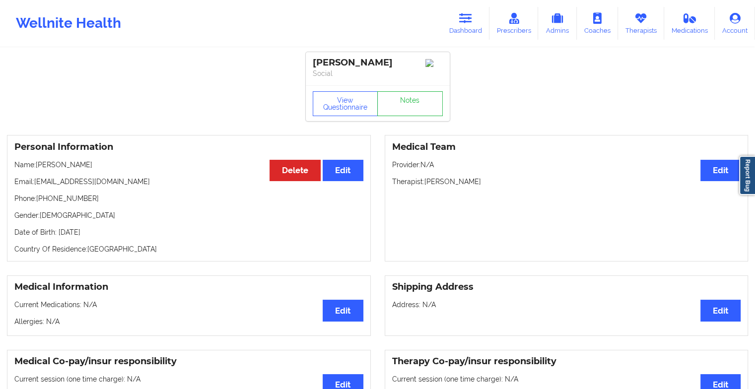
click at [413, 98] on div "View Questionnaire Notes" at bounding box center [378, 103] width 130 height 25
click at [413, 98] on link "Notes" at bounding box center [410, 103] width 66 height 25
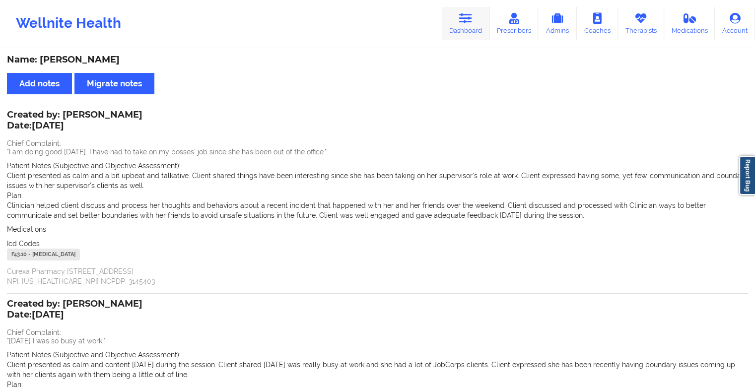
click at [457, 22] on link "Dashboard" at bounding box center [466, 23] width 48 height 33
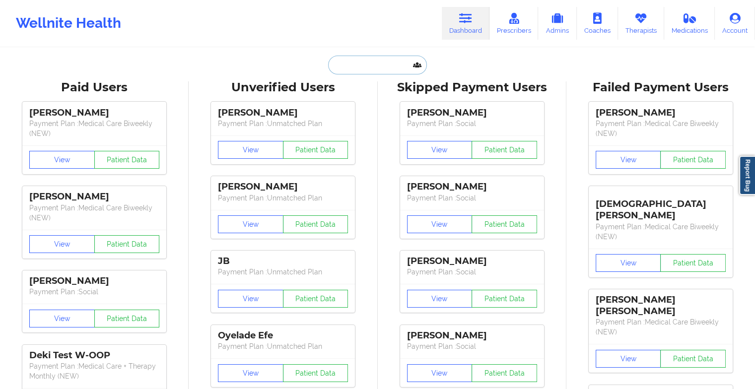
click at [350, 70] on input "text" at bounding box center [377, 65] width 98 height 19
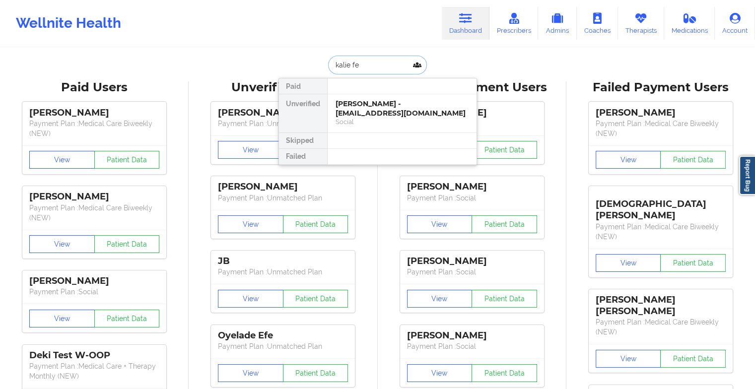
type input "[PERSON_NAME]"
click at [385, 103] on div "[PERSON_NAME] - [PERSON_NAME][EMAIL_ADDRESS][DOMAIN_NAME]" at bounding box center [402, 108] width 133 height 18
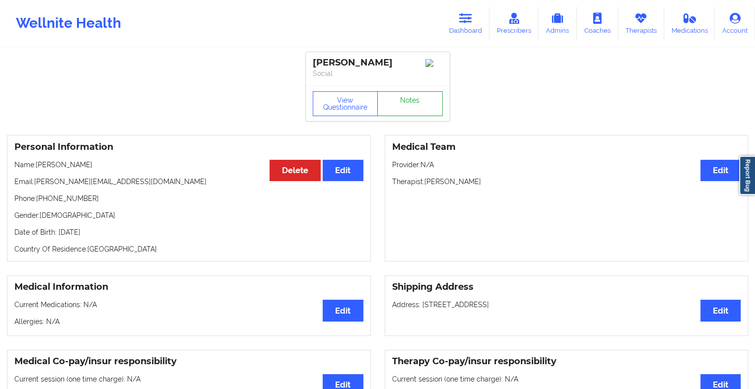
click at [412, 100] on link "Notes" at bounding box center [410, 103] width 66 height 25
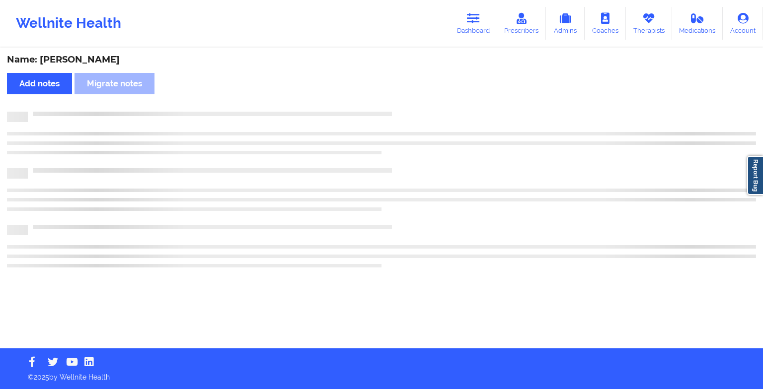
click at [412, 100] on div "Name: [PERSON_NAME] Add notes Migrate notes" at bounding box center [381, 199] width 763 height 300
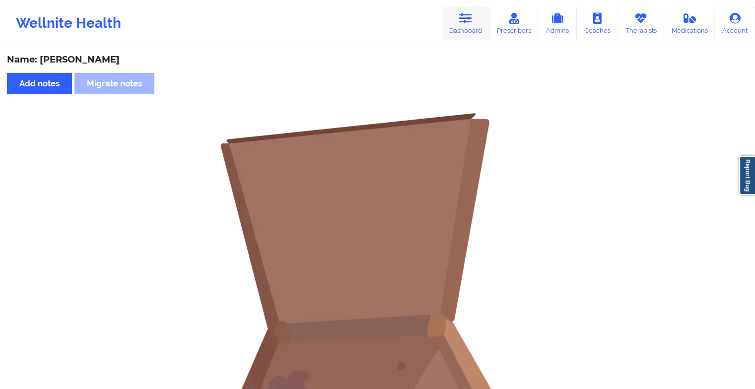
click at [450, 25] on link "Dashboard" at bounding box center [466, 23] width 48 height 33
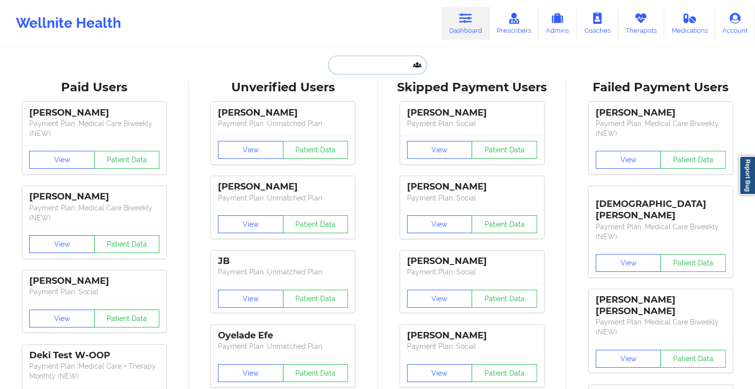
click at [369, 64] on input "text" at bounding box center [377, 65] width 98 height 19
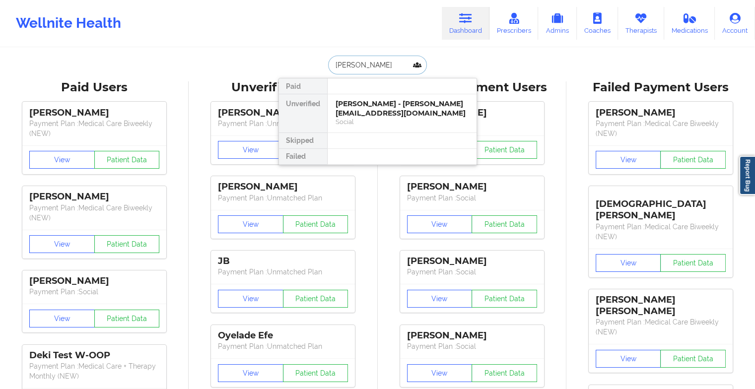
type input "[PERSON_NAME]"
click at [366, 104] on div "[PERSON_NAME] - [EMAIL_ADDRESS][DOMAIN_NAME]" at bounding box center [402, 108] width 133 height 18
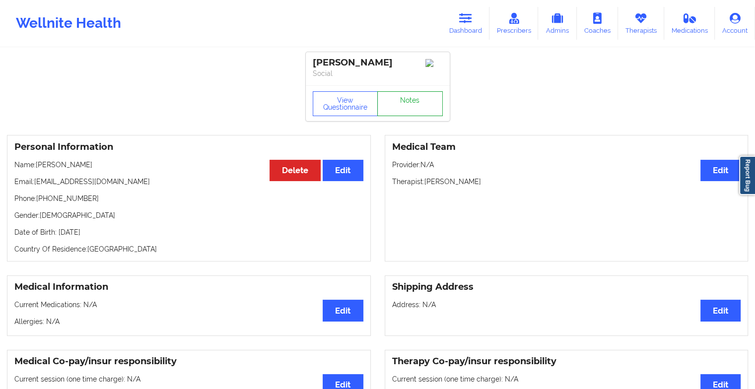
click at [419, 103] on link "Notes" at bounding box center [410, 103] width 66 height 25
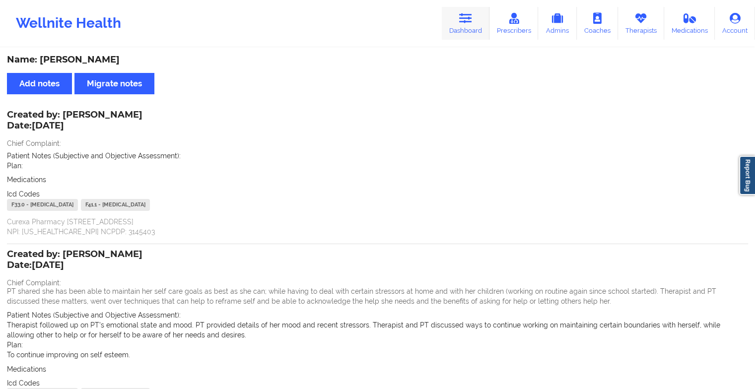
click at [455, 34] on link "Dashboard" at bounding box center [466, 23] width 48 height 33
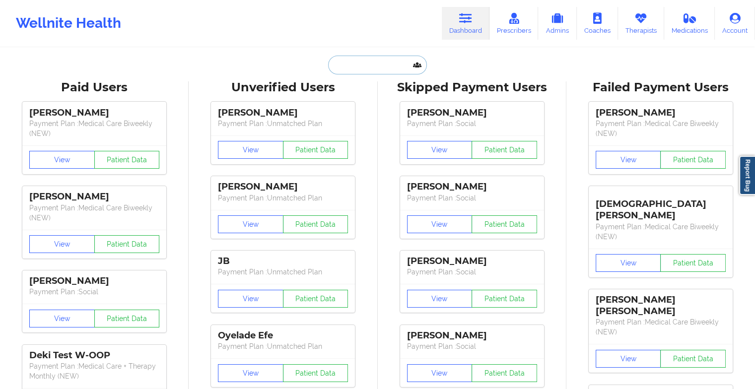
click at [388, 61] on input "text" at bounding box center [377, 65] width 98 height 19
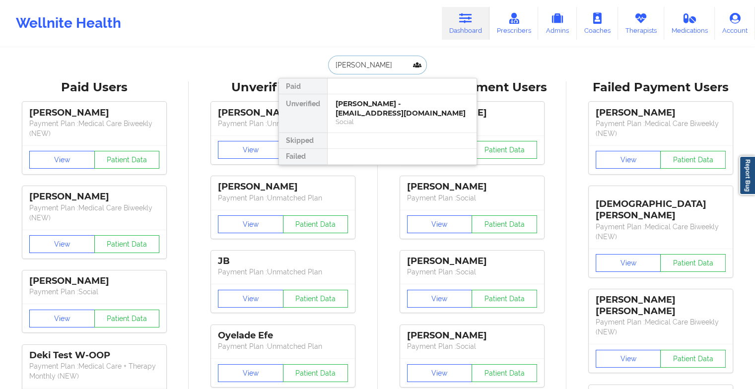
type input "[PERSON_NAME]"
click at [401, 107] on div "[PERSON_NAME] - [EMAIL_ADDRESS][DOMAIN_NAME]" at bounding box center [402, 108] width 133 height 18
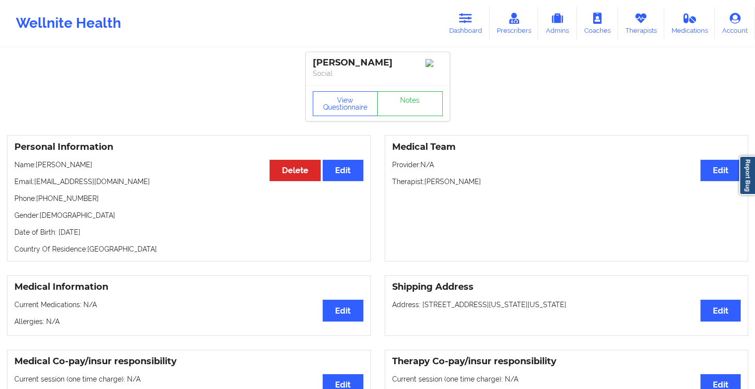
click at [405, 98] on div "View Questionnaire Notes" at bounding box center [378, 103] width 130 height 25
click at [405, 98] on link "Notes" at bounding box center [410, 103] width 66 height 25
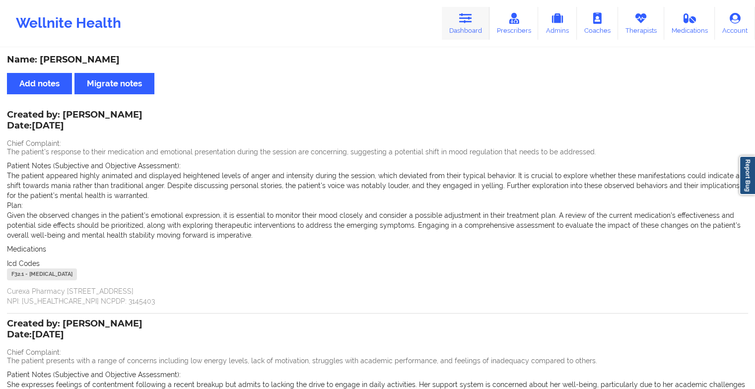
click at [467, 26] on link "Dashboard" at bounding box center [466, 23] width 48 height 33
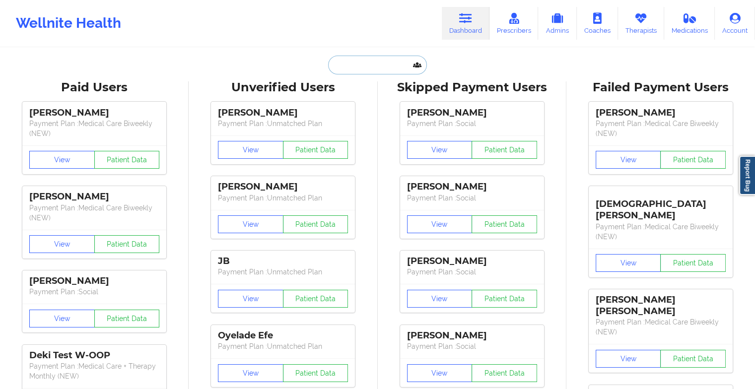
click at [368, 66] on input "text" at bounding box center [377, 65] width 98 height 19
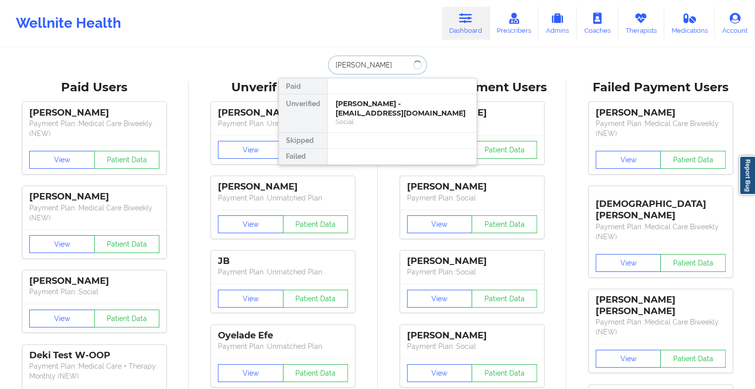
type input "[PERSON_NAME]"
click at [460, 121] on div "Social" at bounding box center [402, 122] width 133 height 8
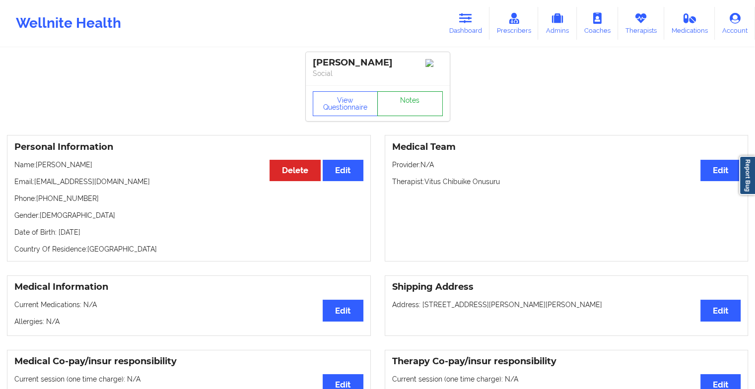
click at [386, 104] on link "Notes" at bounding box center [410, 103] width 66 height 25
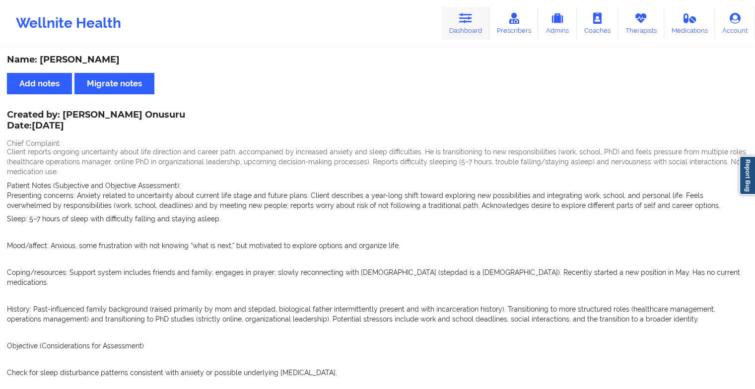
click at [467, 18] on icon at bounding box center [465, 18] width 13 height 11
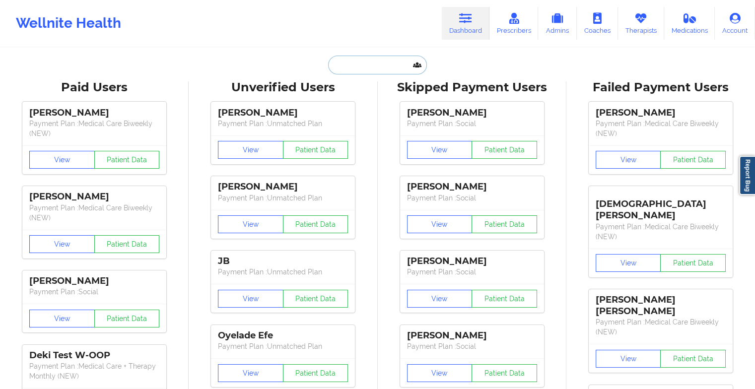
click at [369, 61] on input "text" at bounding box center [377, 65] width 98 height 19
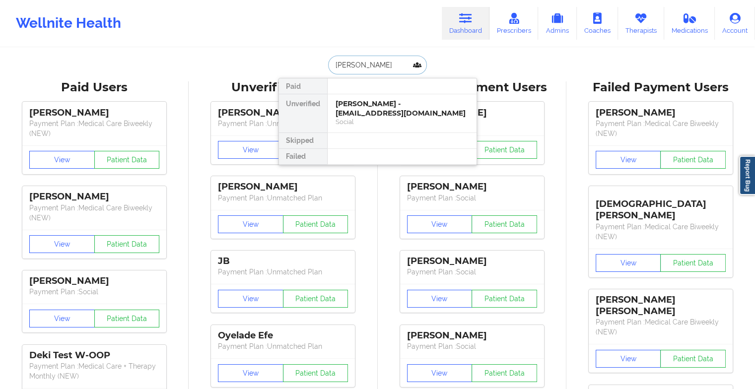
type input "[PERSON_NAME]"
click at [380, 105] on div "[PERSON_NAME] - [EMAIL_ADDRESS][DOMAIN_NAME]" at bounding box center [402, 108] width 133 height 18
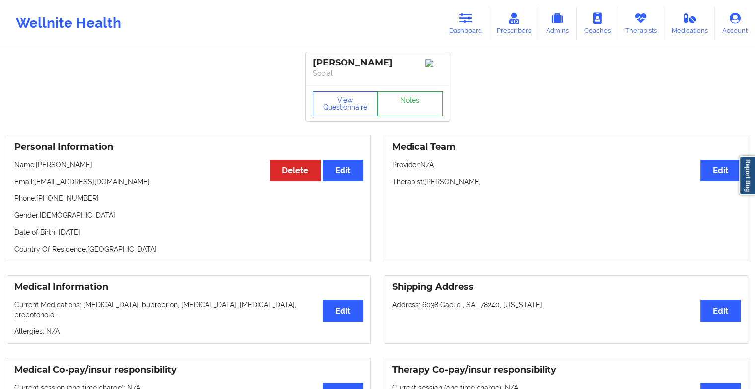
click at [405, 101] on div "View Questionnaire Notes" at bounding box center [378, 103] width 130 height 25
click at [405, 101] on link "Notes" at bounding box center [410, 103] width 66 height 25
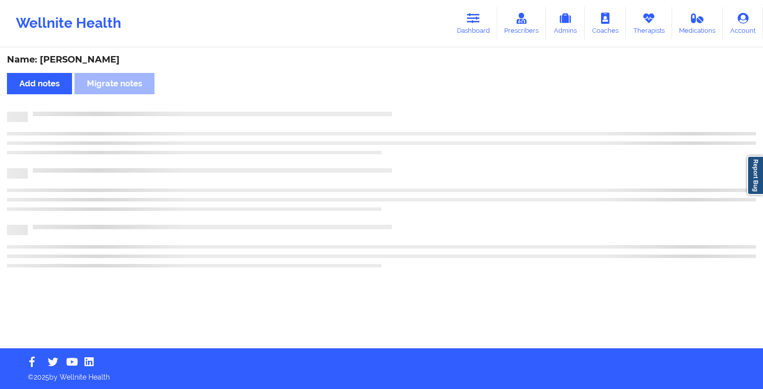
click at [405, 101] on div "Name: [PERSON_NAME] Add notes [PERSON_NAME] notes" at bounding box center [381, 199] width 763 height 300
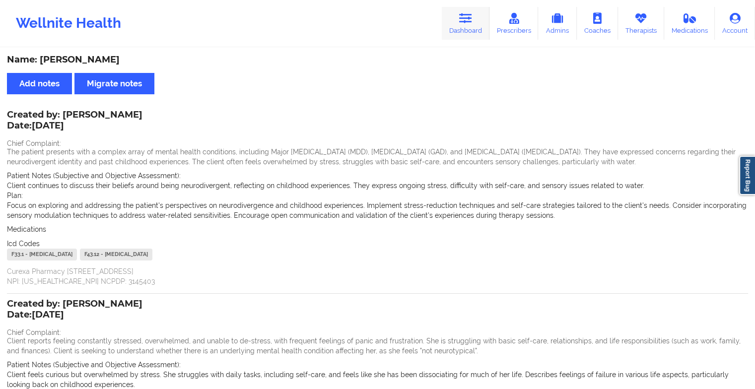
click at [464, 32] on link "Dashboard" at bounding box center [466, 23] width 48 height 33
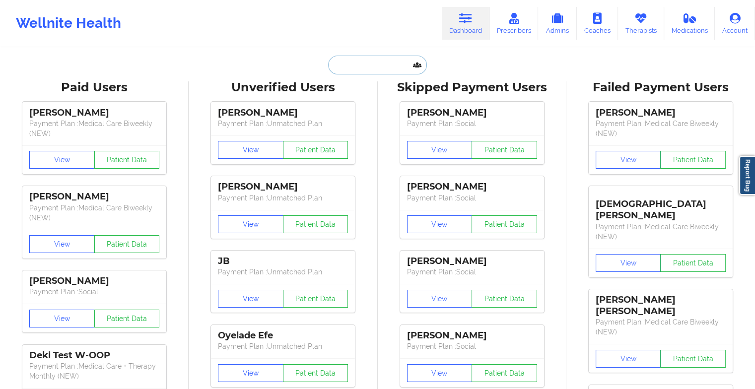
click at [344, 62] on input "text" at bounding box center [377, 65] width 98 height 19
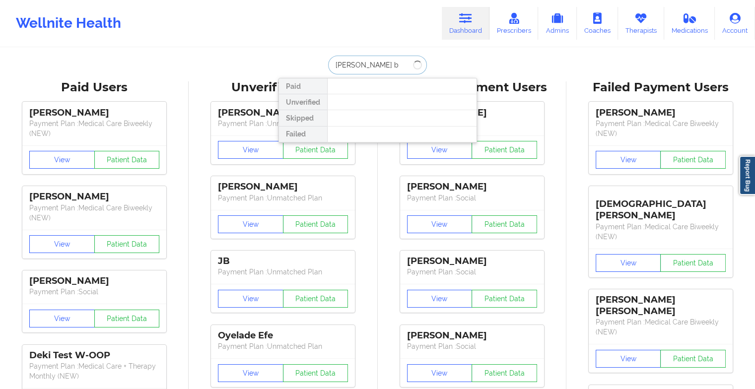
type input "[PERSON_NAME] br"
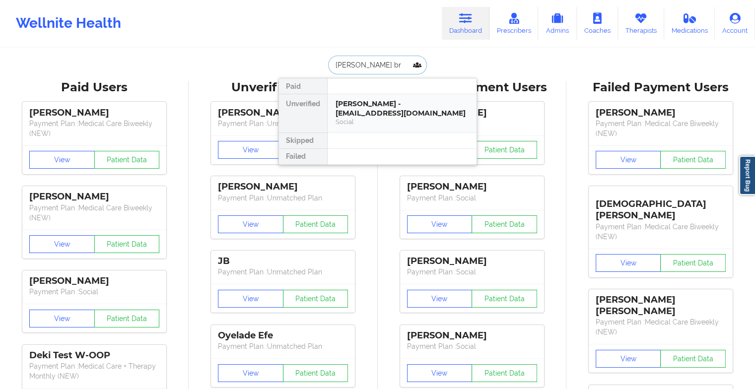
click at [376, 109] on div "[PERSON_NAME] - [EMAIL_ADDRESS][DOMAIN_NAME]" at bounding box center [402, 108] width 133 height 18
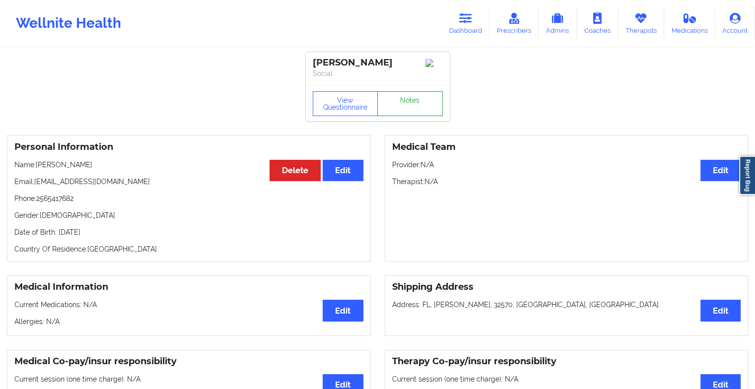
click at [402, 116] on link "Notes" at bounding box center [410, 103] width 66 height 25
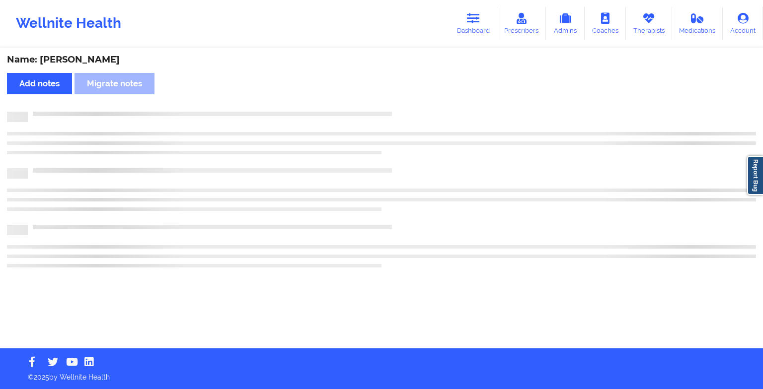
click at [402, 116] on div at bounding box center [381, 117] width 749 height 10
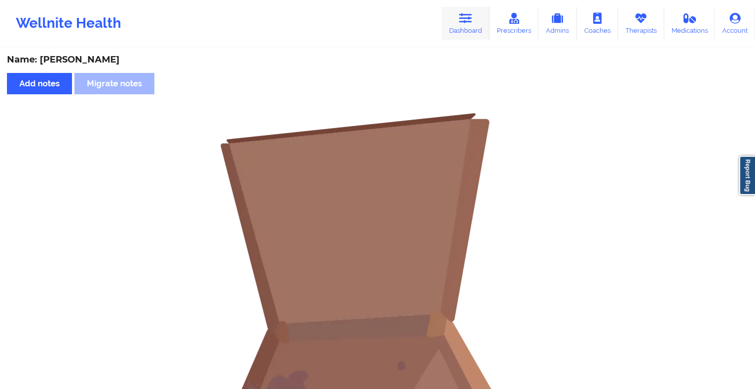
click at [463, 39] on link "Dashboard" at bounding box center [466, 23] width 48 height 33
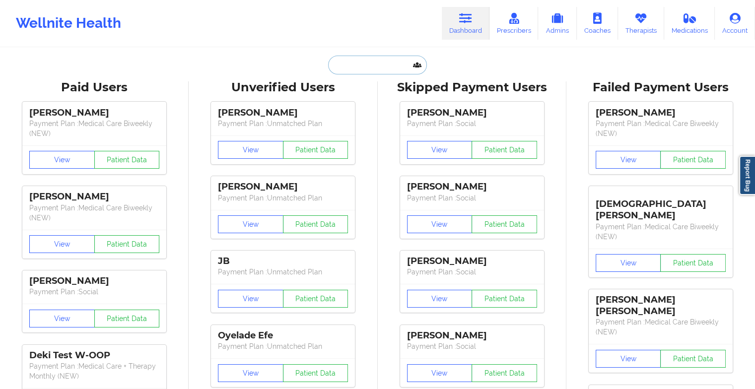
click at [350, 68] on input "text" at bounding box center [377, 65] width 98 height 19
paste input "[EMAIL_ADDRESS][DOMAIN_NAME]"
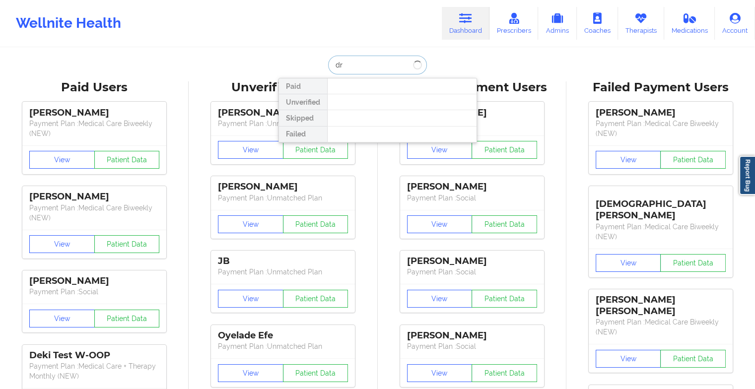
type input "d"
type input "[PERSON_NAME]"
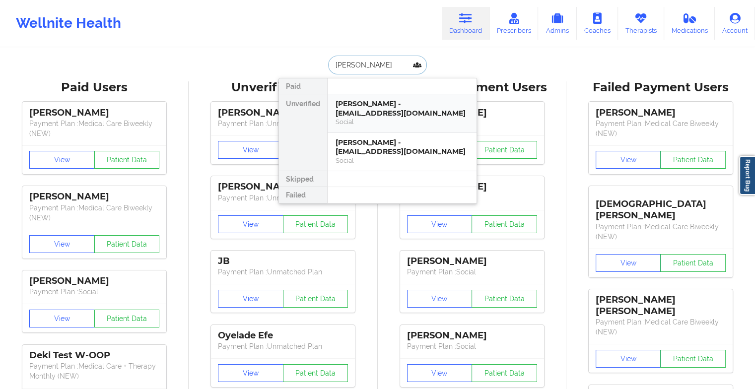
click at [371, 109] on div "[PERSON_NAME] - [EMAIL_ADDRESS][DOMAIN_NAME]" at bounding box center [402, 108] width 133 height 18
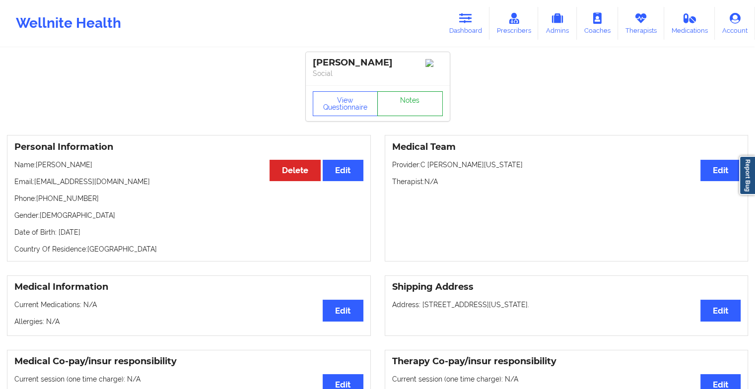
click at [411, 106] on link "Notes" at bounding box center [410, 103] width 66 height 25
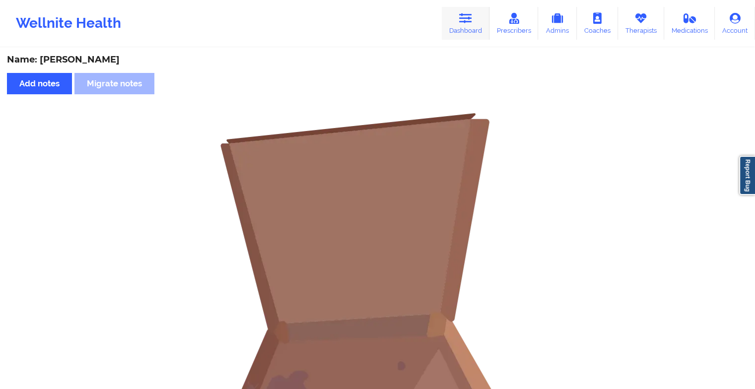
click at [465, 16] on icon at bounding box center [465, 18] width 13 height 11
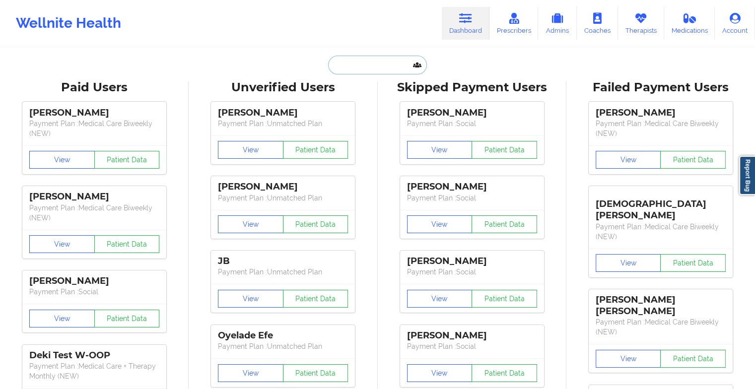
click at [378, 60] on input "text" at bounding box center [377, 65] width 98 height 19
type input "e"
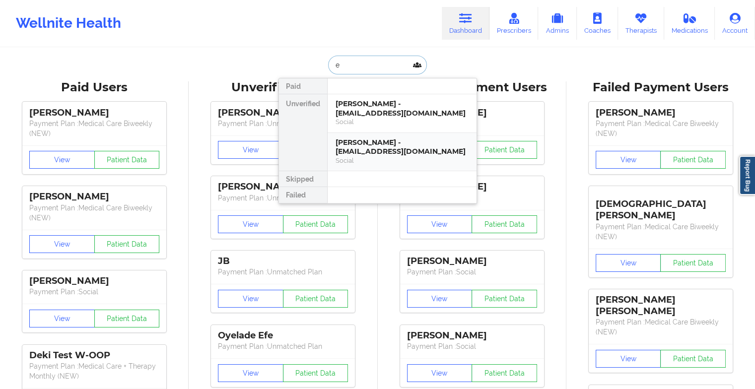
click at [356, 146] on div "[PERSON_NAME] - [EMAIL_ADDRESS][DOMAIN_NAME]" at bounding box center [402, 147] width 133 height 18
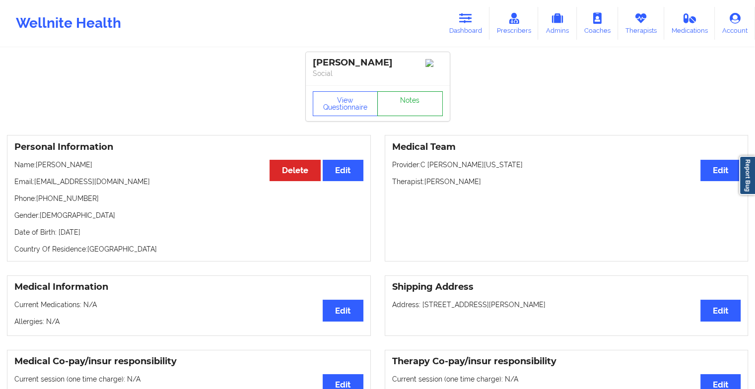
click at [407, 110] on link "Notes" at bounding box center [410, 103] width 66 height 25
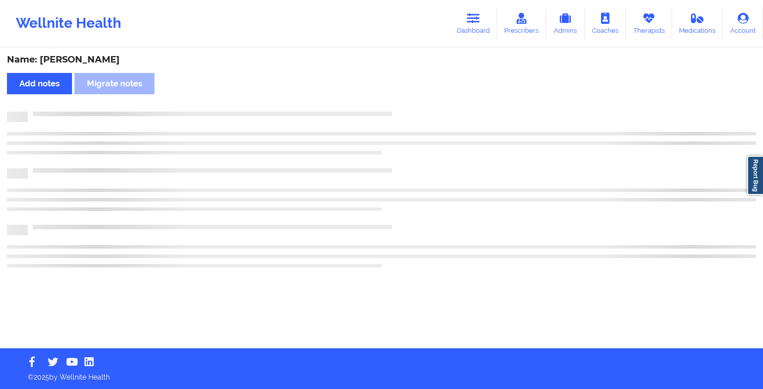
click at [407, 110] on div "Name: [PERSON_NAME] Add notes Migrate notes" at bounding box center [381, 199] width 763 height 300
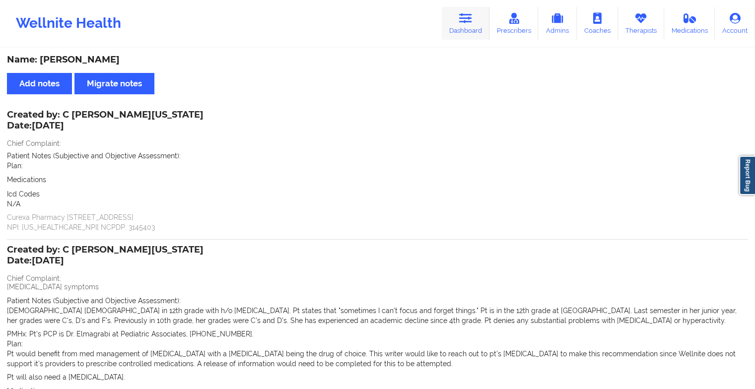
click at [478, 21] on link "Dashboard" at bounding box center [466, 23] width 48 height 33
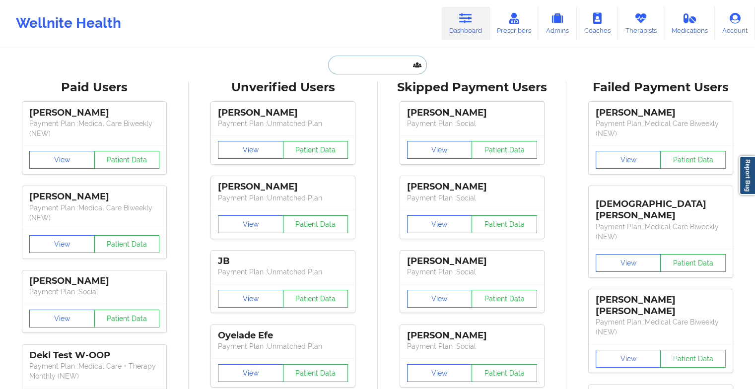
click at [391, 64] on input "text" at bounding box center [377, 65] width 98 height 19
type input "e"
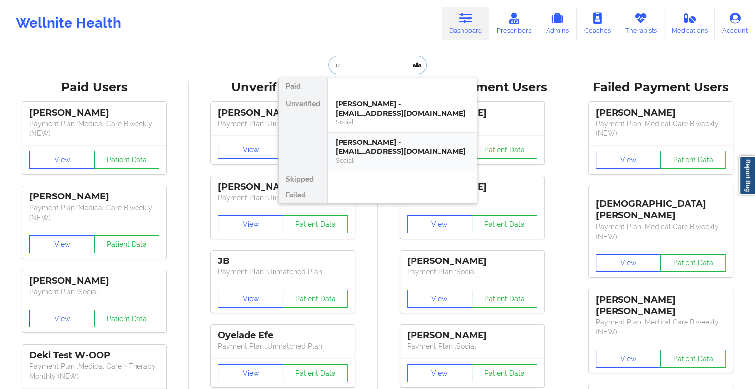
click at [361, 156] on div "Social" at bounding box center [402, 160] width 133 height 8
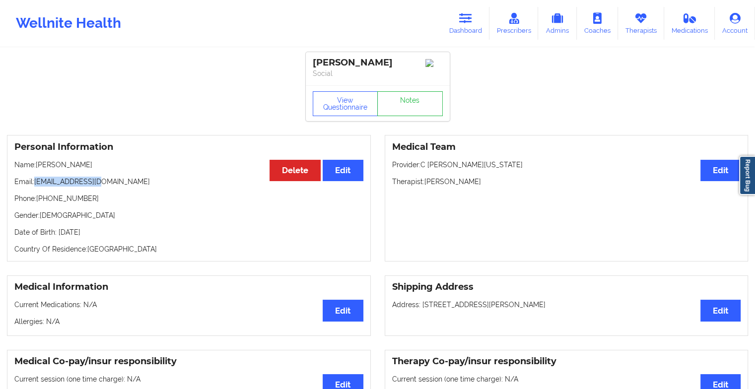
drag, startPoint x: 36, startPoint y: 186, endPoint x: 100, endPoint y: 188, distance: 64.1
click at [100, 187] on p "Email: [EMAIL_ADDRESS][DOMAIN_NAME]" at bounding box center [188, 182] width 349 height 10
copy p "[EMAIL_ADDRESS][DOMAIN_NAME]"
click at [468, 22] on icon at bounding box center [465, 18] width 13 height 11
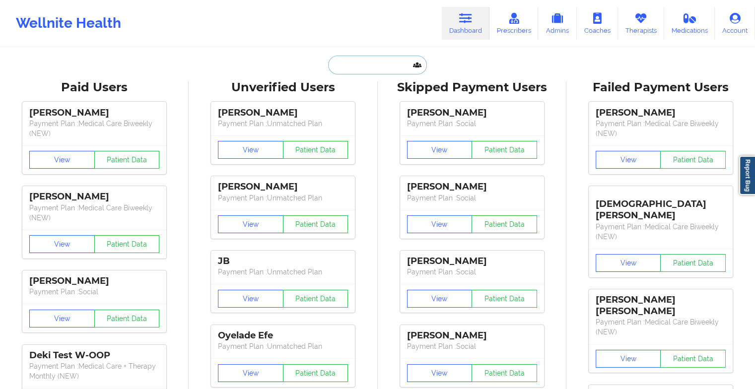
click at [377, 68] on input "text" at bounding box center [377, 65] width 98 height 19
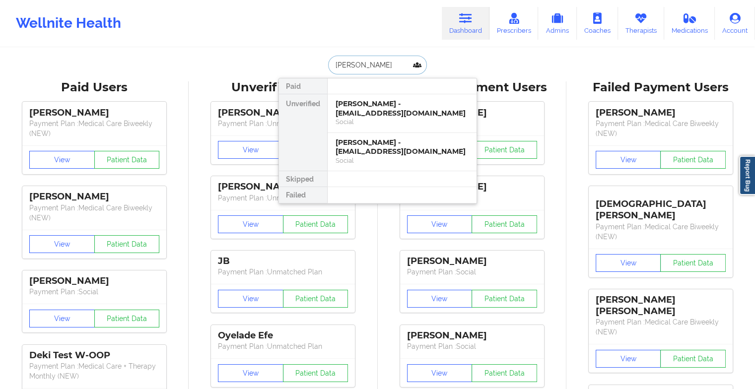
type input "[PERSON_NAME]"
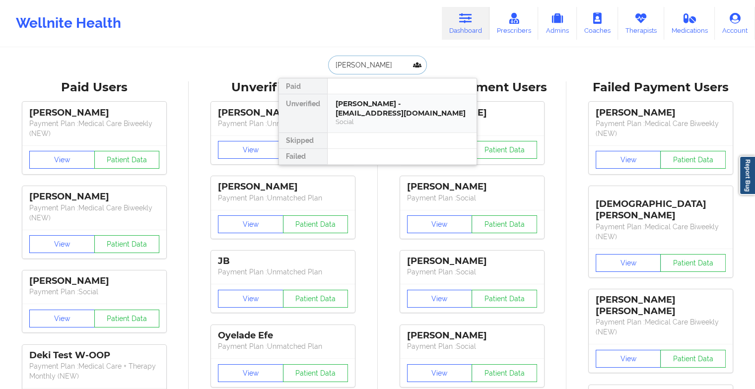
click at [348, 107] on div "[PERSON_NAME] - [EMAIL_ADDRESS][DOMAIN_NAME]" at bounding box center [402, 108] width 133 height 18
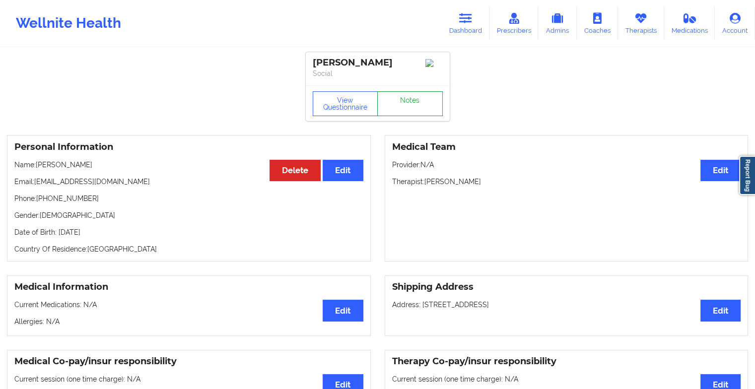
click at [421, 111] on link "Notes" at bounding box center [410, 103] width 66 height 25
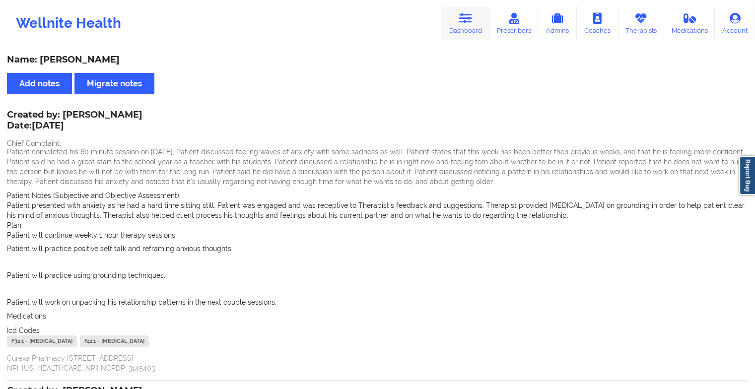
click at [462, 18] on icon at bounding box center [465, 18] width 13 height 11
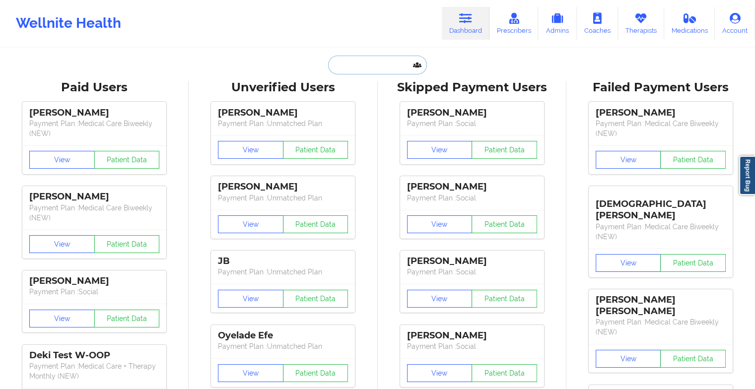
click at [375, 73] on input "text" at bounding box center [377, 65] width 98 height 19
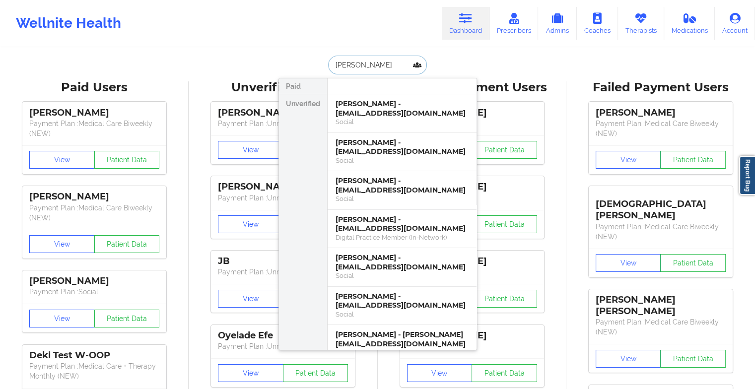
type input "[PERSON_NAME]"
click at [359, 177] on div "[PERSON_NAME] - [EMAIL_ADDRESS][DOMAIN_NAME]" at bounding box center [402, 185] width 133 height 18
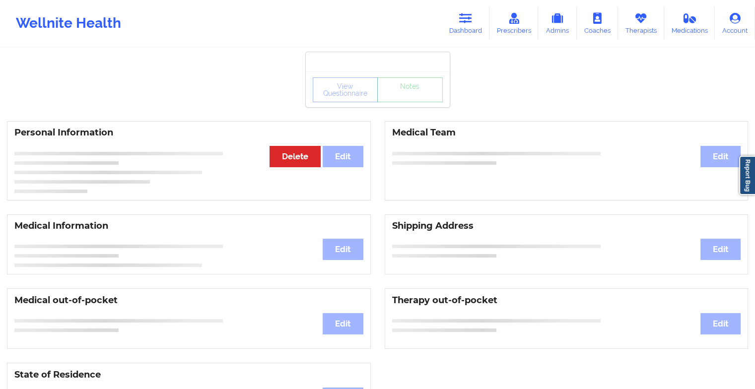
click at [406, 90] on div "View Questionnaire Notes" at bounding box center [378, 90] width 144 height 36
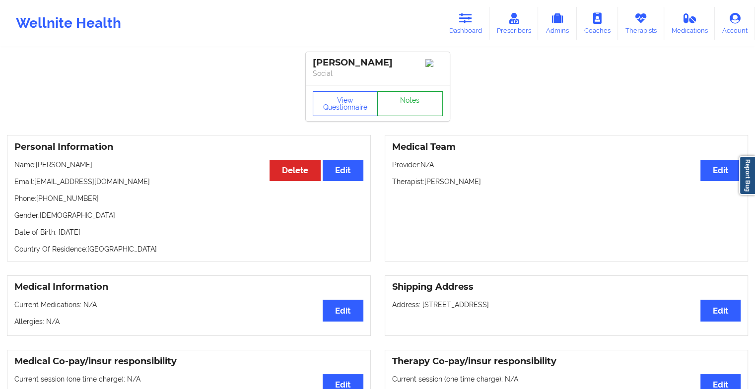
click at [406, 111] on link "Notes" at bounding box center [410, 103] width 66 height 25
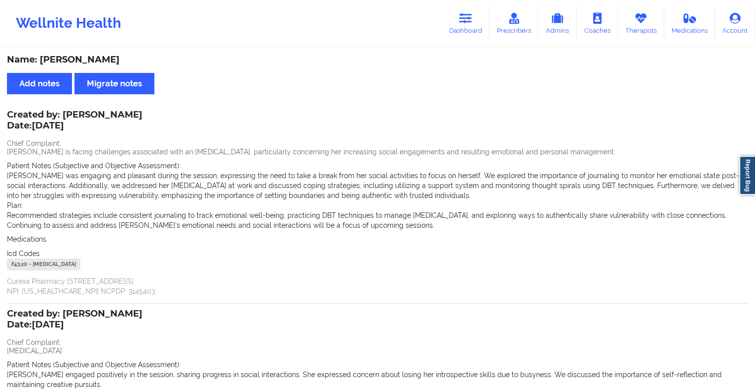
click at [466, 63] on div "Name: [PERSON_NAME]" at bounding box center [377, 59] width 741 height 11
click at [465, 19] on icon at bounding box center [465, 18] width 13 height 11
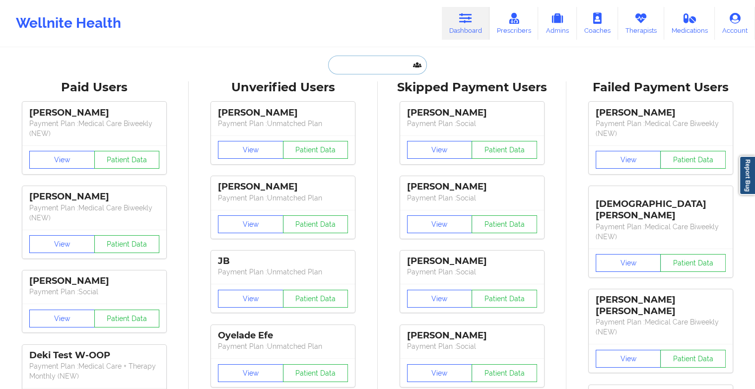
click at [361, 70] on input "text" at bounding box center [377, 65] width 98 height 19
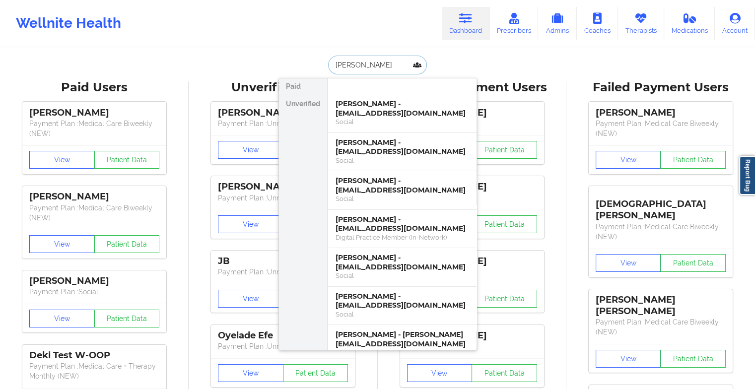
type input "[PERSON_NAME]"
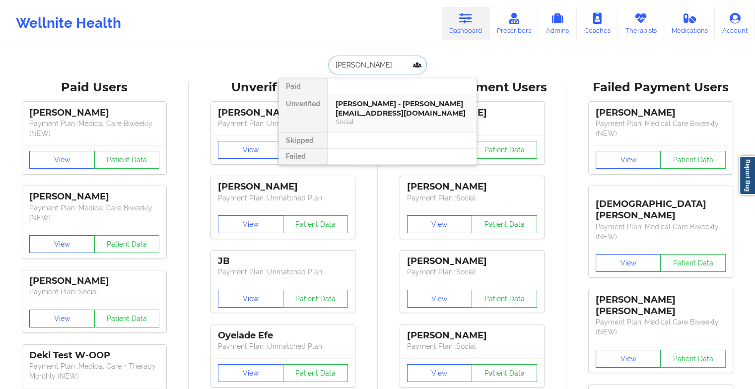
click at [350, 112] on div "[PERSON_NAME] - [PERSON_NAME][EMAIL_ADDRESS][DOMAIN_NAME]" at bounding box center [402, 108] width 133 height 18
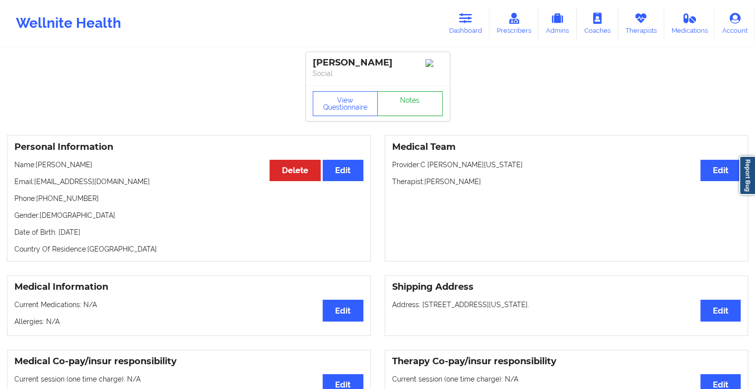
click at [409, 101] on link "Notes" at bounding box center [410, 103] width 66 height 25
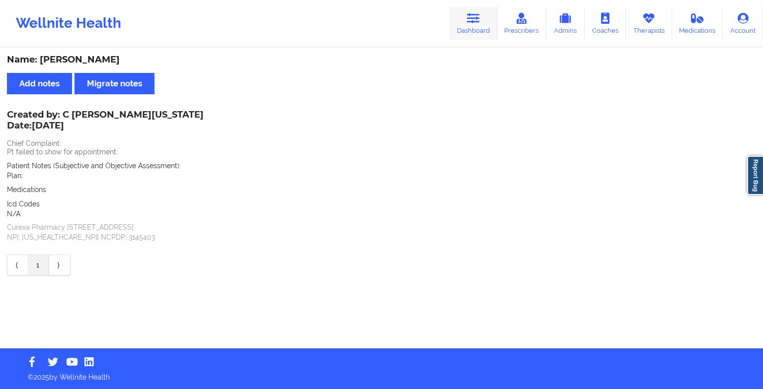
click at [484, 32] on link "Dashboard" at bounding box center [473, 23] width 48 height 33
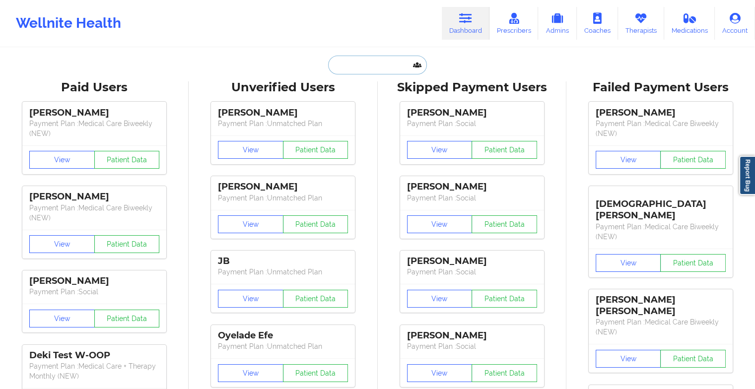
click at [381, 69] on input "text" at bounding box center [377, 65] width 98 height 19
type input "n"
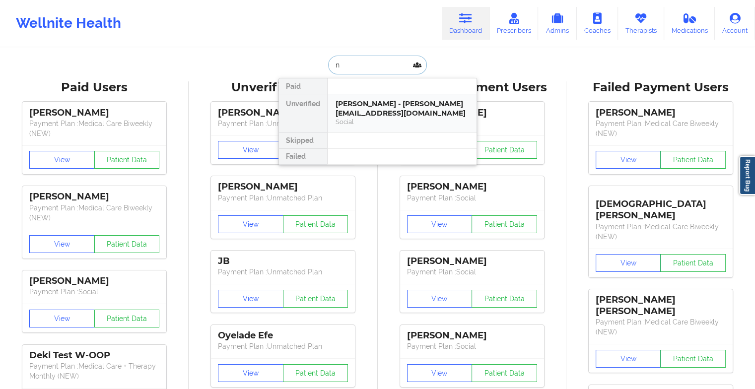
click at [375, 112] on div "[PERSON_NAME] - [PERSON_NAME][EMAIL_ADDRESS][DOMAIN_NAME]" at bounding box center [402, 108] width 133 height 18
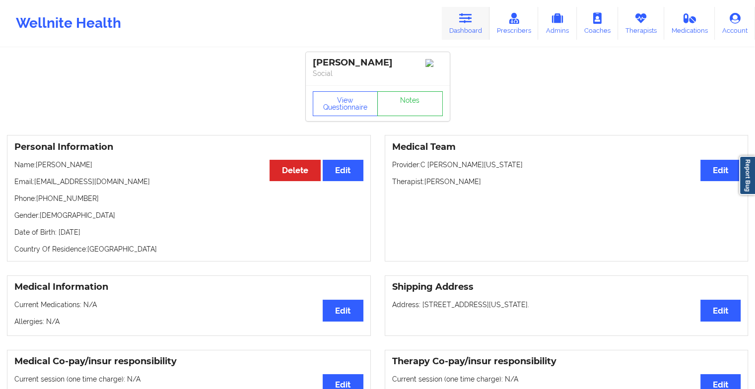
click at [449, 9] on link "Dashboard" at bounding box center [466, 23] width 48 height 33
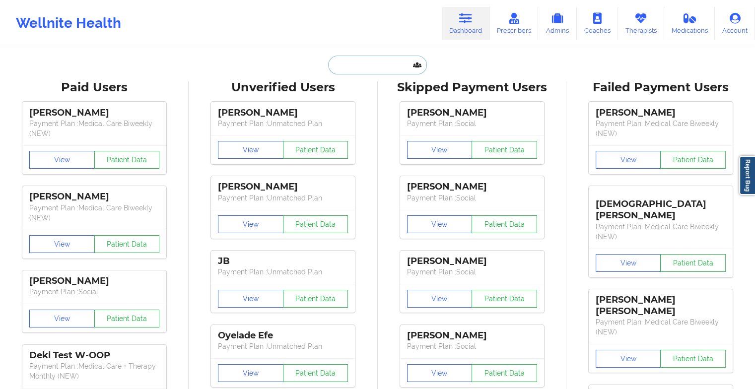
click at [369, 67] on input "text" at bounding box center [377, 65] width 98 height 19
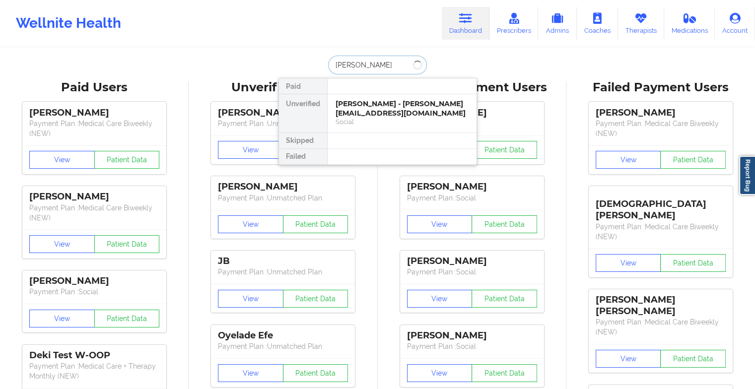
type input "jasmin jea"
click at [391, 115] on div "[PERSON_NAME] - [EMAIL_ADDRESS][DOMAIN_NAME]" at bounding box center [402, 108] width 133 height 18
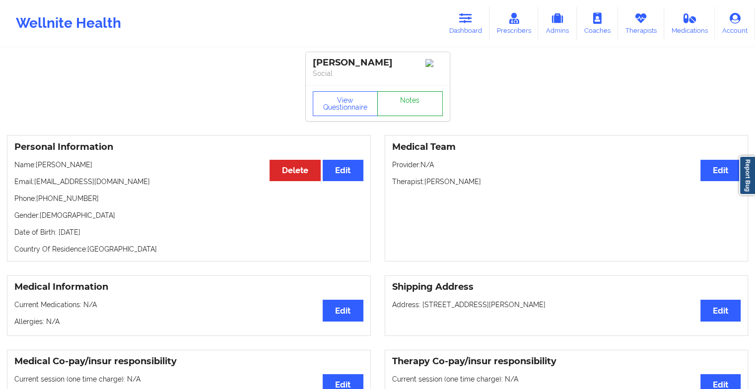
click at [418, 101] on link "Notes" at bounding box center [410, 103] width 66 height 25
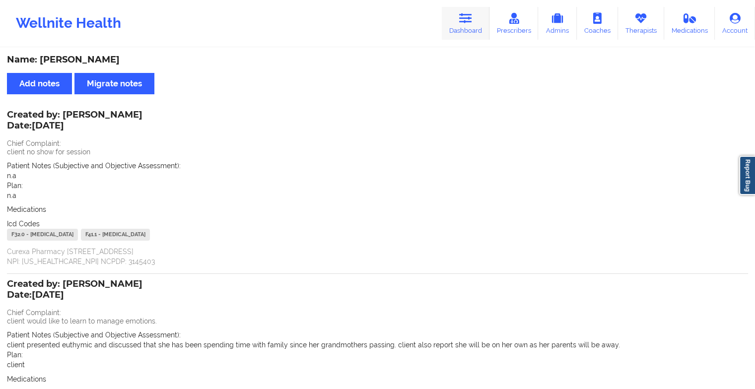
click at [459, 27] on link "Dashboard" at bounding box center [466, 23] width 48 height 33
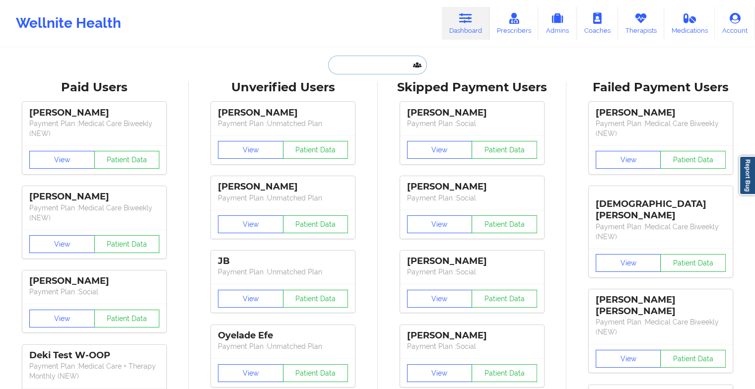
click at [383, 67] on input "text" at bounding box center [377, 65] width 98 height 19
type input "j"
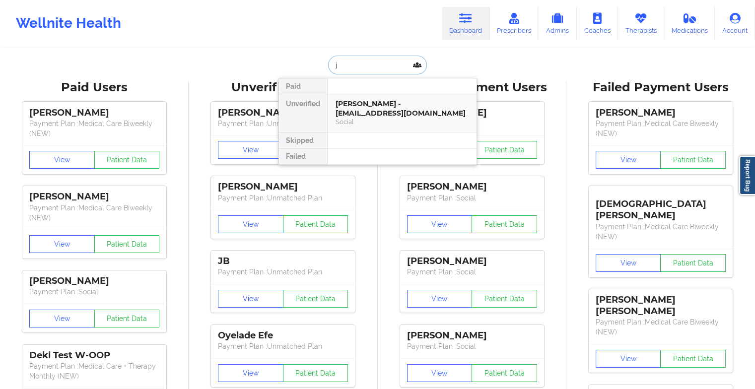
click at [382, 109] on div "[PERSON_NAME] - [EMAIL_ADDRESS][DOMAIN_NAME]" at bounding box center [402, 108] width 133 height 18
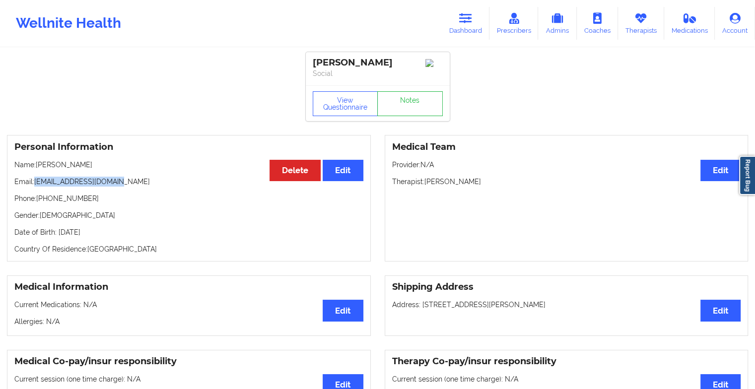
drag, startPoint x: 35, startPoint y: 186, endPoint x: 152, endPoint y: 189, distance: 117.2
click at [152, 187] on p "Email: [EMAIL_ADDRESS][DOMAIN_NAME]" at bounding box center [188, 182] width 349 height 10
copy p "[EMAIL_ADDRESS][DOMAIN_NAME]"
click at [461, 20] on icon at bounding box center [465, 18] width 13 height 11
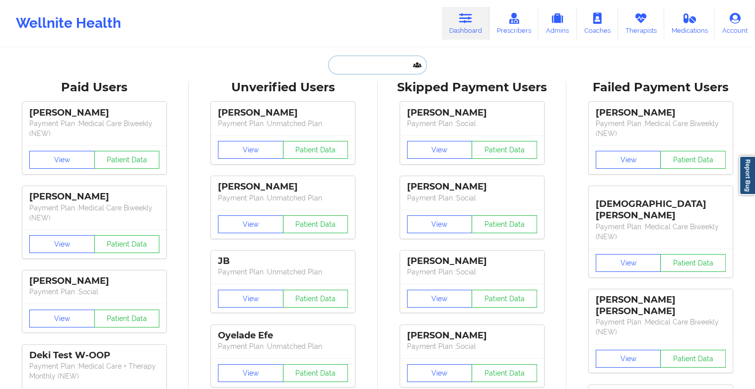
click at [367, 60] on input "text" at bounding box center [377, 65] width 98 height 19
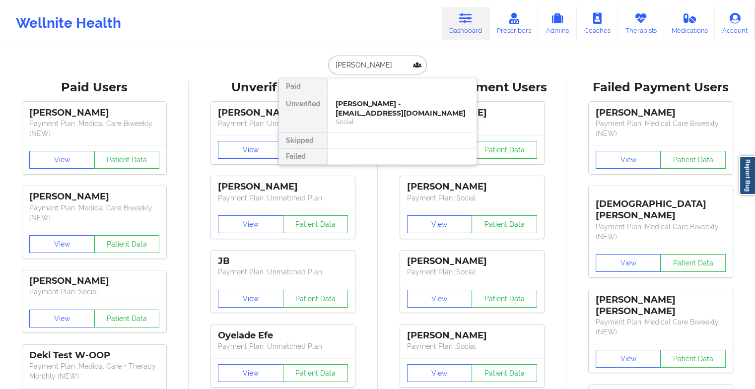
type input "[PERSON_NAME]"
click at [361, 105] on div "[PERSON_NAME] - [EMAIL_ADDRESS][DOMAIN_NAME]" at bounding box center [402, 108] width 133 height 18
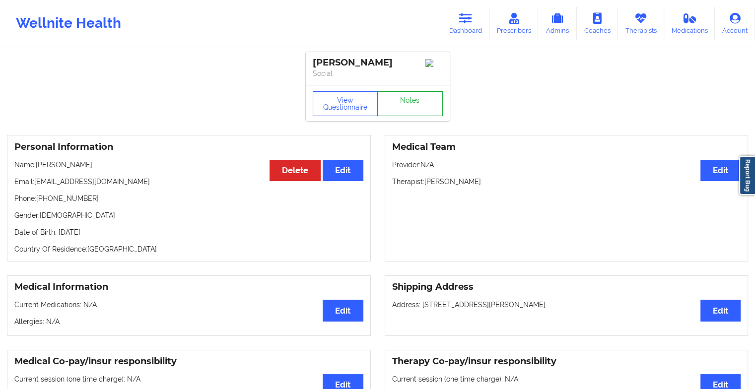
click at [411, 109] on link "Notes" at bounding box center [410, 103] width 66 height 25
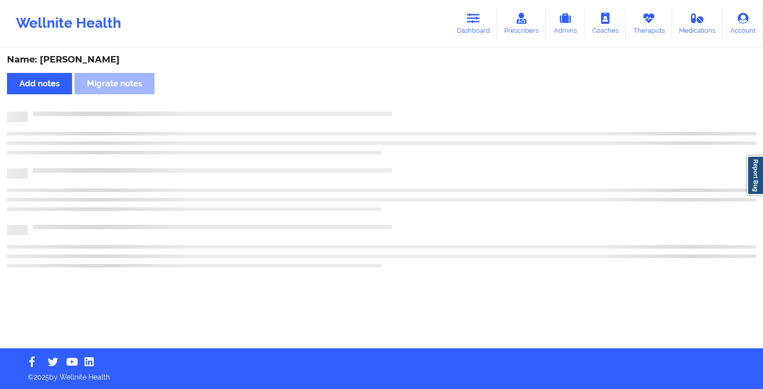
click at [411, 109] on div "Name: [PERSON_NAME] Add notes Migrate notes" at bounding box center [381, 199] width 763 height 300
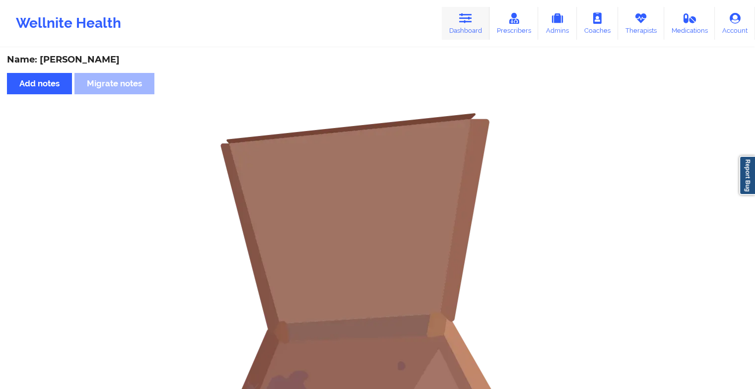
click at [463, 23] on icon at bounding box center [465, 18] width 13 height 11
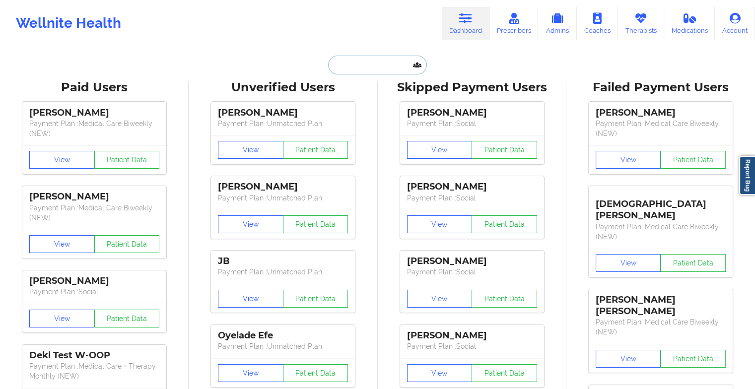
click at [367, 65] on input "text" at bounding box center [377, 65] width 98 height 19
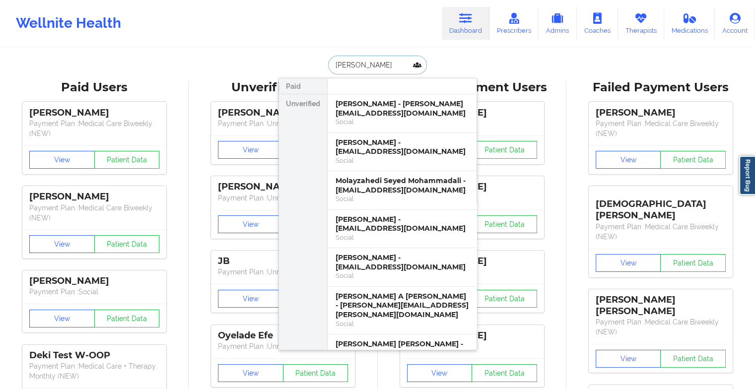
type input "[PERSON_NAME]"
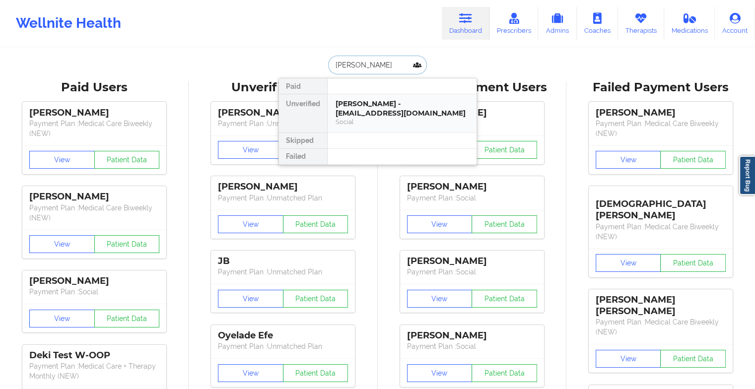
click at [381, 113] on div "[PERSON_NAME] - [EMAIL_ADDRESS][DOMAIN_NAME]" at bounding box center [402, 108] width 133 height 18
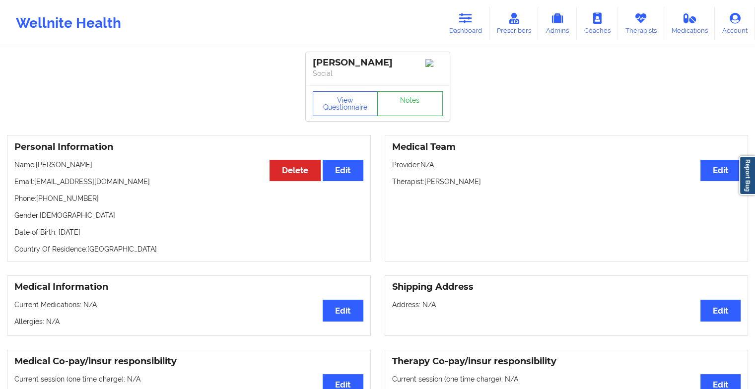
click at [426, 120] on div "View Questionnaire Notes" at bounding box center [378, 103] width 144 height 36
click at [426, 111] on link "Notes" at bounding box center [410, 103] width 66 height 25
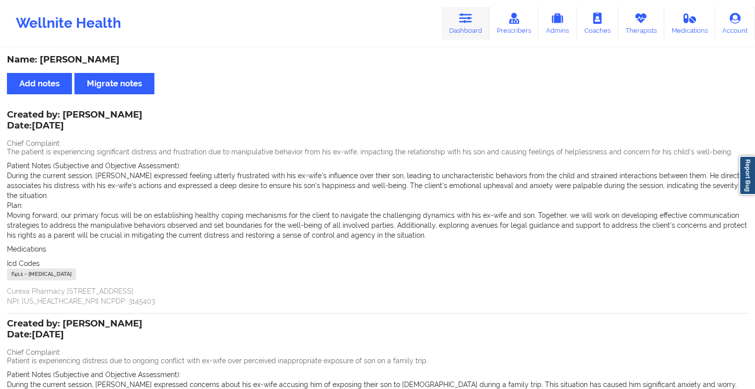
click at [464, 24] on link "Dashboard" at bounding box center [466, 23] width 48 height 33
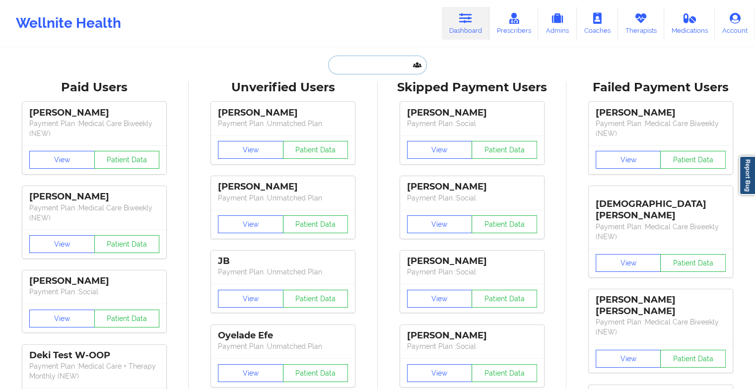
click at [383, 66] on input "text" at bounding box center [377, 65] width 98 height 19
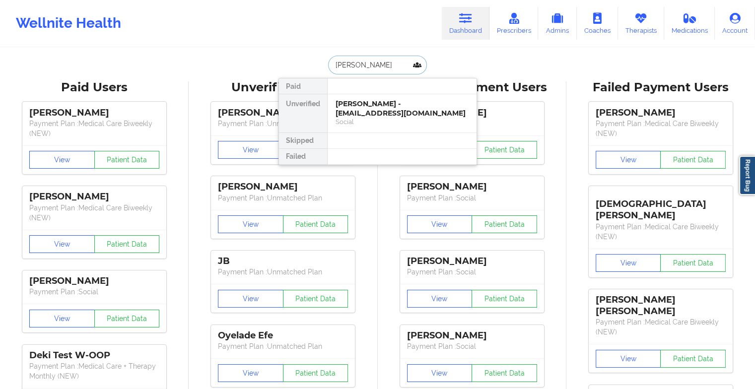
type input "[PERSON_NAME]"
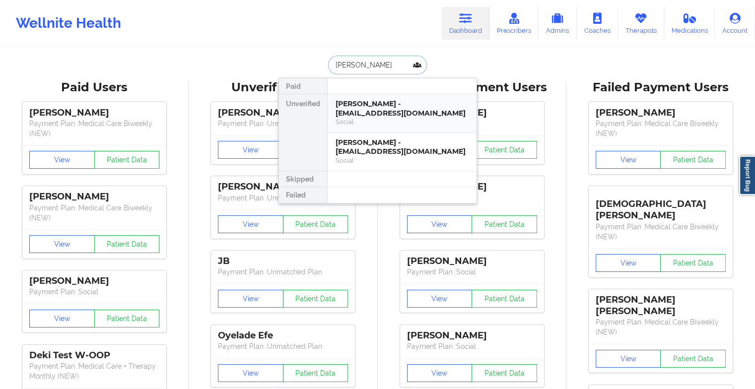
click at [391, 111] on div "[PERSON_NAME] - [EMAIL_ADDRESS][DOMAIN_NAME]" at bounding box center [402, 108] width 133 height 18
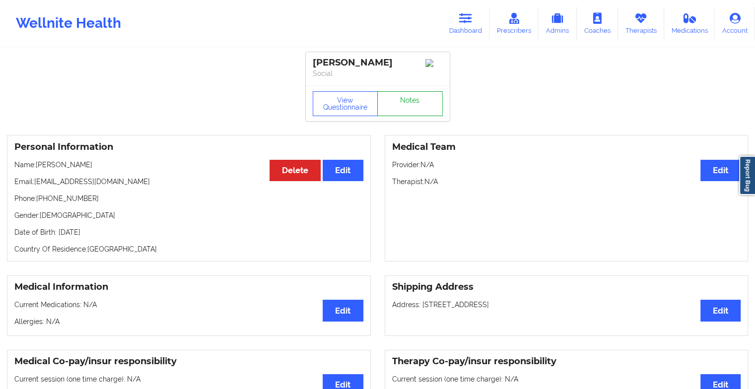
click at [408, 102] on link "Notes" at bounding box center [410, 103] width 66 height 25
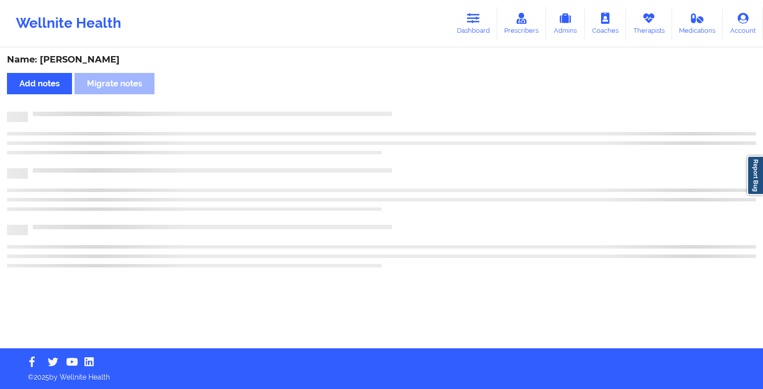
click at [408, 102] on div "Name: [PERSON_NAME] Add notes Migrate notes" at bounding box center [381, 199] width 763 height 300
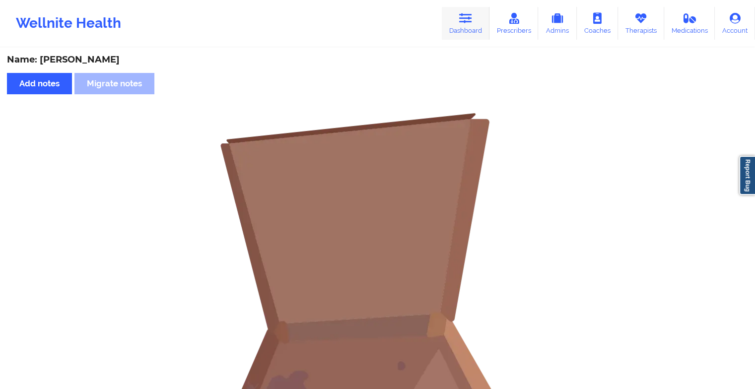
click at [469, 37] on link "Dashboard" at bounding box center [466, 23] width 48 height 33
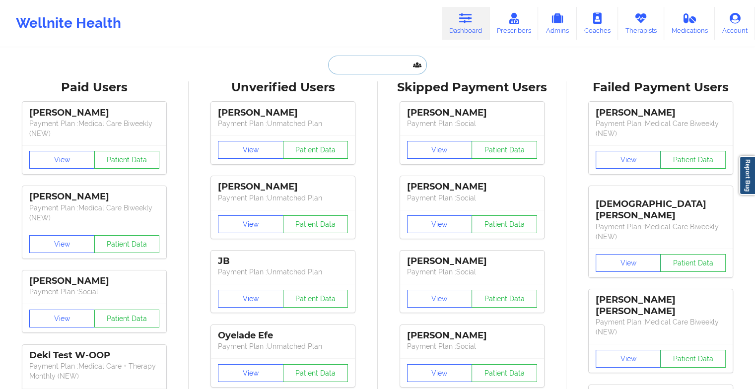
click at [365, 72] on input "text" at bounding box center [377, 65] width 98 height 19
type input "d"
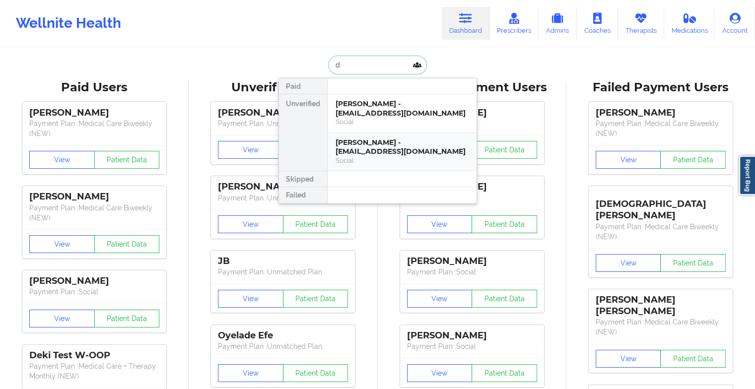
click at [358, 147] on div "[PERSON_NAME] - [EMAIL_ADDRESS][DOMAIN_NAME]" at bounding box center [402, 147] width 133 height 18
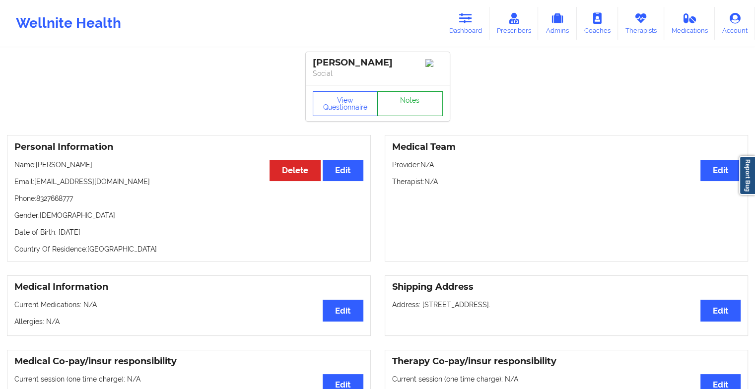
click at [402, 105] on link "Notes" at bounding box center [410, 103] width 66 height 25
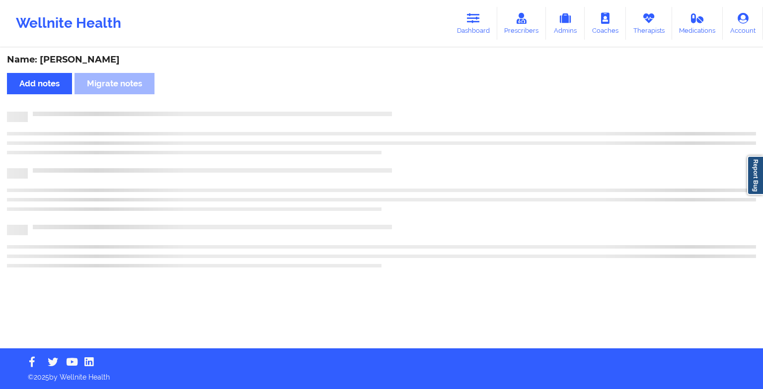
click at [481, 154] on div "Name: [PERSON_NAME] Add notes Migrate notes" at bounding box center [381, 199] width 763 height 300
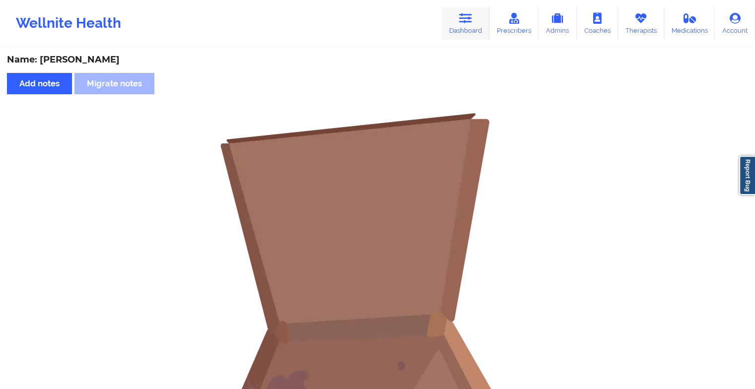
drag, startPoint x: 462, startPoint y: 42, endPoint x: 469, endPoint y: 19, distance: 23.9
click at [469, 19] on div "Wellnite Health Dashboard Prescribers Admins Coaches Therapists Medications Acc…" at bounding box center [377, 23] width 755 height 40
click at [469, 19] on icon at bounding box center [465, 18] width 13 height 11
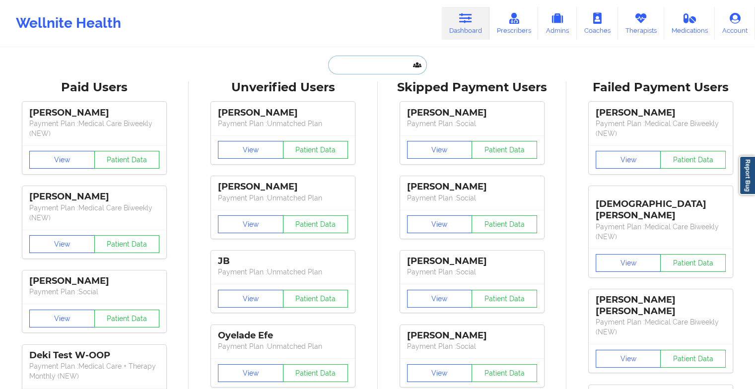
click at [356, 60] on input "text" at bounding box center [377, 65] width 98 height 19
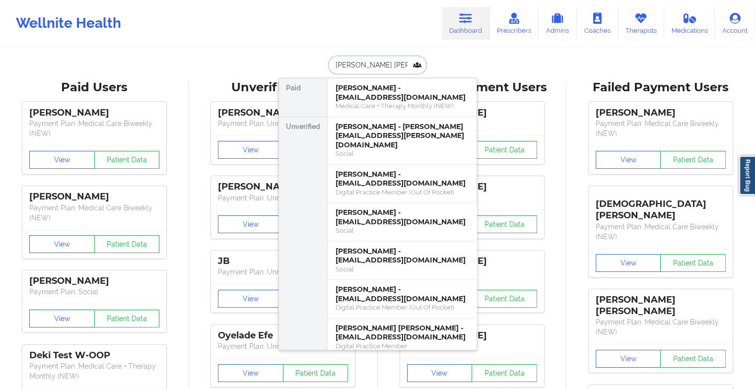
type input "[PERSON_NAME]"
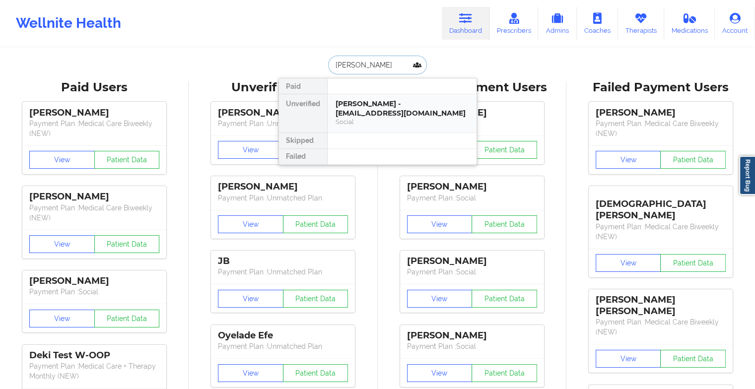
click at [395, 108] on div "[PERSON_NAME] - [EMAIL_ADDRESS][DOMAIN_NAME]" at bounding box center [402, 108] width 133 height 18
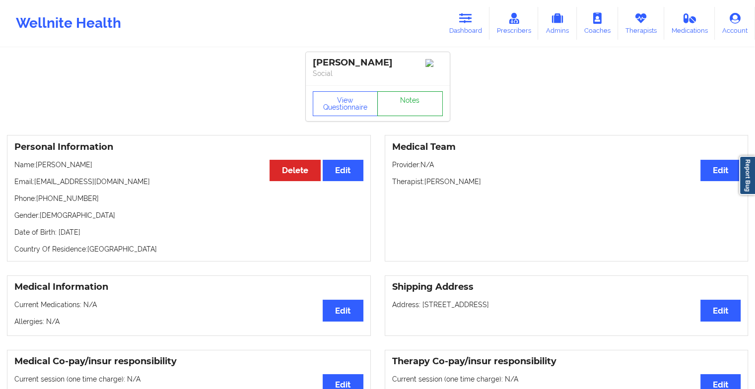
click at [421, 114] on link "Notes" at bounding box center [410, 103] width 66 height 25
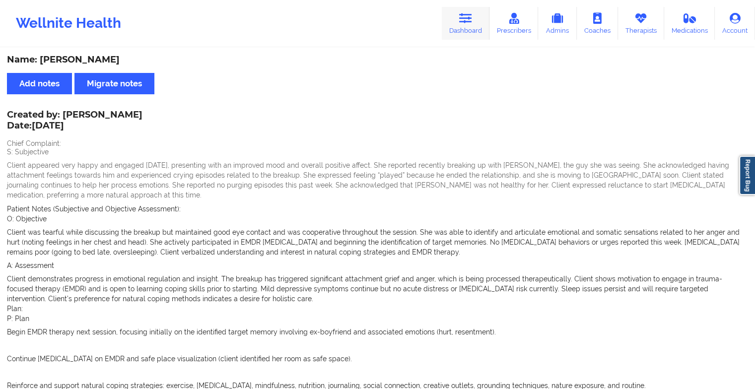
click at [466, 34] on link "Dashboard" at bounding box center [466, 23] width 48 height 33
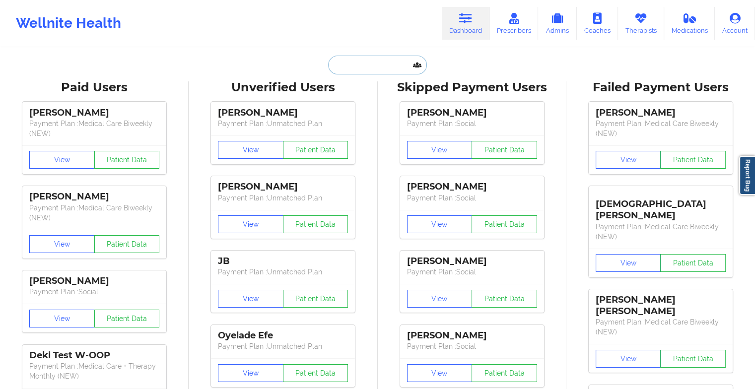
click at [385, 66] on input "text" at bounding box center [377, 65] width 98 height 19
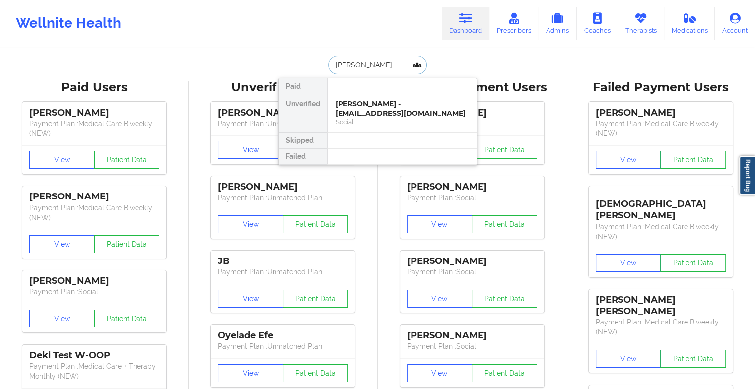
type input "[PERSON_NAME]"
click at [371, 102] on div "RILEY MARCUS - [EMAIL_ADDRESS][PERSON_NAME][DOMAIN_NAME]" at bounding box center [402, 108] width 133 height 18
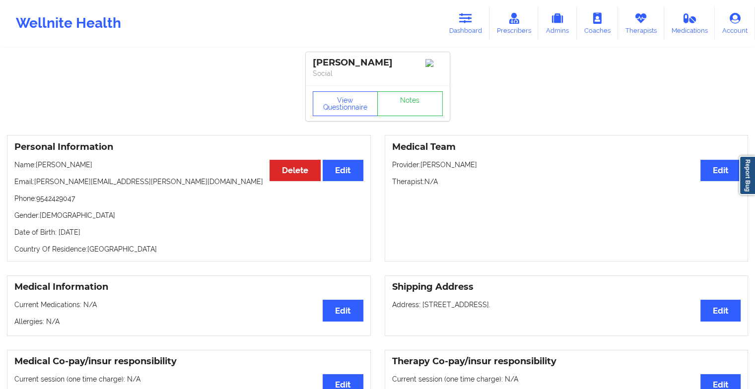
click at [414, 91] on div "View Questionnaire Notes" at bounding box center [378, 103] width 144 height 36
click at [425, 109] on link "Notes" at bounding box center [410, 103] width 66 height 25
